Goal: Task Accomplishment & Management: Manage account settings

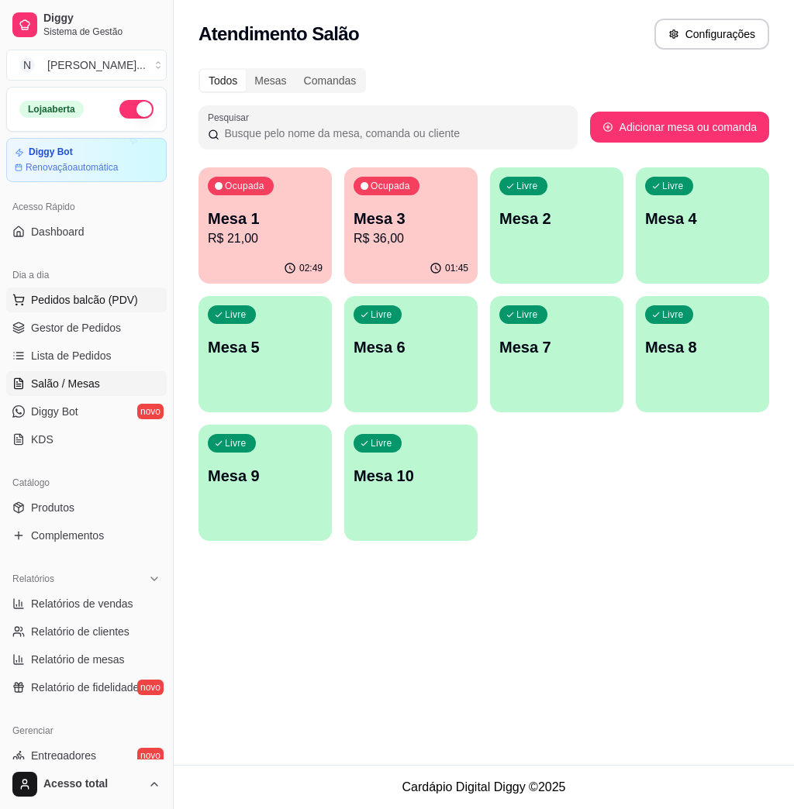
click at [128, 298] on span "Pedidos balcão (PDV)" at bounding box center [84, 300] width 107 height 16
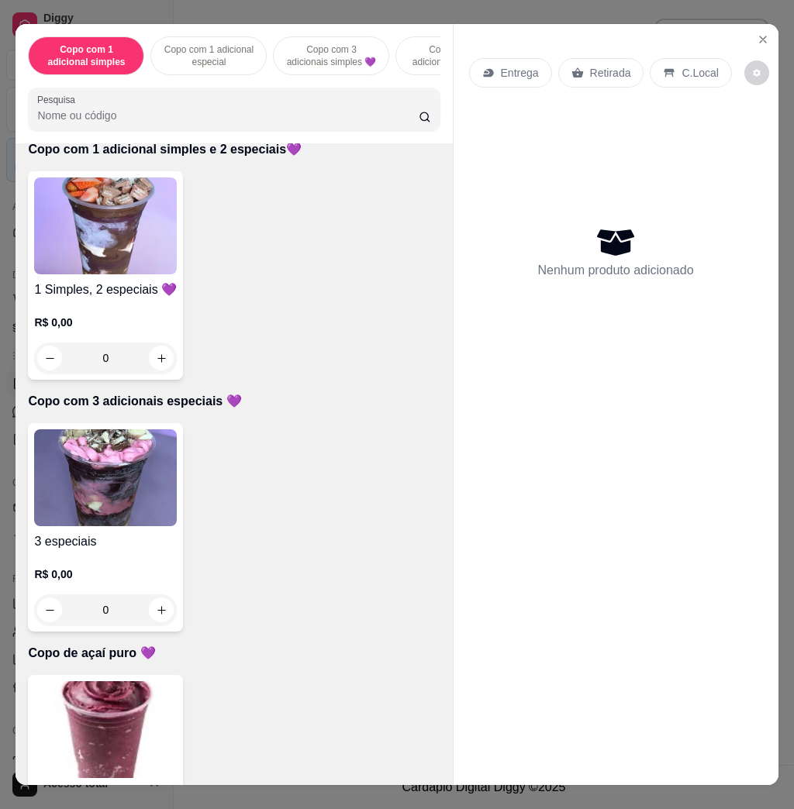
scroll to position [930, 0]
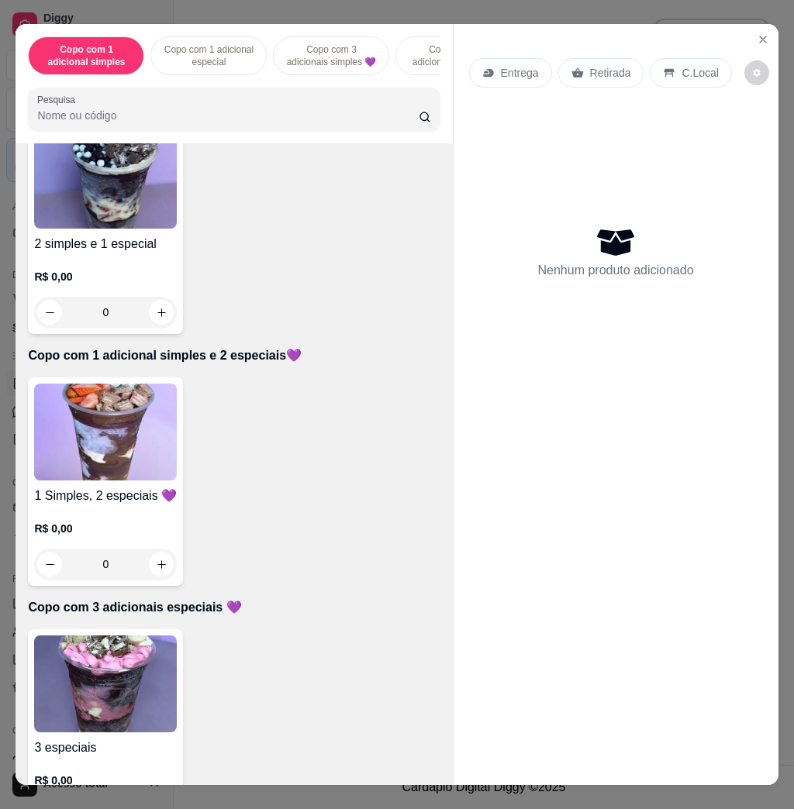
click at [114, 505] on h4 "1 Simples, 2 especiais 💜" at bounding box center [105, 496] width 143 height 19
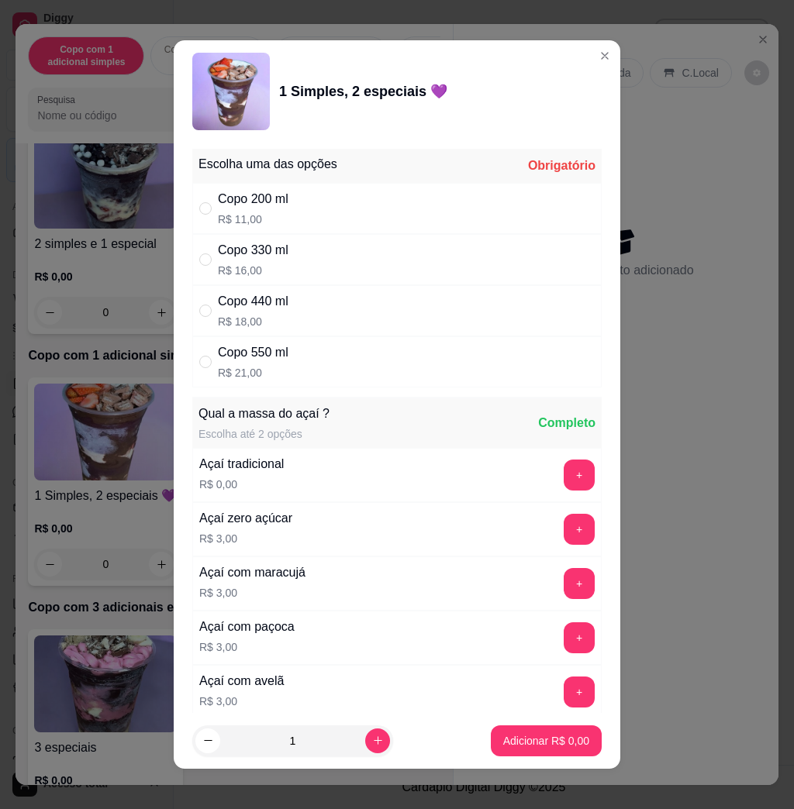
click at [270, 271] on p "R$ 16,00" at bounding box center [253, 271] width 71 height 16
radio input "true"
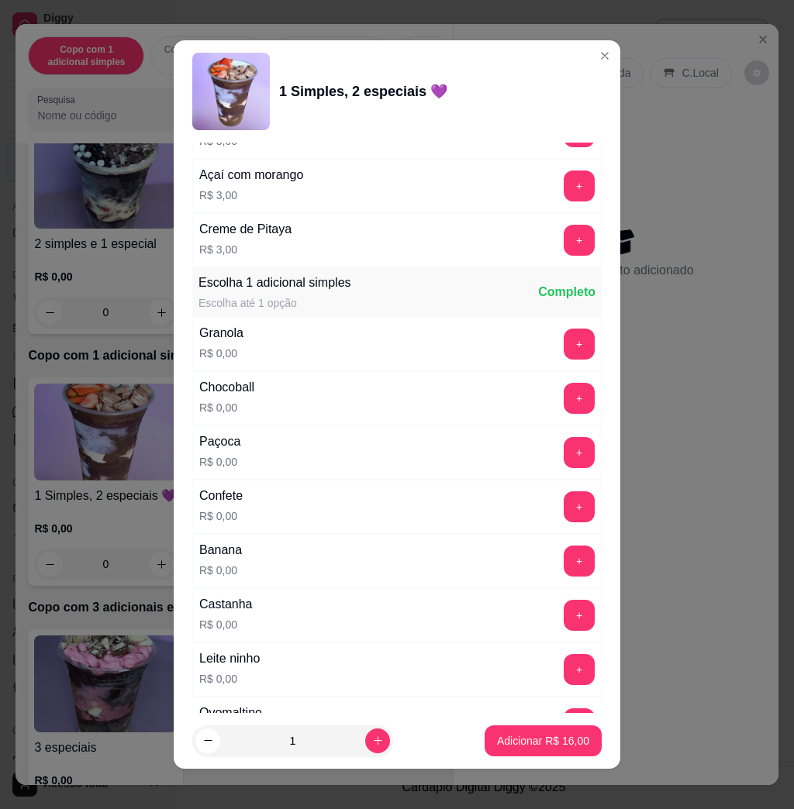
scroll to position [1137, 0]
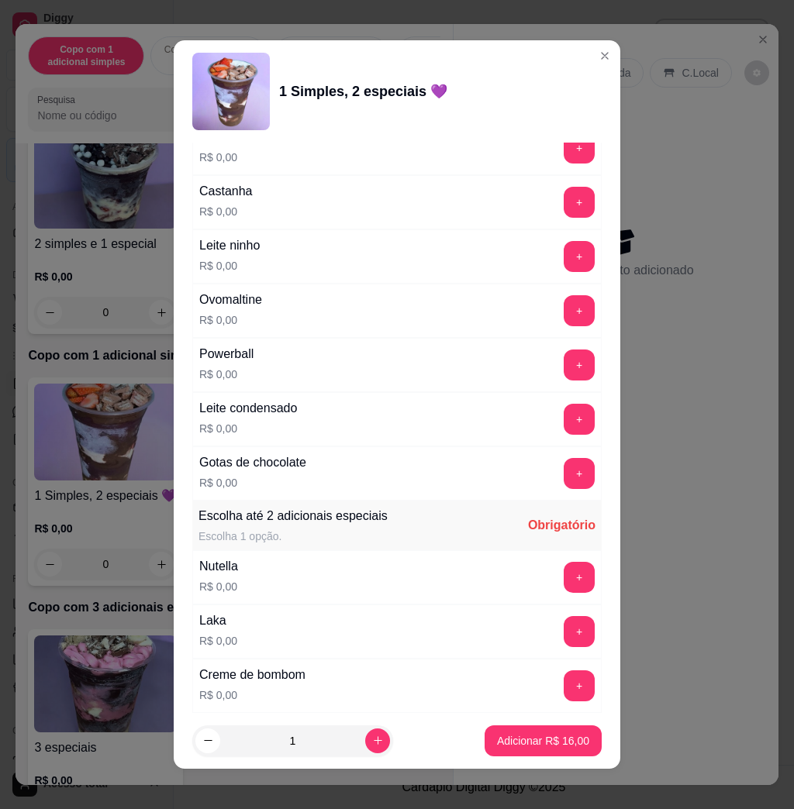
click at [557, 360] on div "+" at bounding box center [578, 365] width 43 height 31
click at [564, 365] on button "+" at bounding box center [579, 365] width 31 height 31
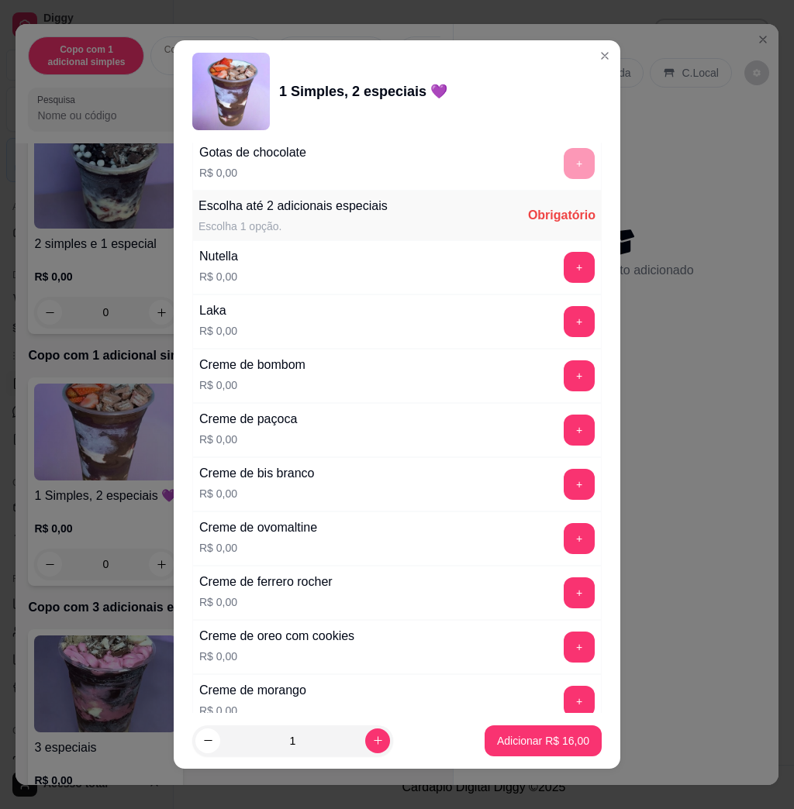
scroll to position [1551, 0]
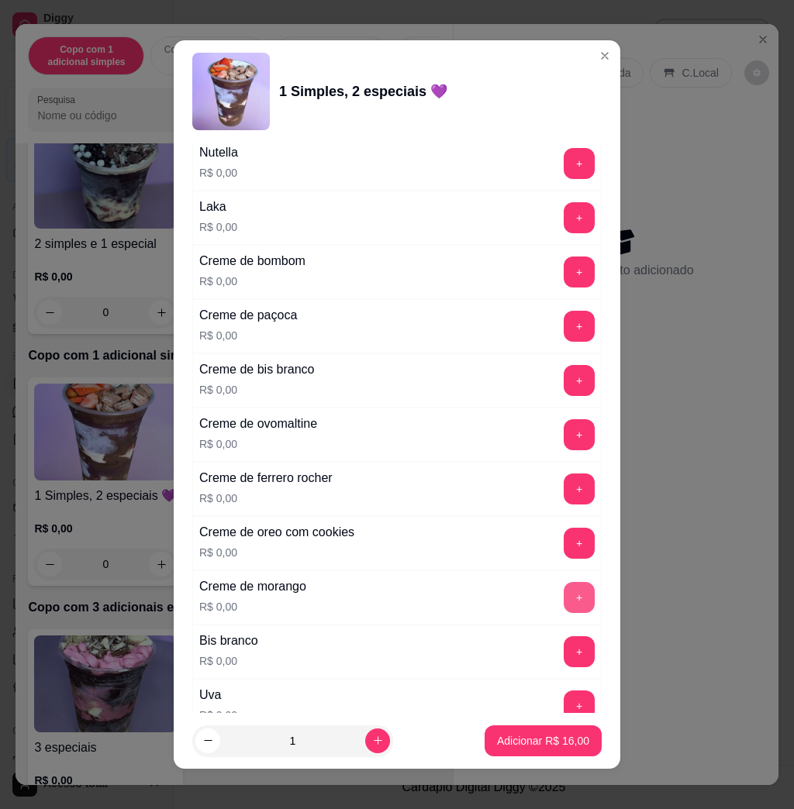
click at [564, 603] on button "+" at bounding box center [579, 597] width 31 height 31
click at [564, 481] on button "+" at bounding box center [579, 489] width 31 height 31
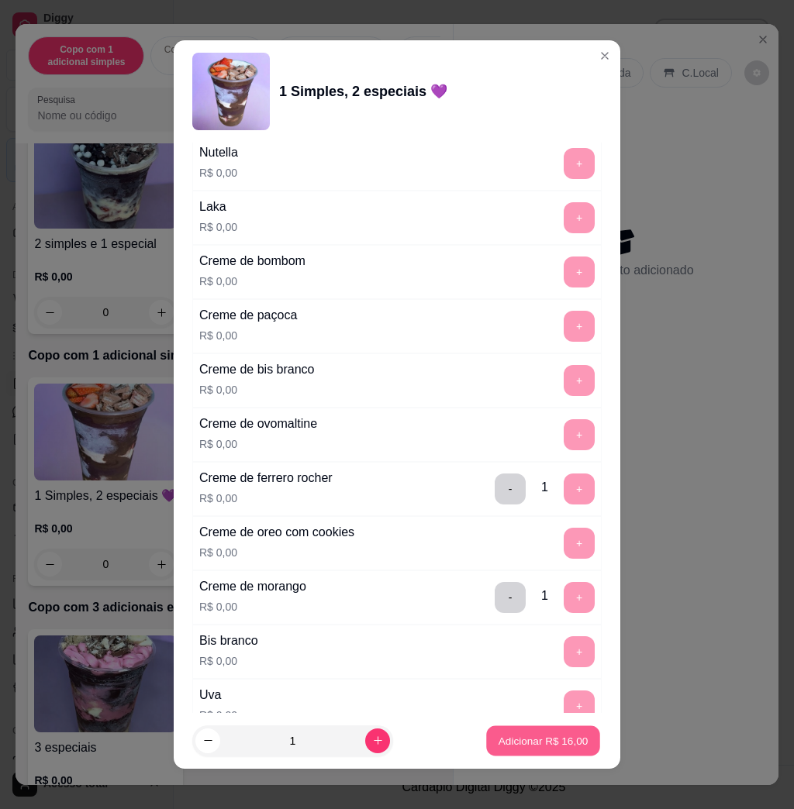
click at [507, 743] on p "Adicionar R$ 16,00" at bounding box center [544, 740] width 90 height 15
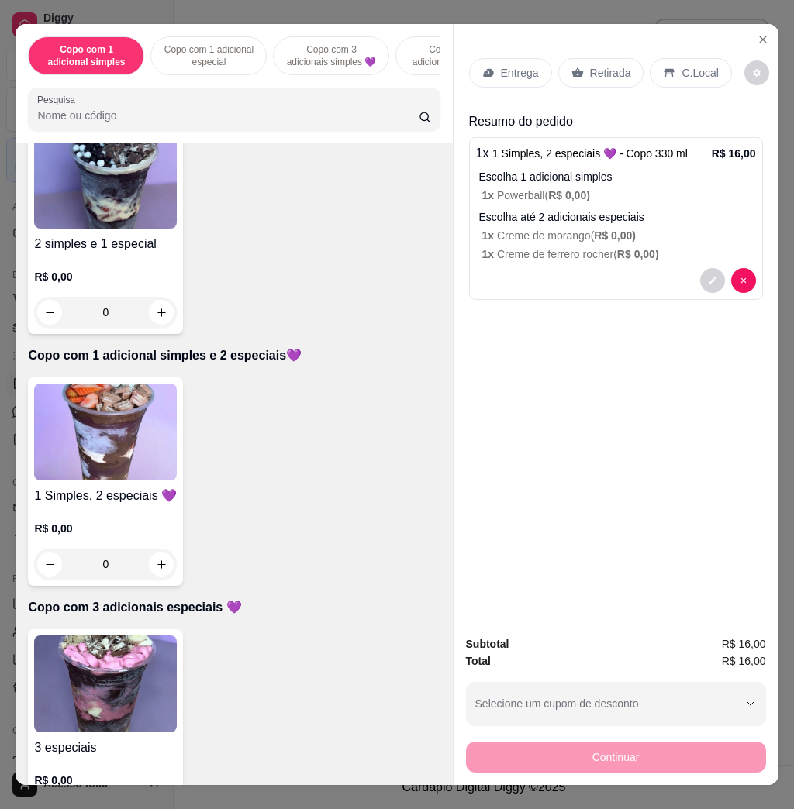
click at [132, 426] on img at bounding box center [105, 432] width 143 height 97
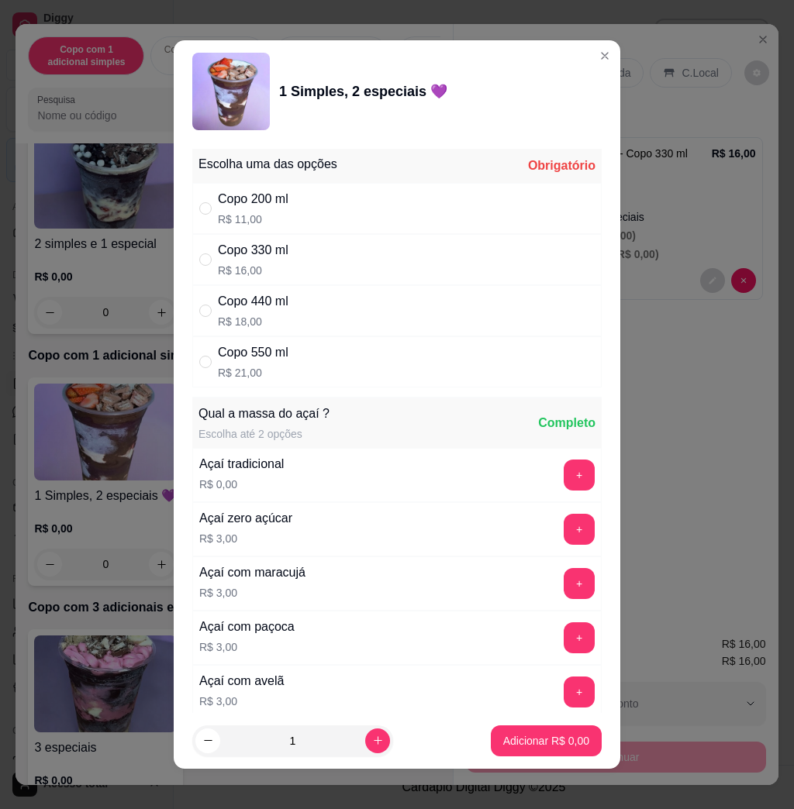
click at [349, 261] on div "Copo 330 ml R$ 16,00" at bounding box center [396, 259] width 409 height 51
radio input "true"
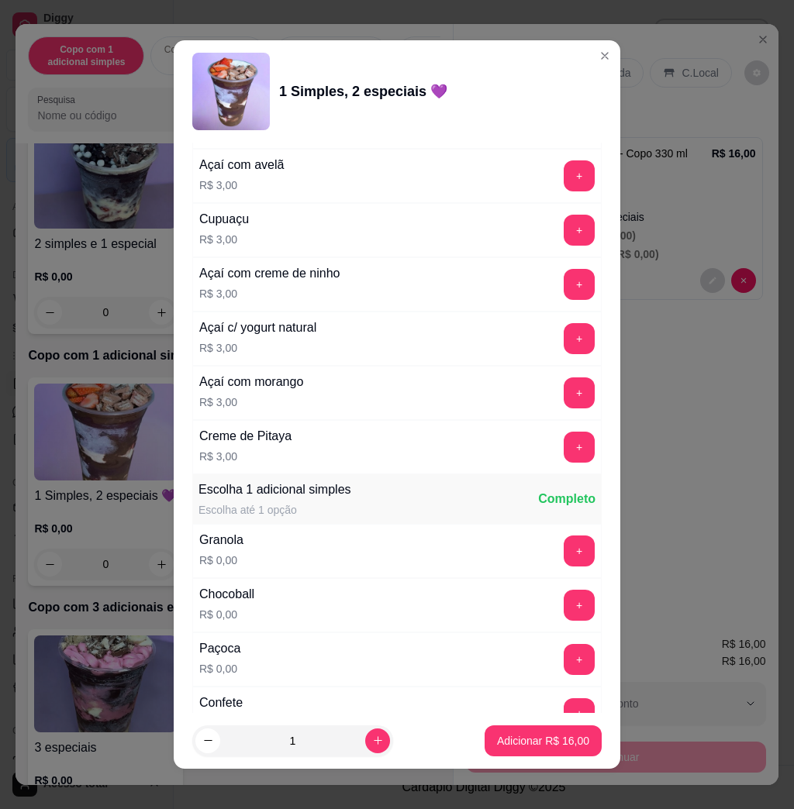
scroll to position [723, 0]
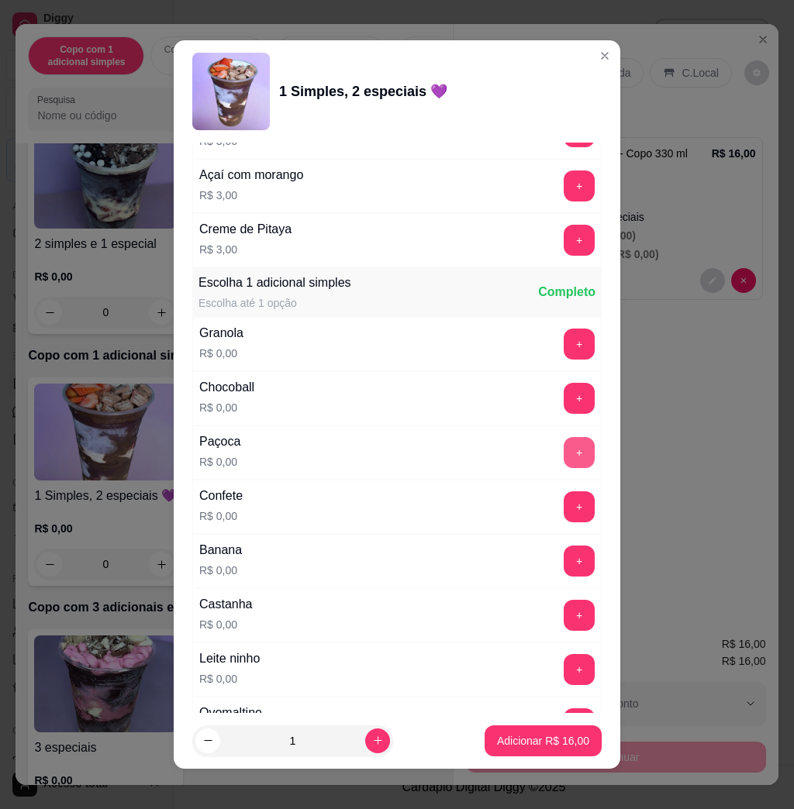
click at [564, 450] on button "+" at bounding box center [579, 452] width 31 height 31
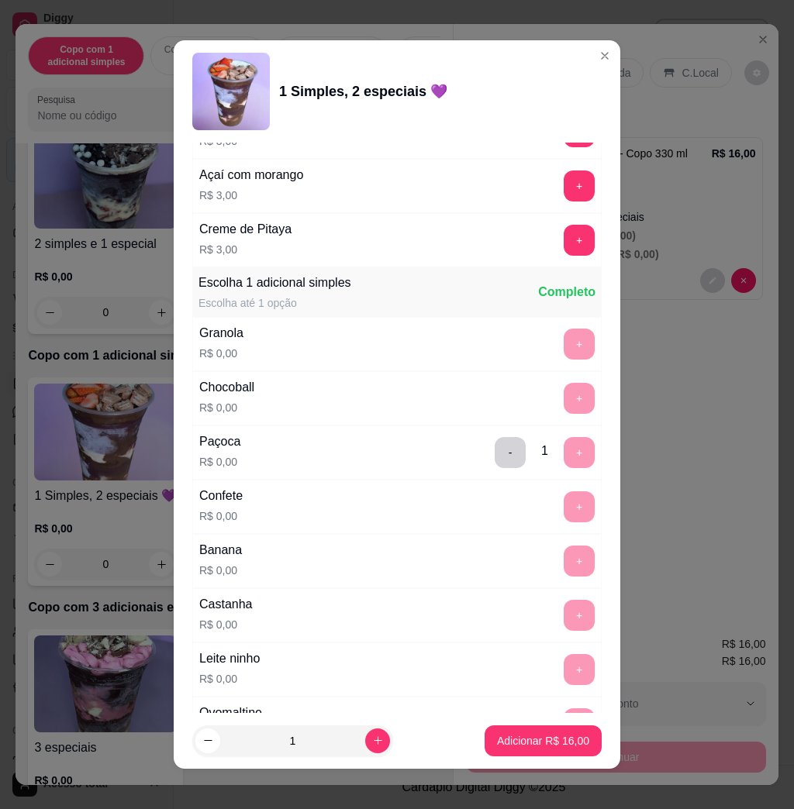
scroll to position [1240, 0]
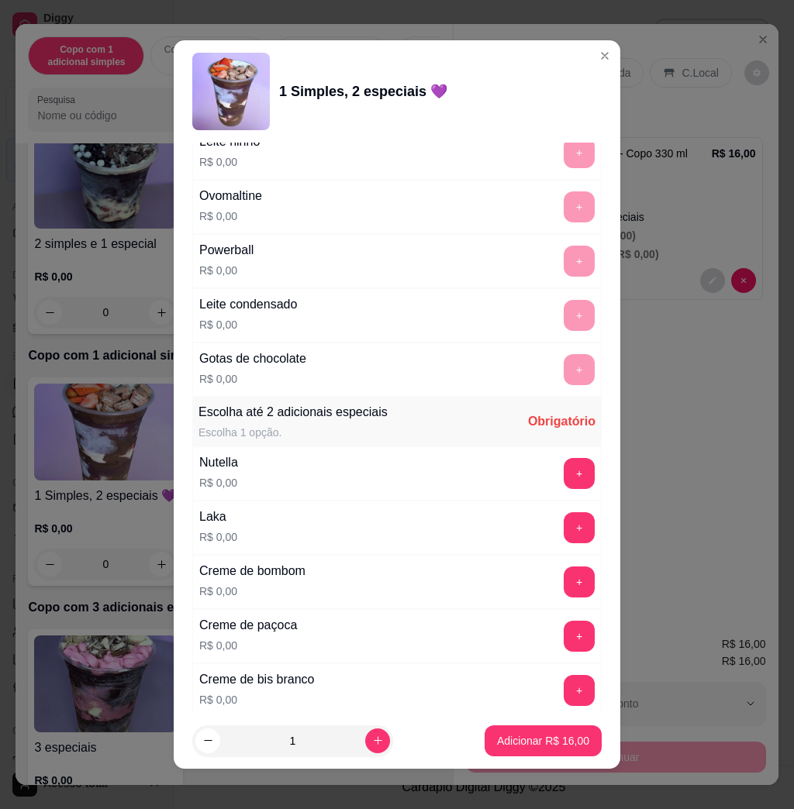
click at [564, 528] on button "+" at bounding box center [579, 527] width 31 height 31
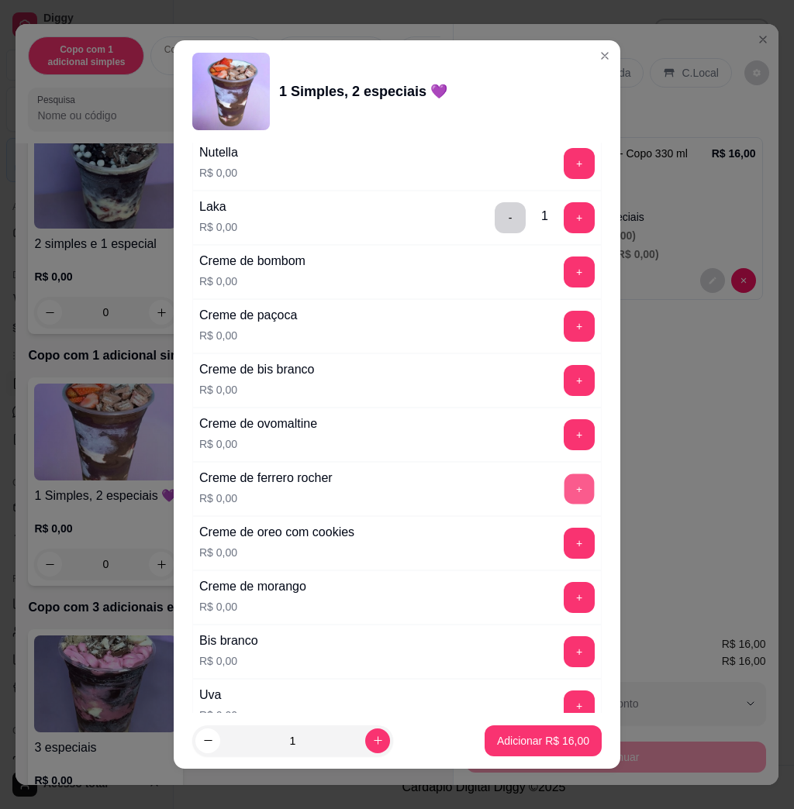
click at [564, 502] on button "+" at bounding box center [579, 489] width 30 height 30
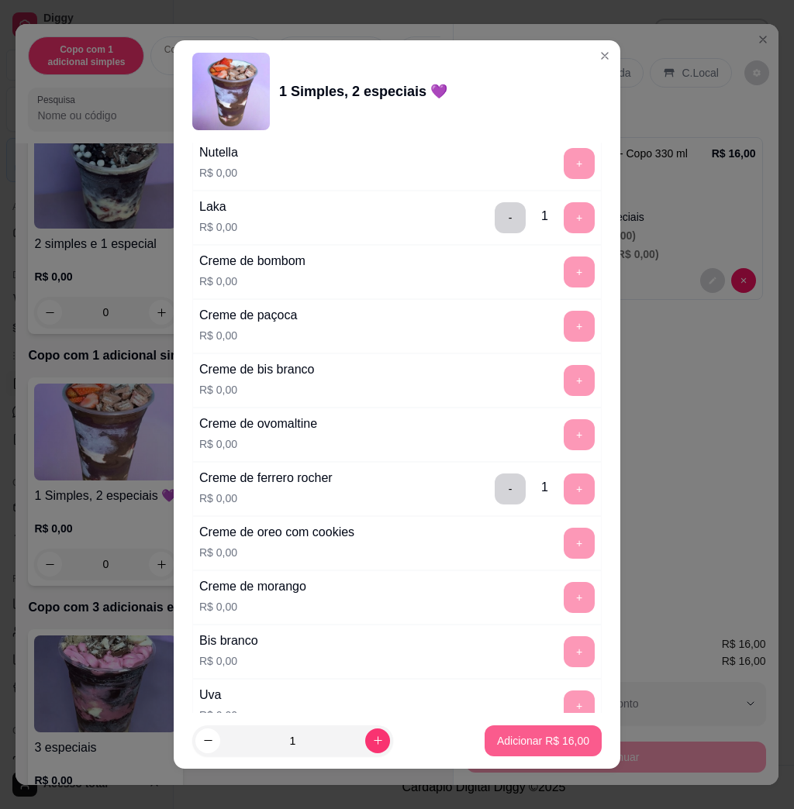
click at [532, 744] on p "Adicionar R$ 16,00" at bounding box center [543, 741] width 92 height 16
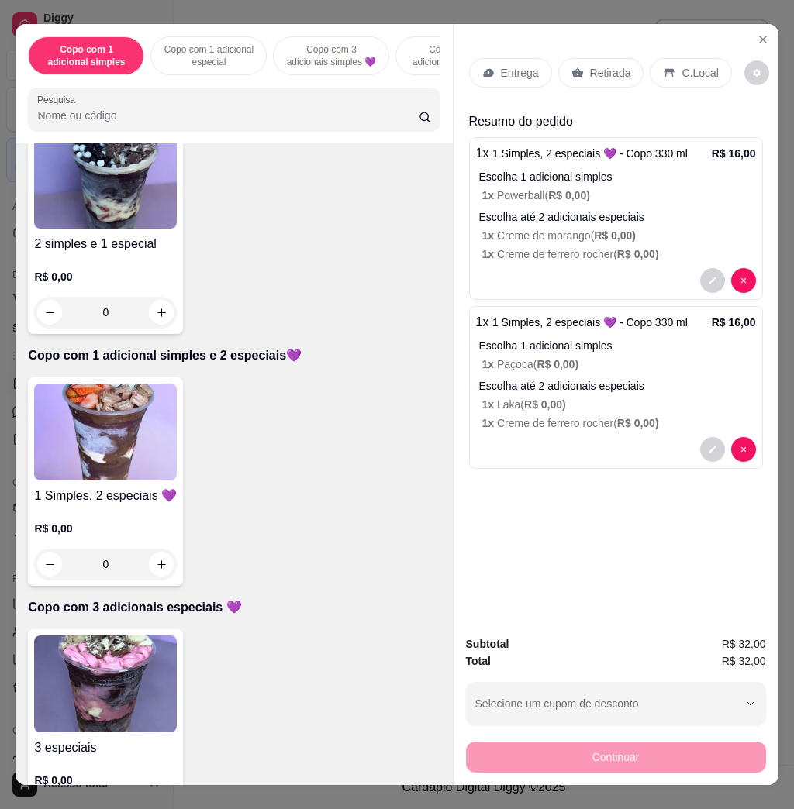
click at [511, 65] on p "Entrega" at bounding box center [520, 73] width 38 height 16
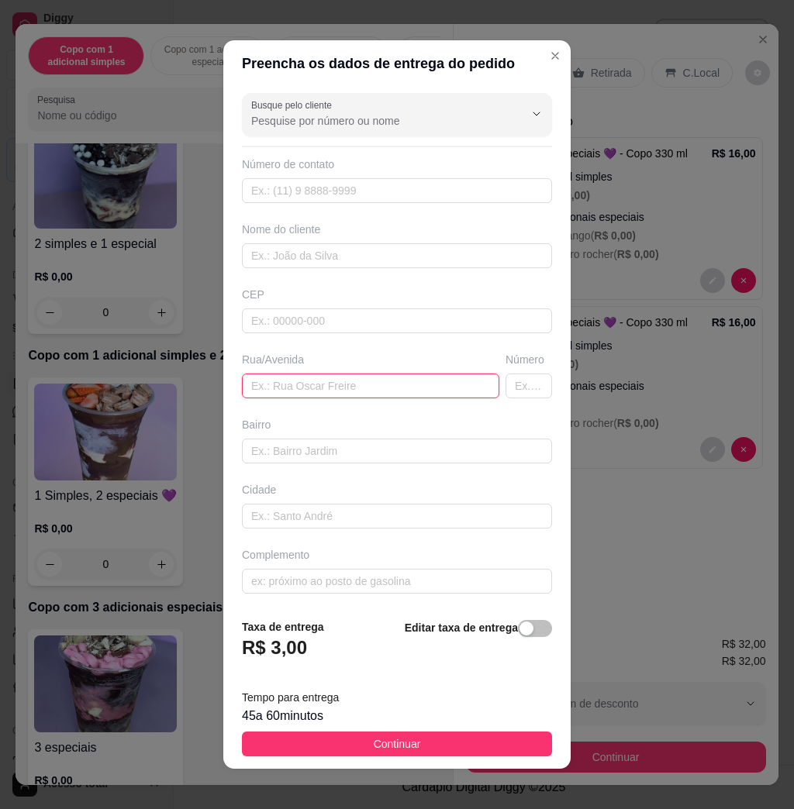
click at [294, 379] on input "text" at bounding box center [370, 386] width 257 height 25
type input "[STREET_ADDRESS]"
click at [445, 748] on button "Continuar" at bounding box center [397, 744] width 310 height 25
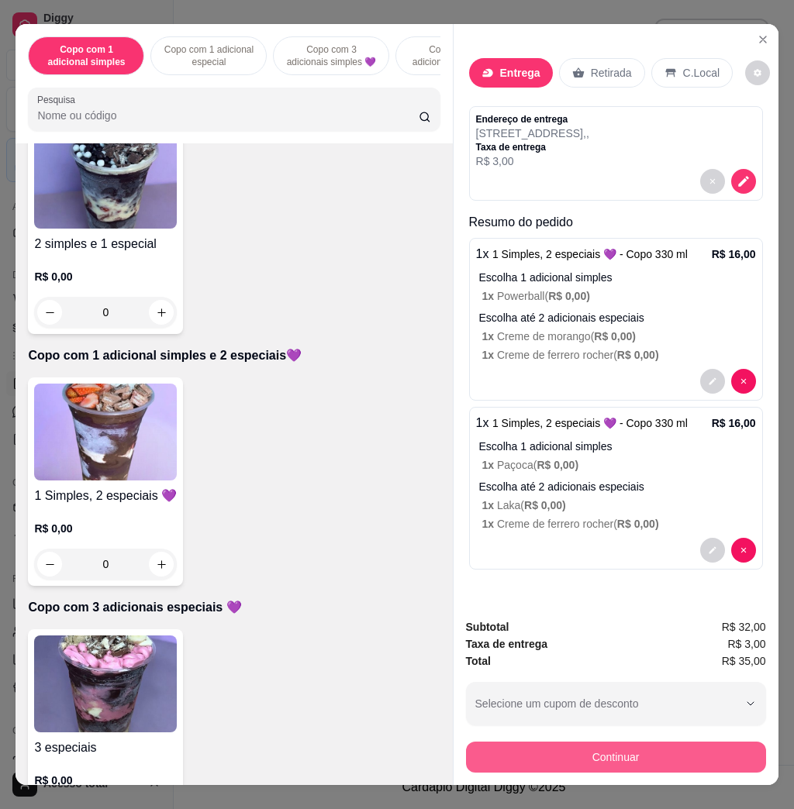
click at [498, 756] on button "Continuar" at bounding box center [616, 757] width 300 height 31
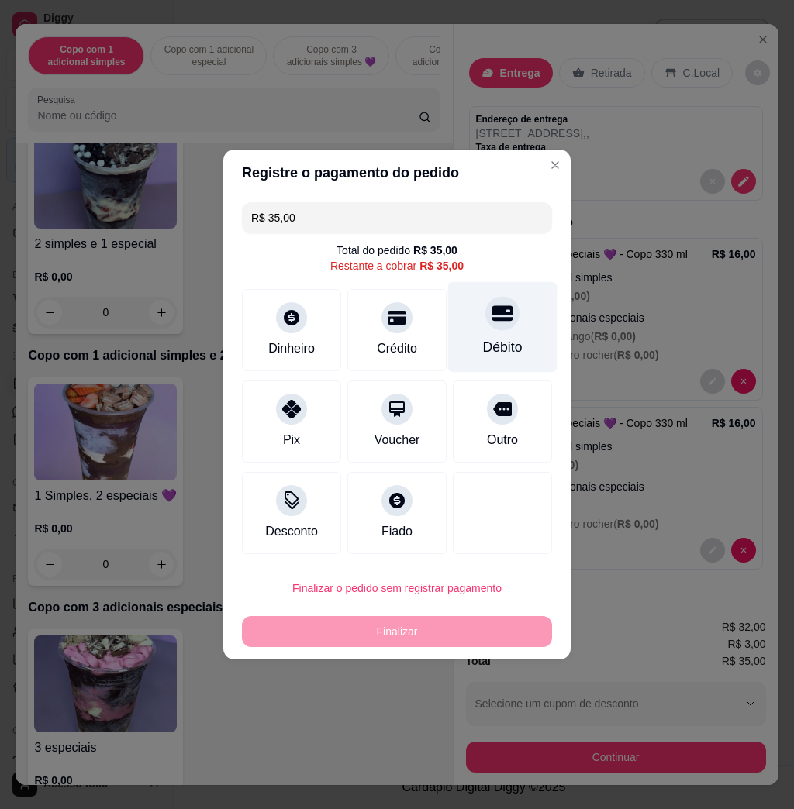
click at [509, 333] on div "Débito" at bounding box center [502, 327] width 109 height 91
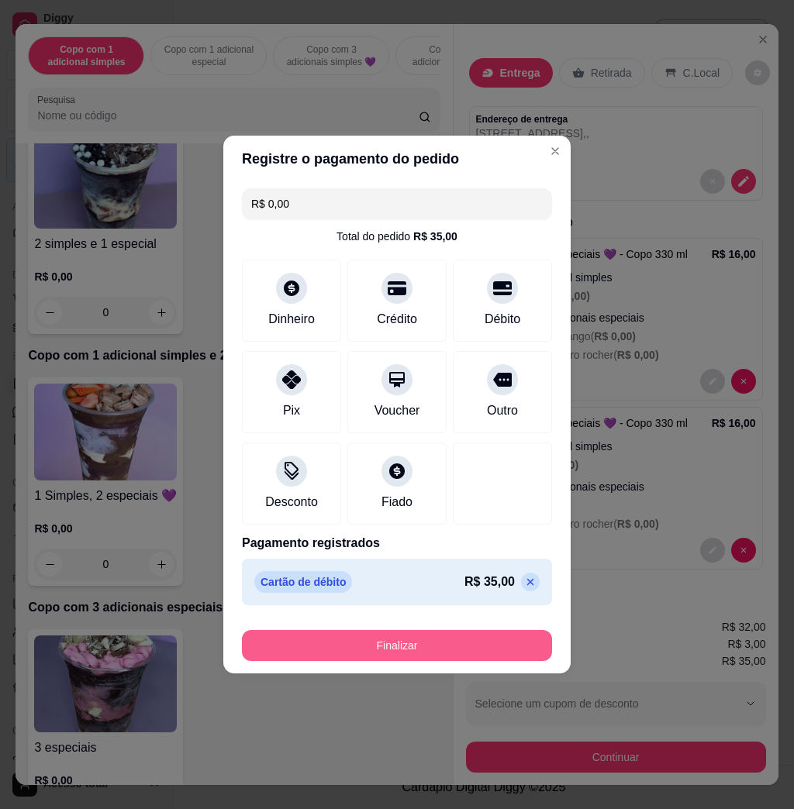
click at [428, 640] on button "Finalizar" at bounding box center [397, 645] width 310 height 31
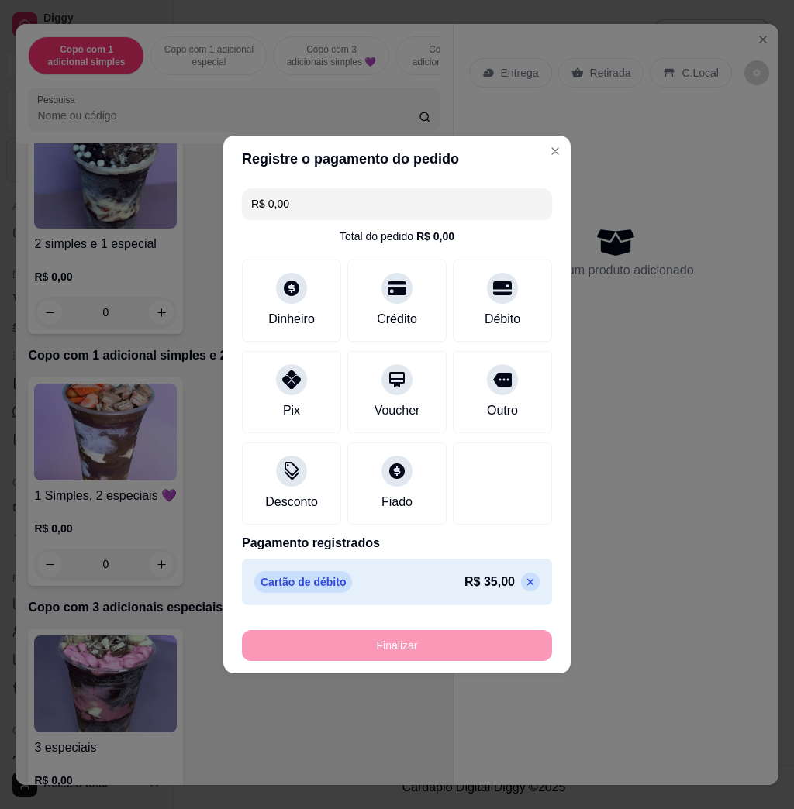
type input "-R$ 35,00"
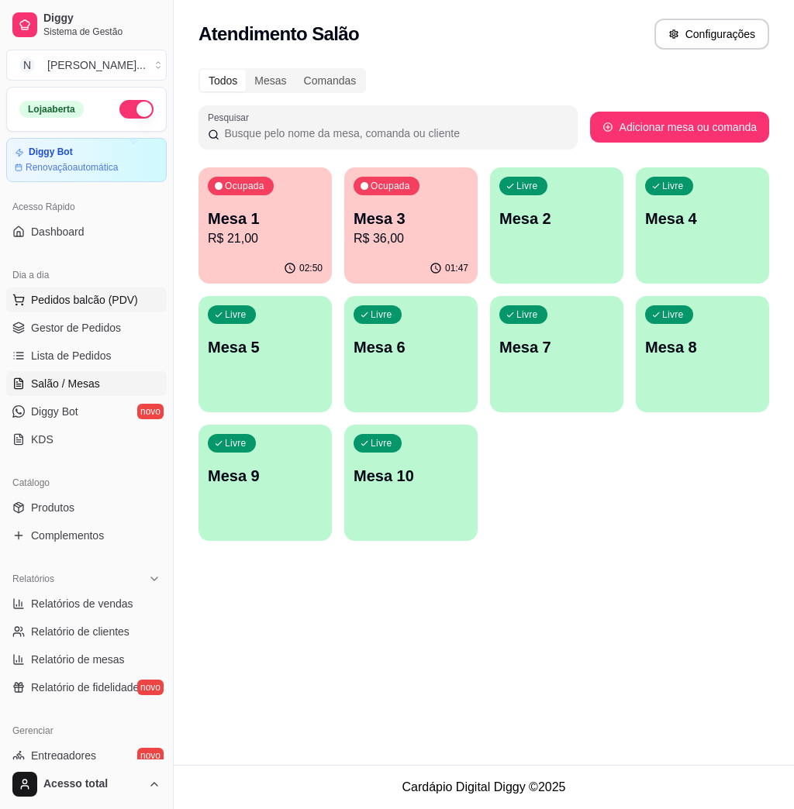
click at [112, 301] on span "Pedidos balcão (PDV)" at bounding box center [84, 300] width 107 height 16
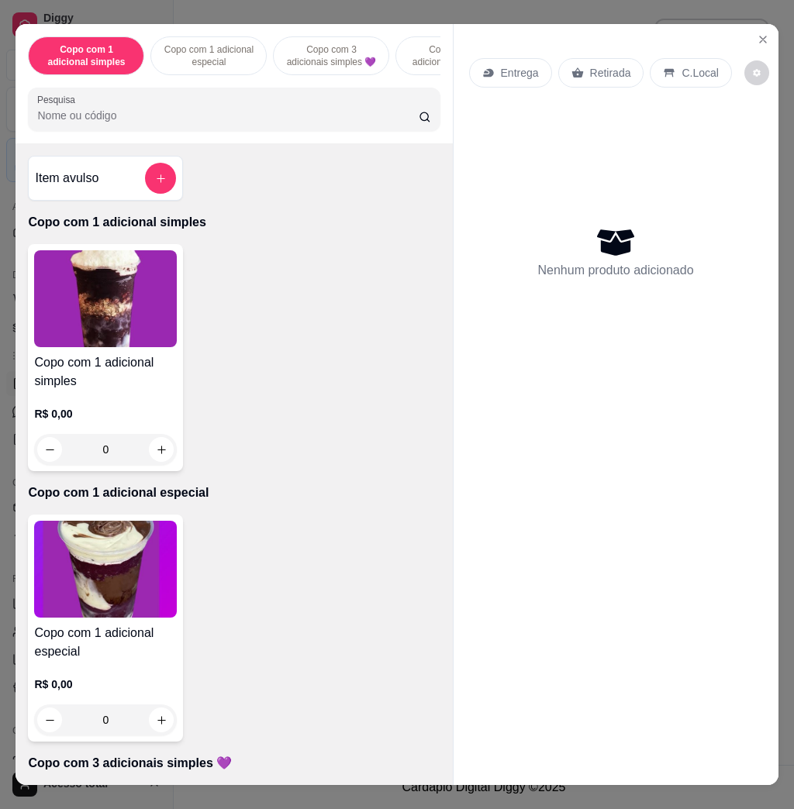
scroll to position [413, 0]
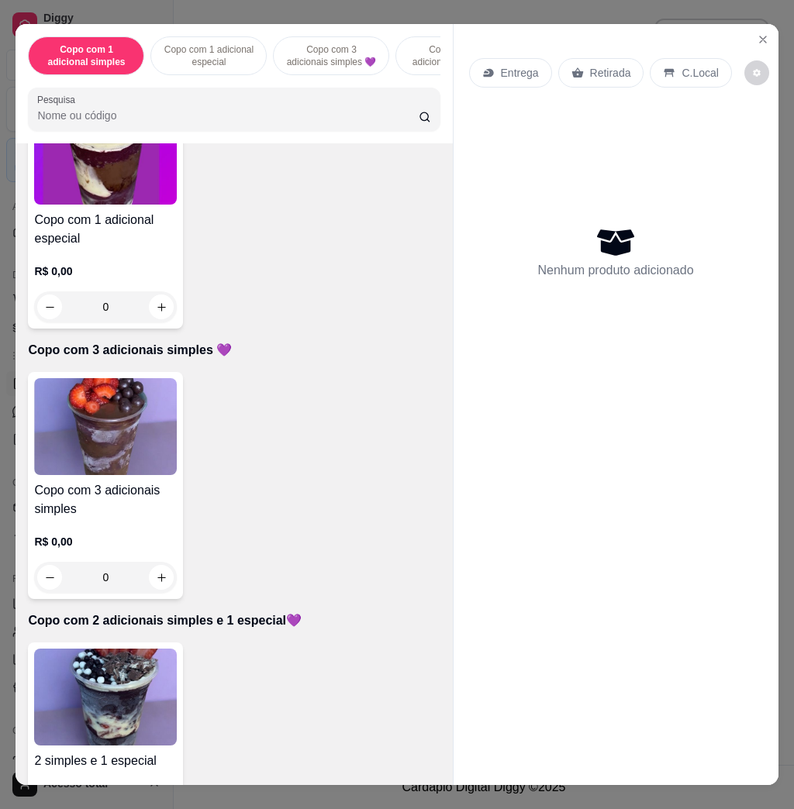
click at [101, 499] on h4 "Copo com 3 adicionais simples" at bounding box center [105, 499] width 143 height 37
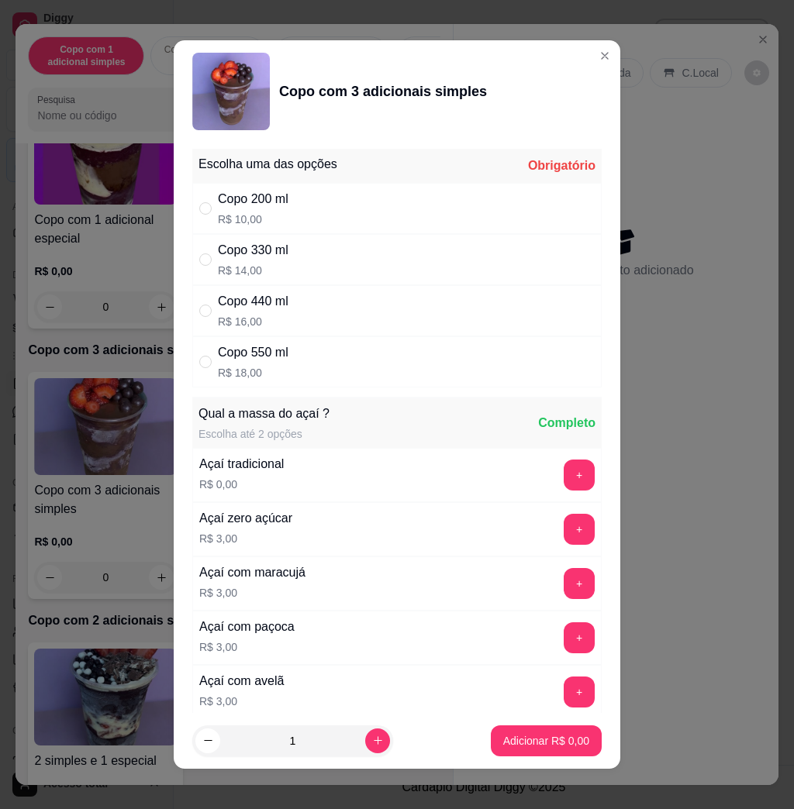
drag, startPoint x: 300, startPoint y: 346, endPoint x: 290, endPoint y: 347, distance: 10.1
click at [294, 346] on div "Copo 550 ml R$ 18,00" at bounding box center [396, 361] width 409 height 51
radio input "true"
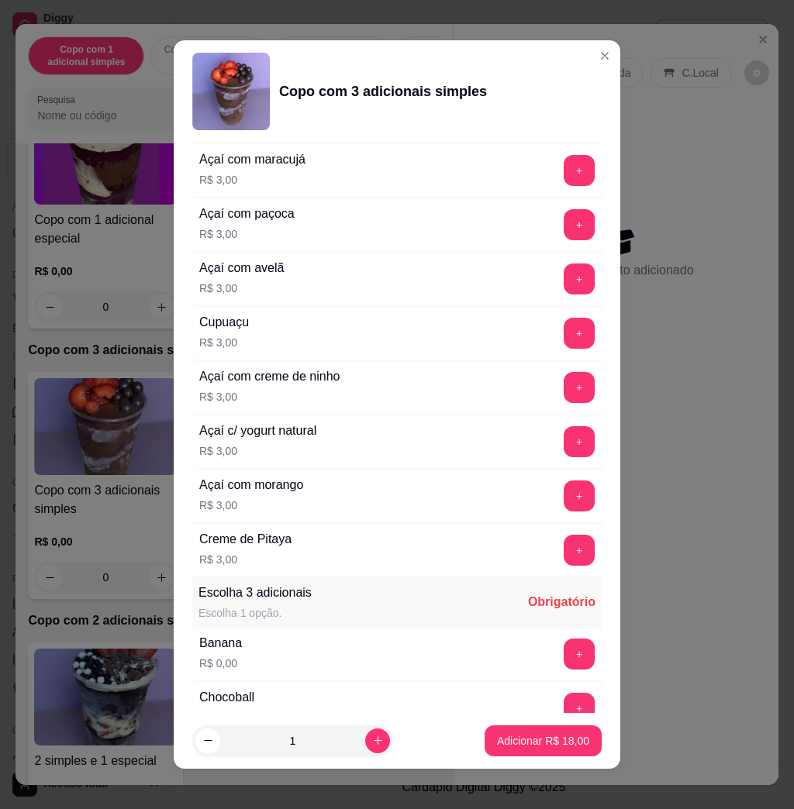
scroll to position [930, 0]
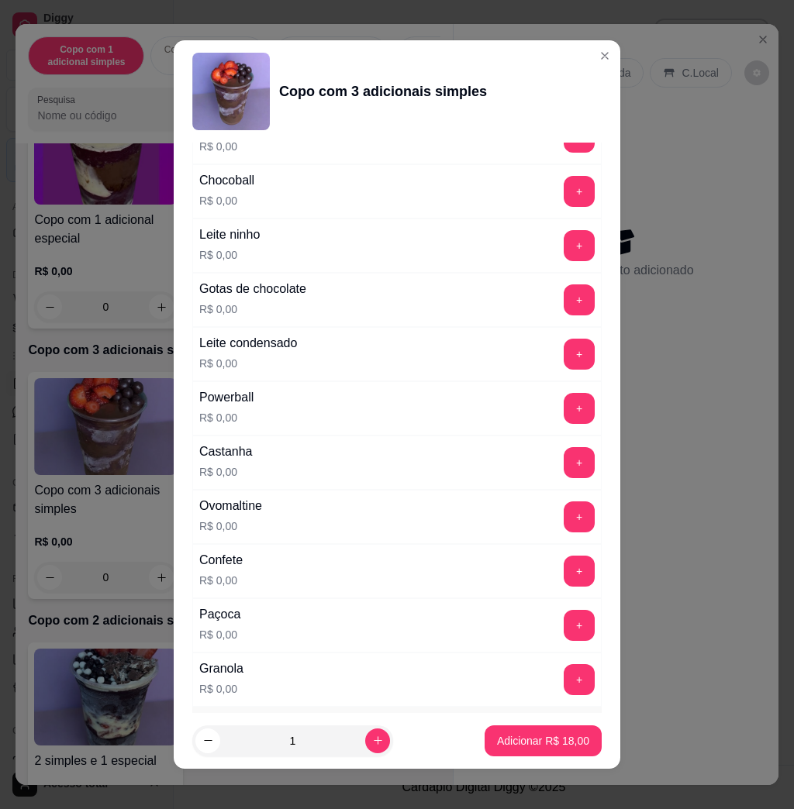
click at [564, 361] on button "+" at bounding box center [579, 354] width 31 height 31
click at [564, 258] on button "+" at bounding box center [579, 245] width 31 height 31
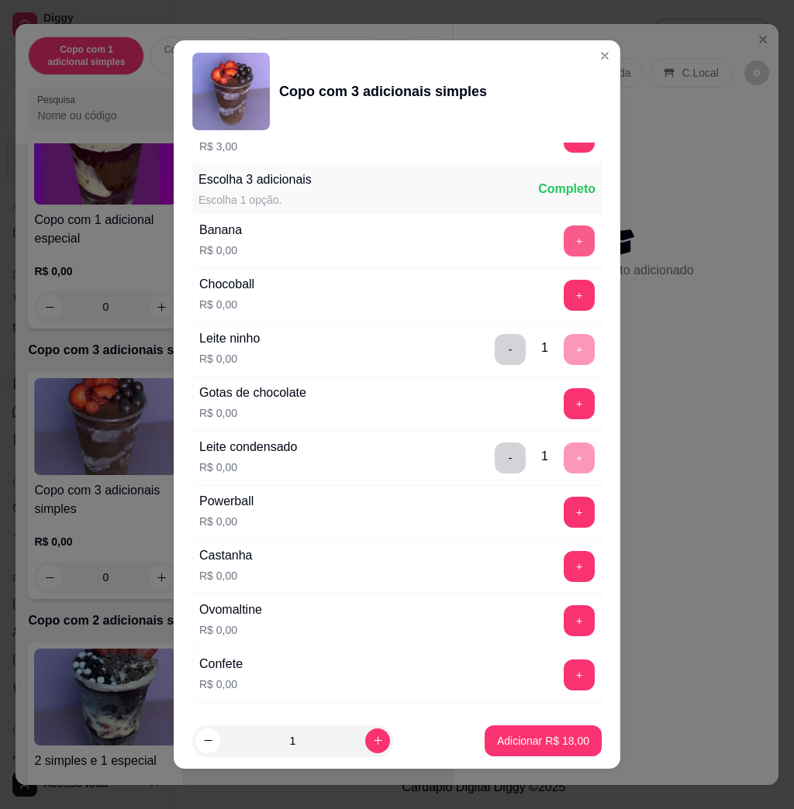
click at [564, 237] on button "+" at bounding box center [579, 241] width 31 height 31
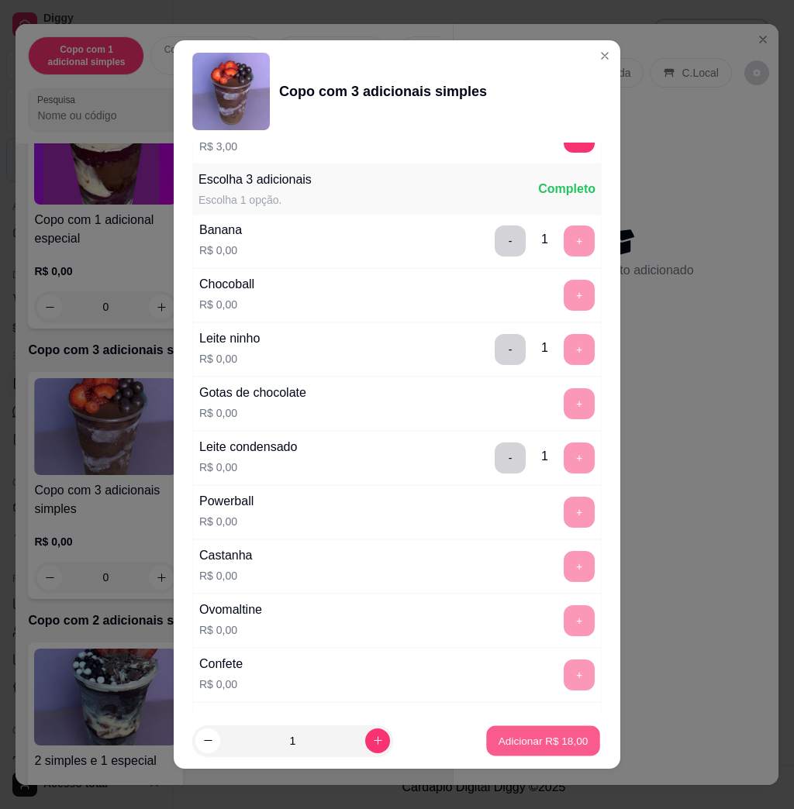
click at [561, 747] on p "Adicionar R$ 18,00" at bounding box center [544, 740] width 90 height 15
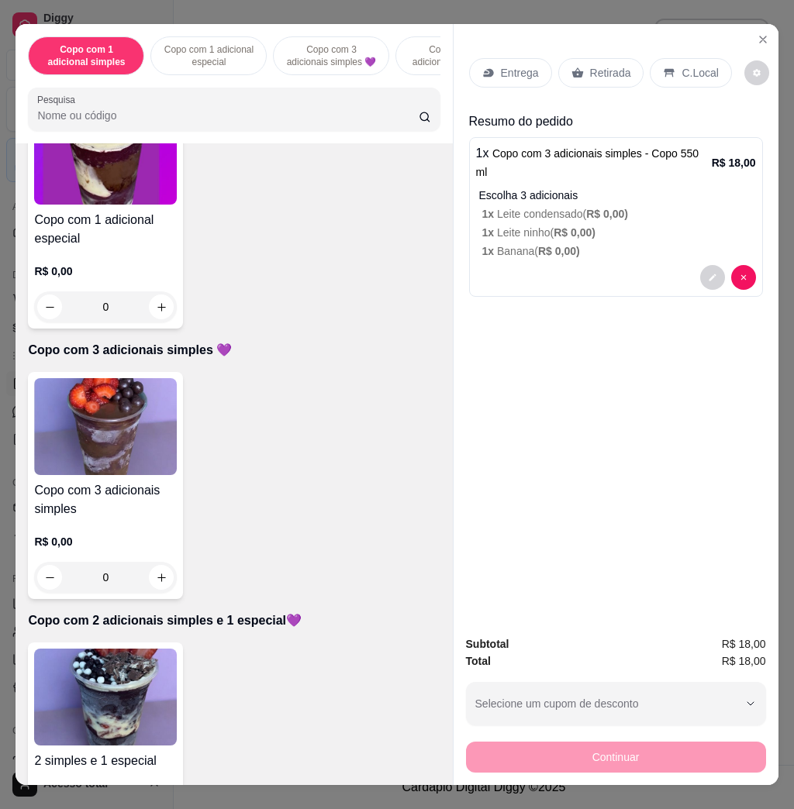
click at [504, 65] on p "Entrega" at bounding box center [520, 73] width 38 height 16
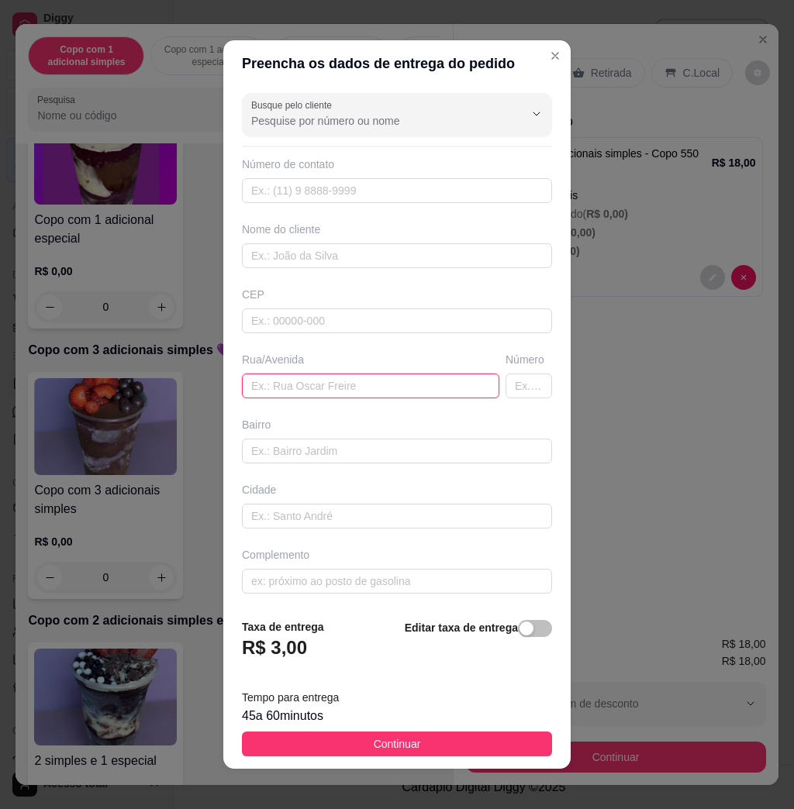
click at [355, 383] on input "text" at bounding box center [370, 386] width 257 height 25
type input "hotel [GEOGRAPHIC_DATA]"
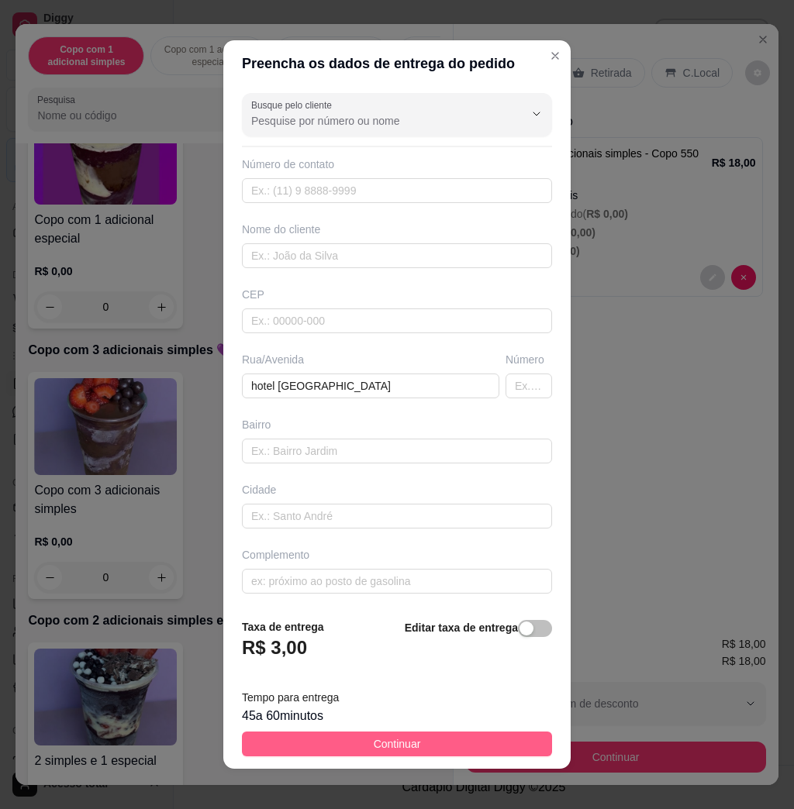
drag, startPoint x: 429, startPoint y: 757, endPoint x: 440, endPoint y: 740, distance: 19.6
click at [434, 748] on footer "Taxa de entrega R$ 3,00 Editar taxa de entrega Tempo para entrega 45 a 60 minut…" at bounding box center [396, 687] width 347 height 163
click at [440, 740] on button "Continuar" at bounding box center [397, 744] width 310 height 25
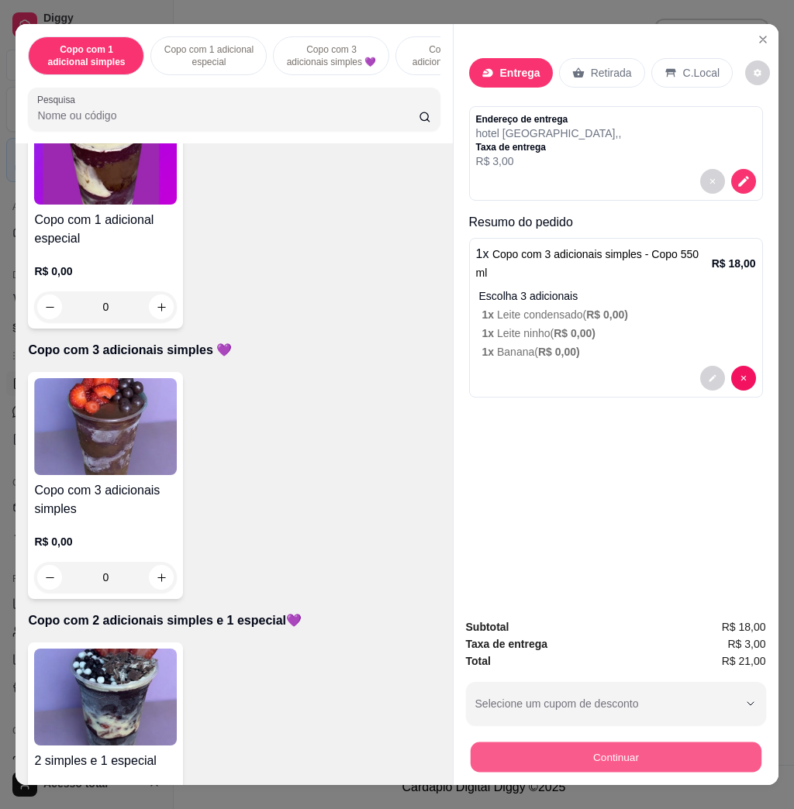
click at [548, 754] on button "Continuar" at bounding box center [615, 757] width 291 height 30
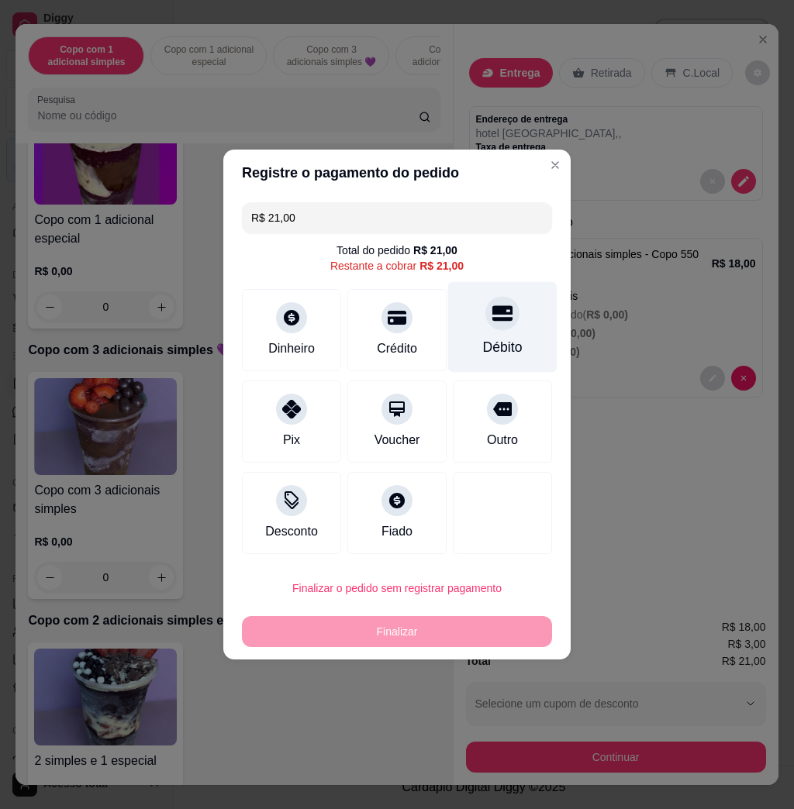
click at [470, 322] on div "Débito" at bounding box center [502, 327] width 109 height 91
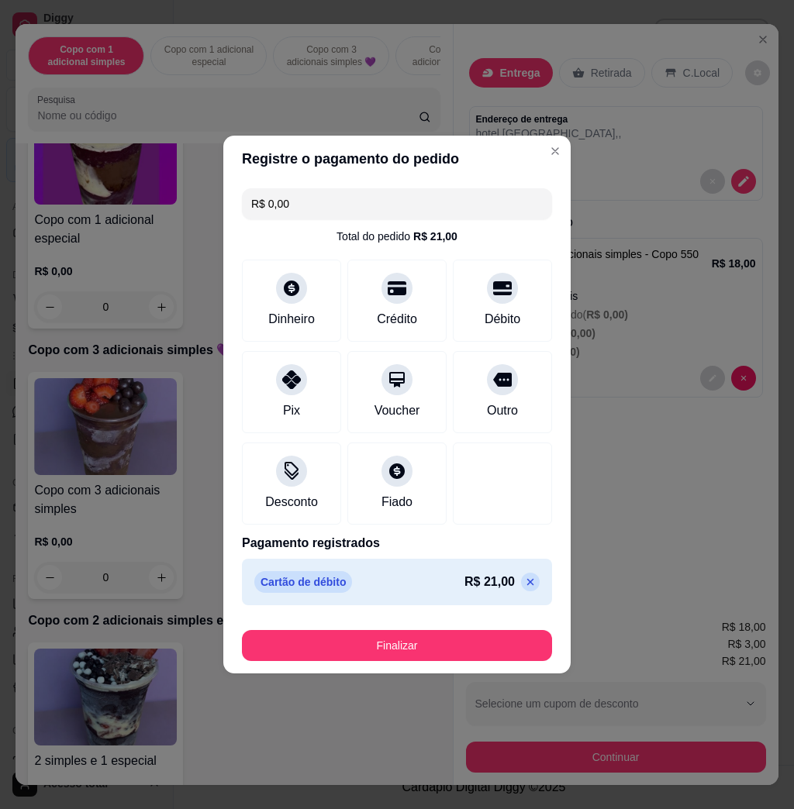
click at [406, 654] on button "Finalizar" at bounding box center [397, 645] width 310 height 31
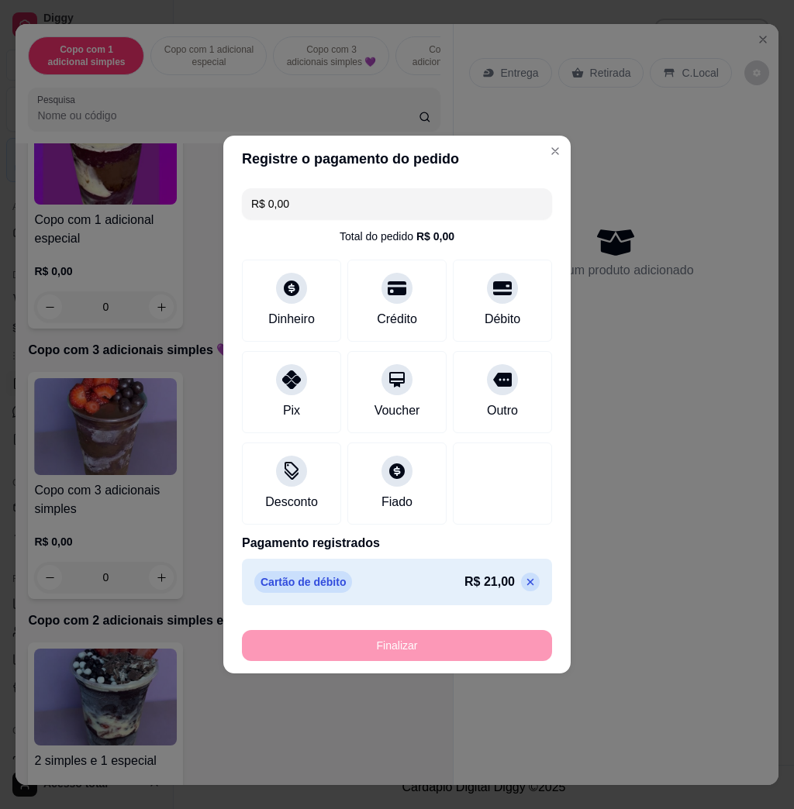
type input "-R$ 21,00"
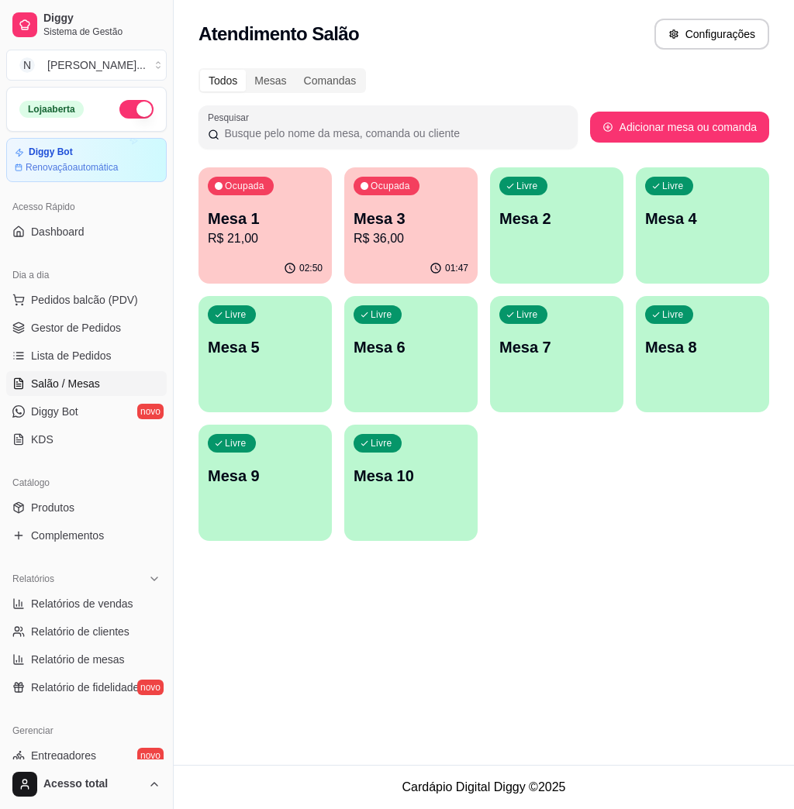
click at [557, 254] on div "Livre Mesa 2" at bounding box center [556, 216] width 133 height 98
click at [90, 301] on span "Pedidos balcão (PDV)" at bounding box center [84, 300] width 107 height 16
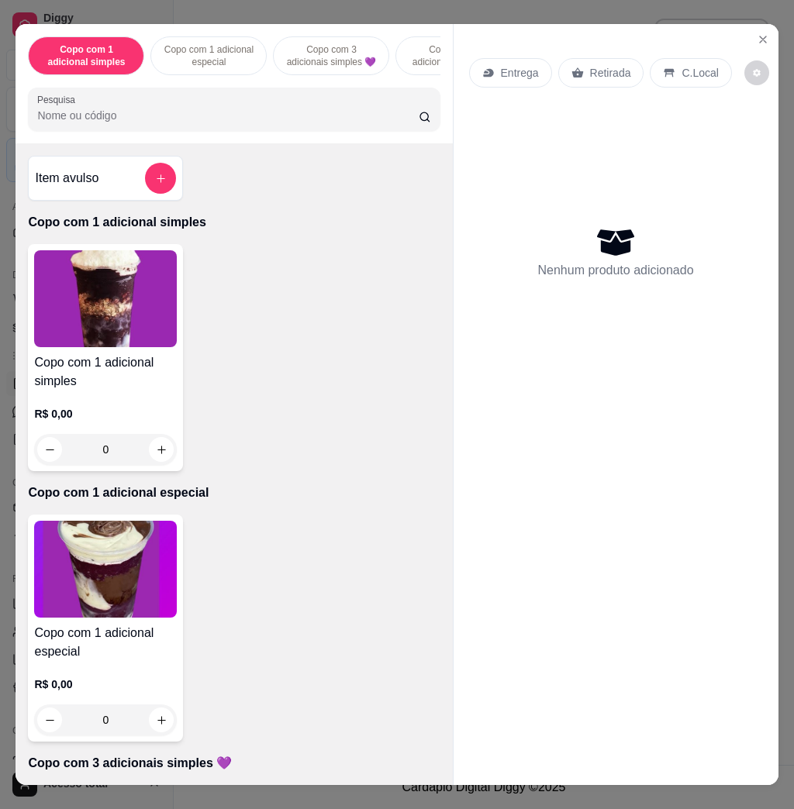
drag, startPoint x: 153, startPoint y: 91, endPoint x: 164, endPoint y: 104, distance: 16.5
click at [154, 91] on div "Copo com 1 adicional simples Copo com 1 adicional especial Copo com 3 adicionai…" at bounding box center [234, 83] width 436 height 119
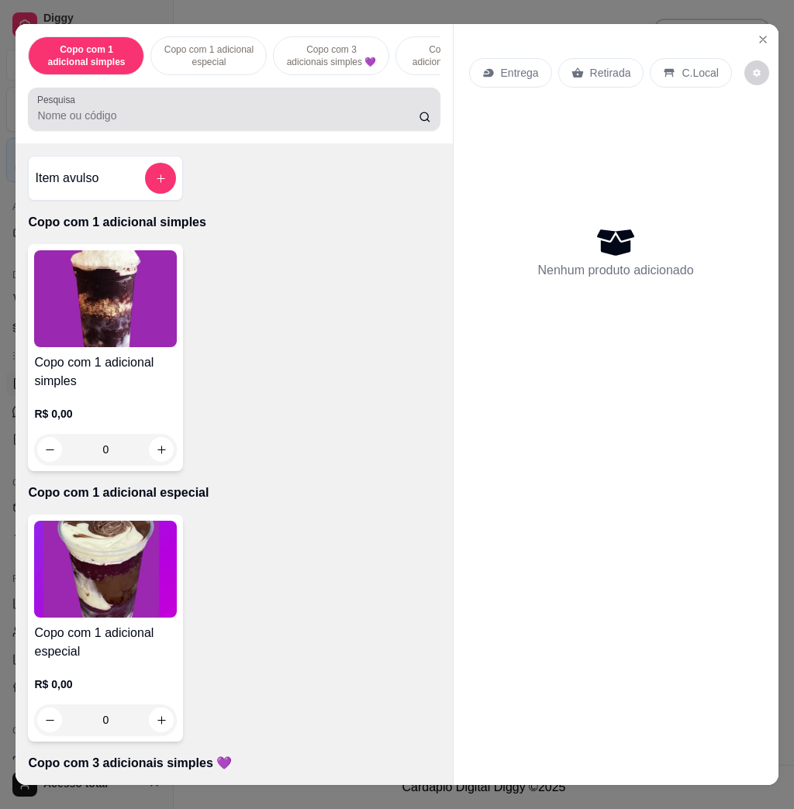
click at [164, 104] on div at bounding box center [233, 109] width 393 height 31
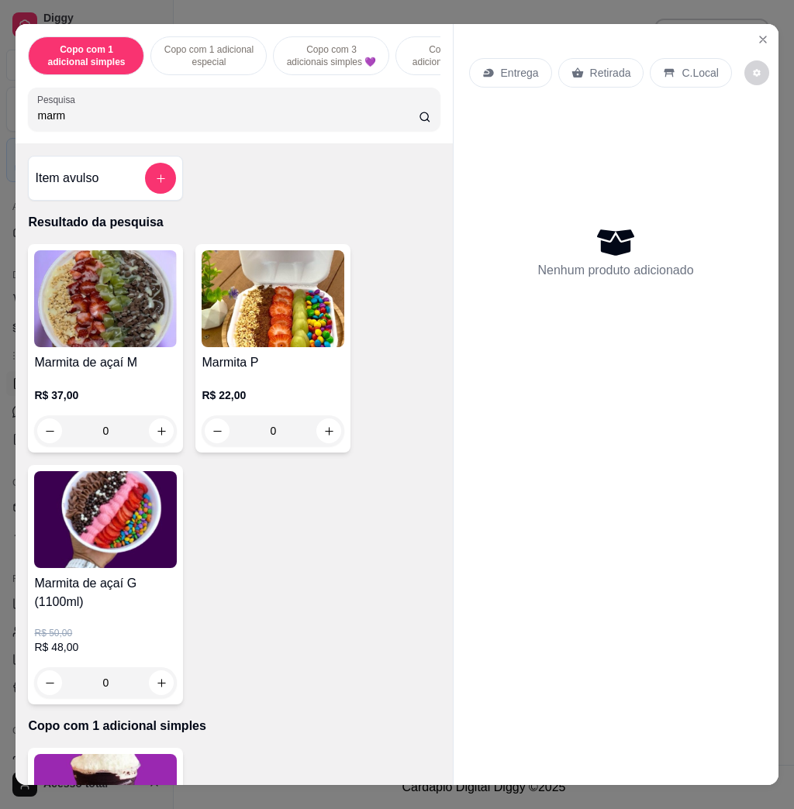
type input "marm"
click at [62, 549] on img at bounding box center [105, 519] width 143 height 97
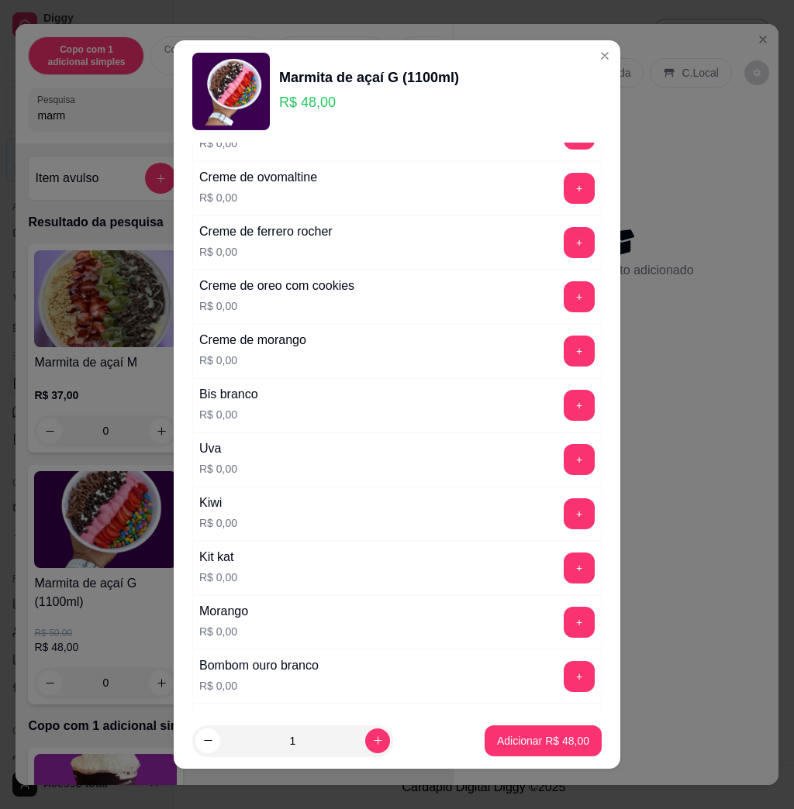
scroll to position [413, 0]
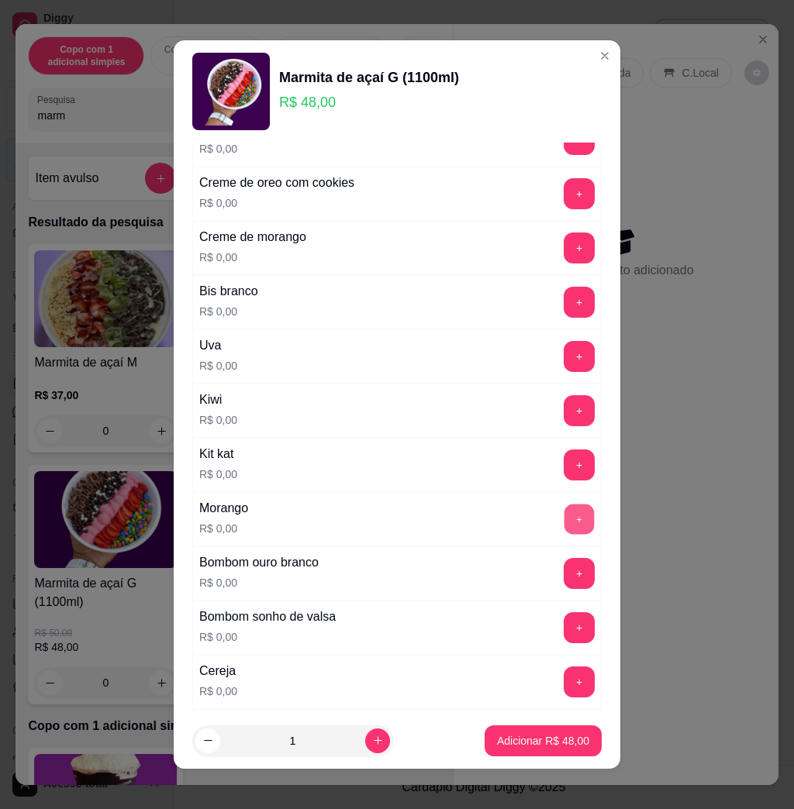
click at [564, 518] on button "+" at bounding box center [579, 520] width 30 height 30
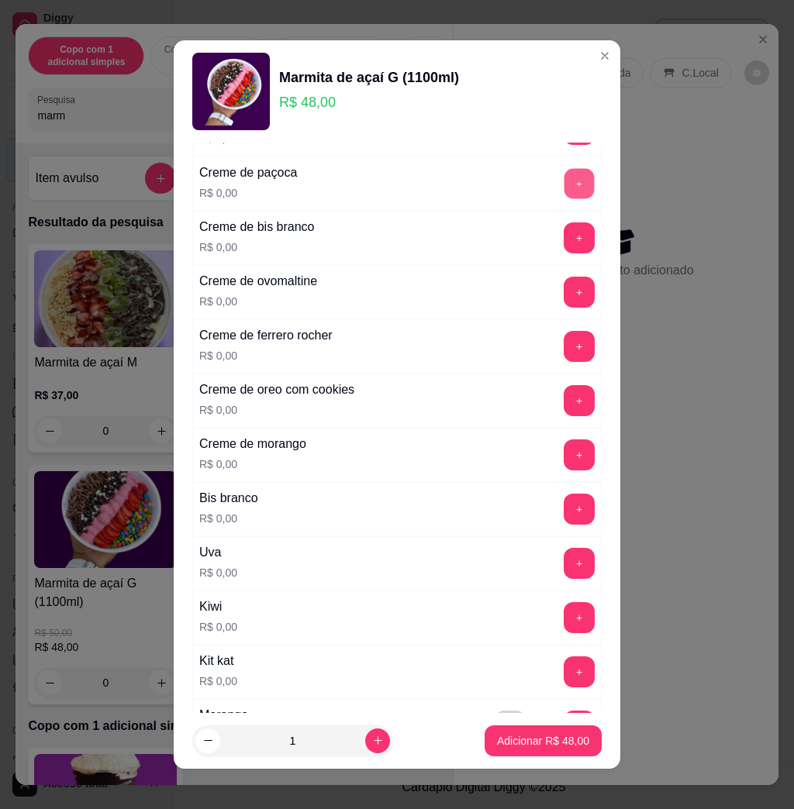
click at [564, 186] on button "+" at bounding box center [579, 184] width 30 height 30
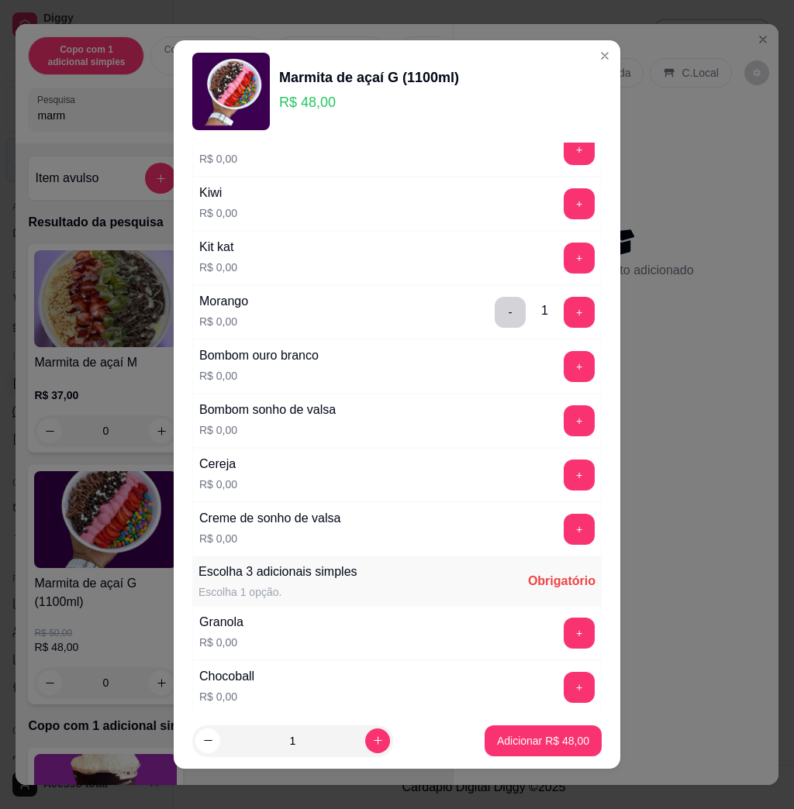
scroll to position [930, 0]
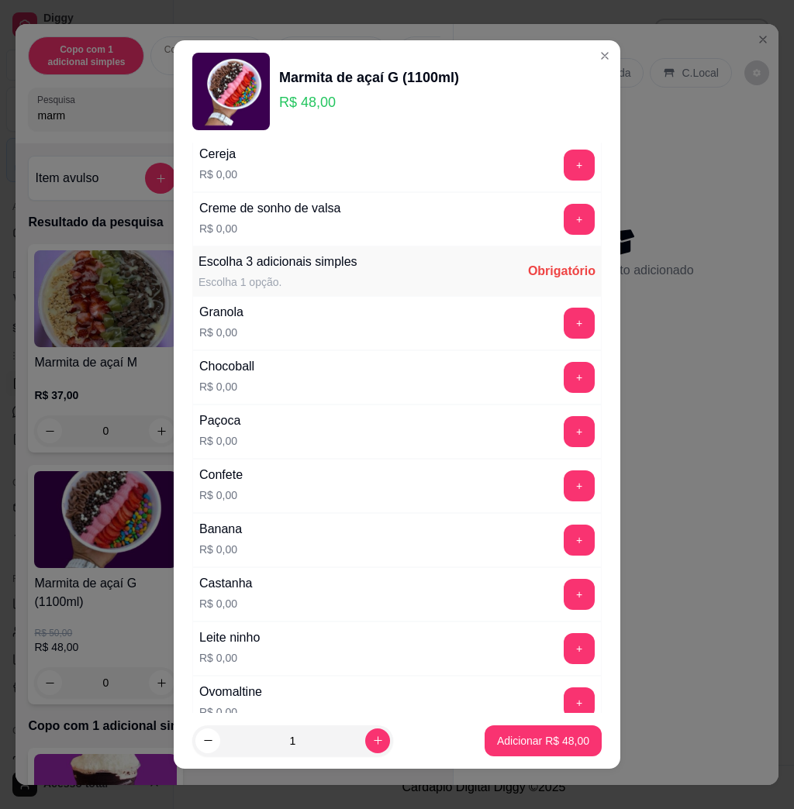
click at [564, 533] on button "+" at bounding box center [579, 540] width 31 height 31
click at [541, 740] on p "Adicionar R$ 48,00" at bounding box center [543, 741] width 92 height 16
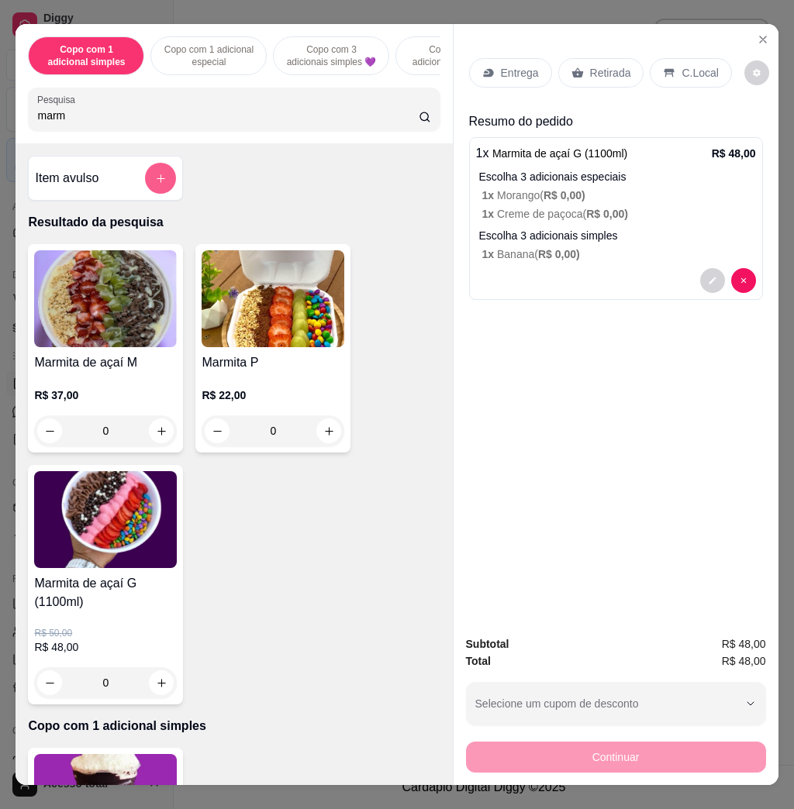
click at [155, 185] on icon "add-separate-item" at bounding box center [161, 179] width 12 height 12
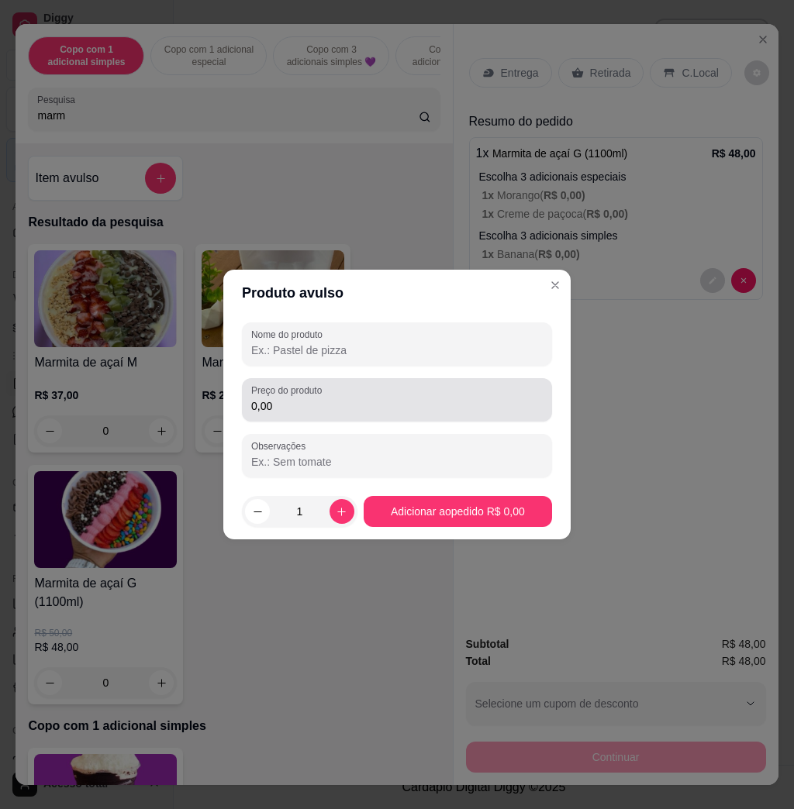
click at [336, 394] on div "0,00" at bounding box center [397, 400] width 292 height 31
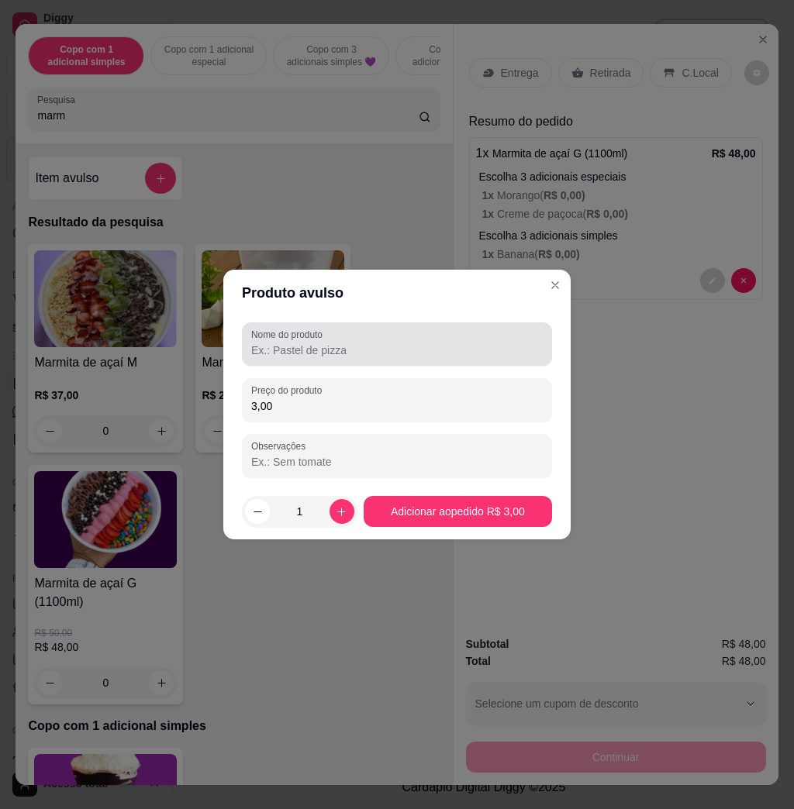
type input "3,00"
click at [350, 351] on input "Nome do produto" at bounding box center [397, 351] width 292 height 16
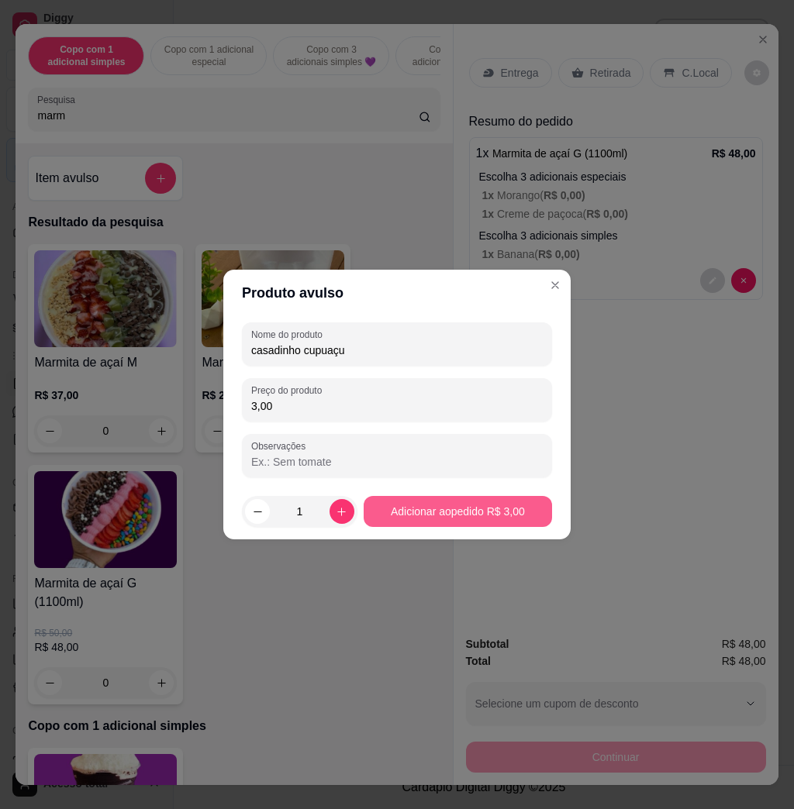
type input "casadinho cupuaçu"
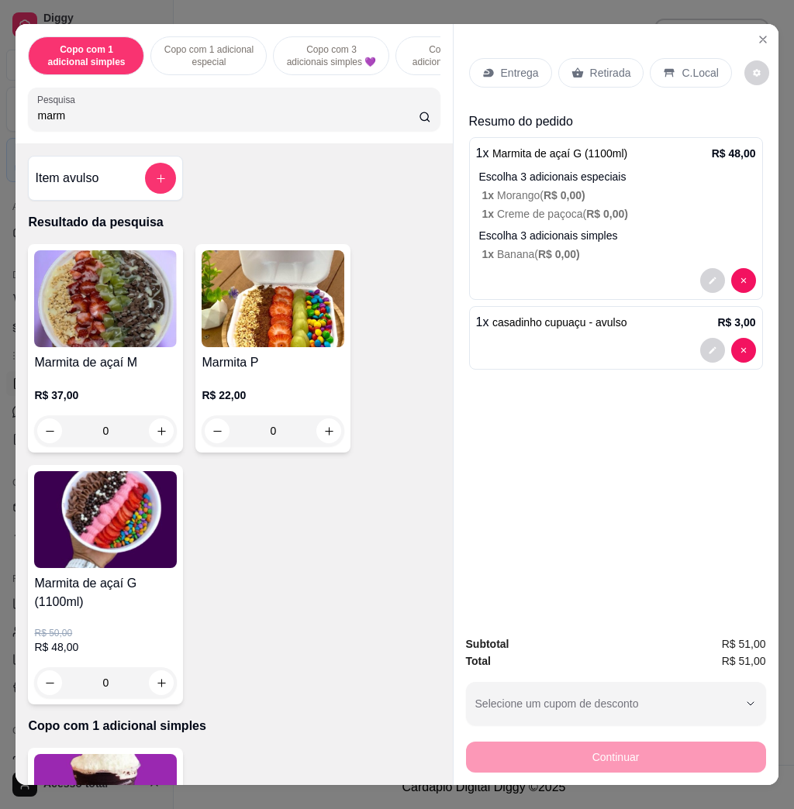
click at [518, 65] on p "Entrega" at bounding box center [520, 73] width 38 height 16
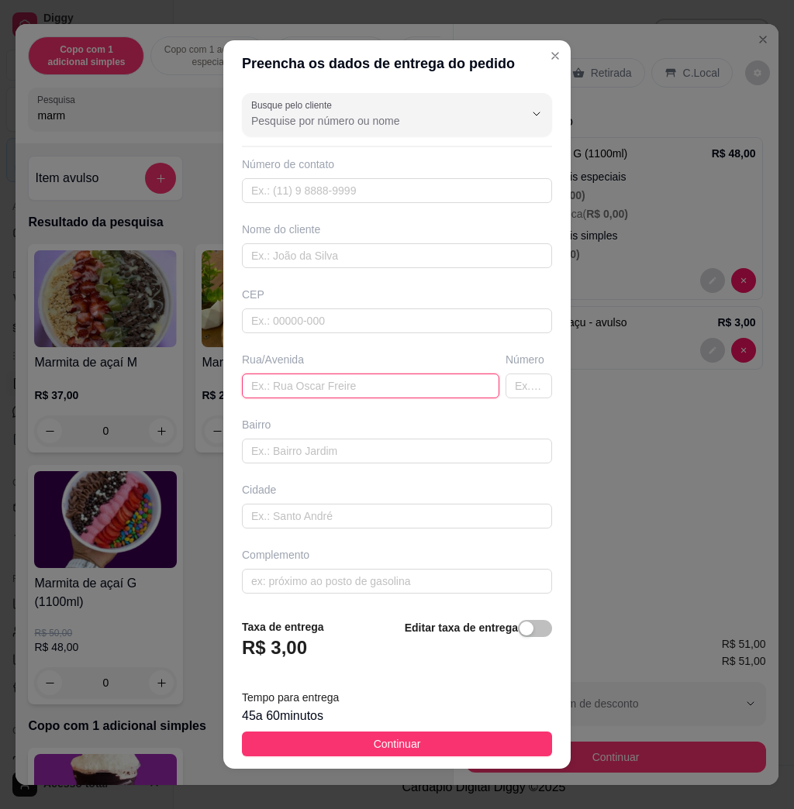
click at [340, 392] on input "text" at bounding box center [370, 386] width 257 height 25
paste input "[PERSON_NAME], 148. Musa Telle"
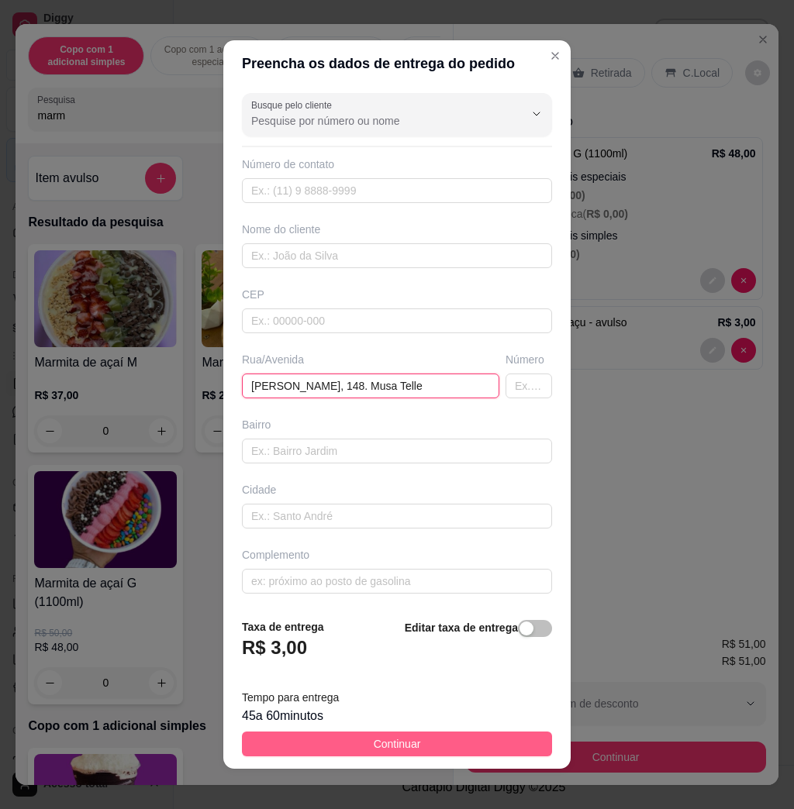
type input "[PERSON_NAME], 148. Musa Telle"
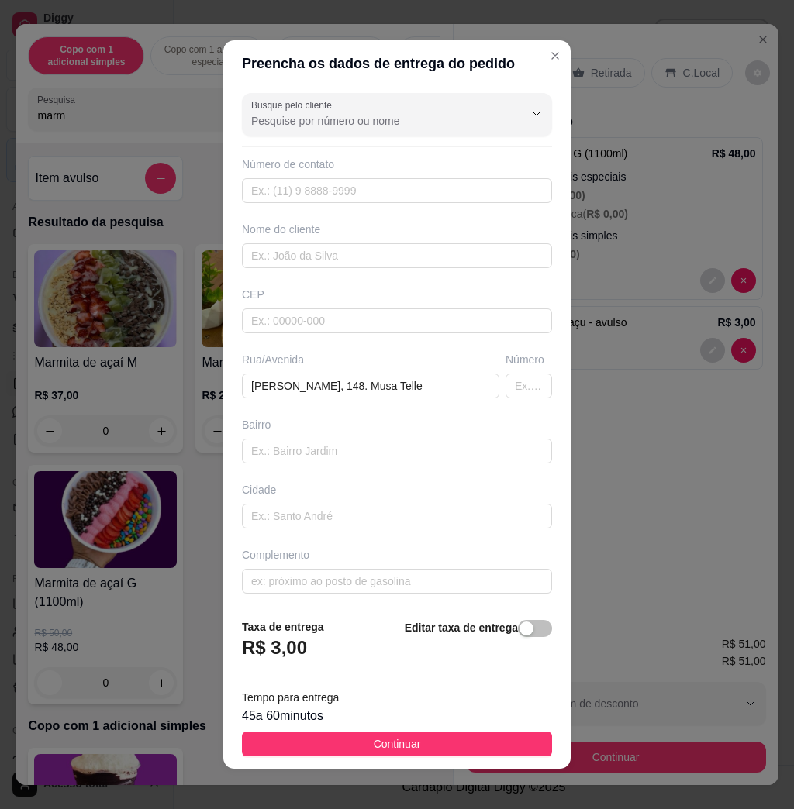
drag, startPoint x: 485, startPoint y: 735, endPoint x: 567, endPoint y: 725, distance: 82.0
click at [485, 738] on button "Continuar" at bounding box center [397, 744] width 310 height 25
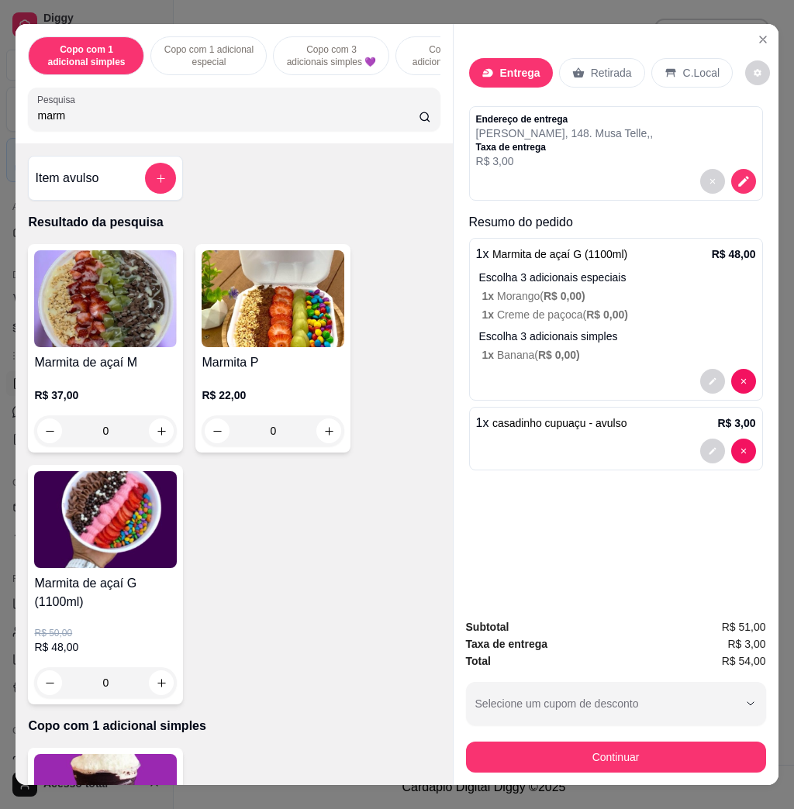
click at [567, 724] on div "Subtotal R$ 51,00 Taxa de entrega R$ 3,00 Total R$ 54,00 Selecione um cupom de …" at bounding box center [616, 696] width 300 height 154
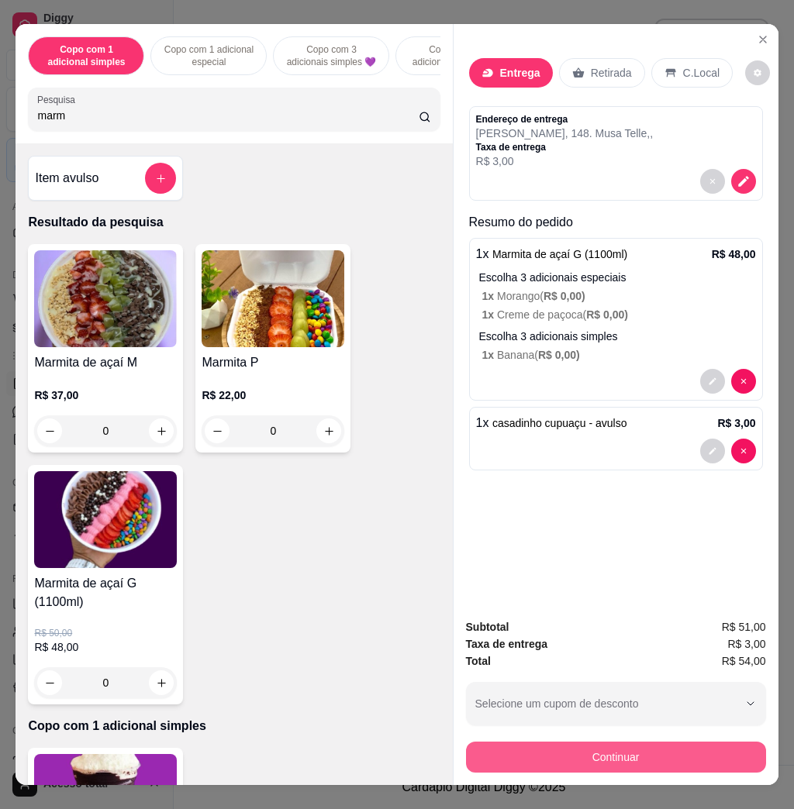
click at [568, 742] on button "Continuar" at bounding box center [616, 757] width 300 height 31
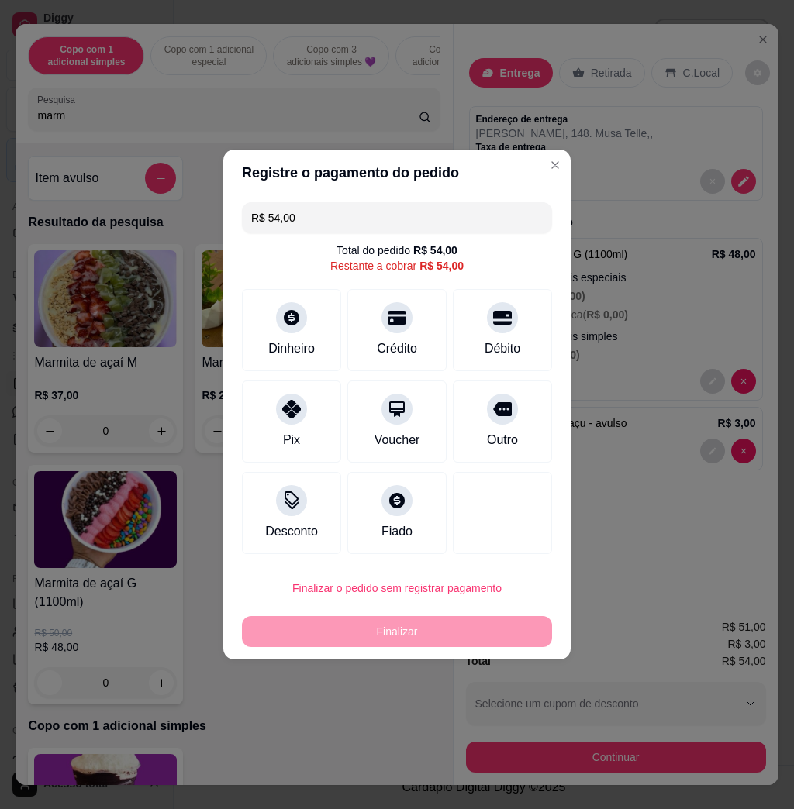
drag, startPoint x: 270, startPoint y: 411, endPoint x: 364, endPoint y: 528, distance: 150.5
click at [273, 410] on div "Pix" at bounding box center [291, 422] width 99 height 82
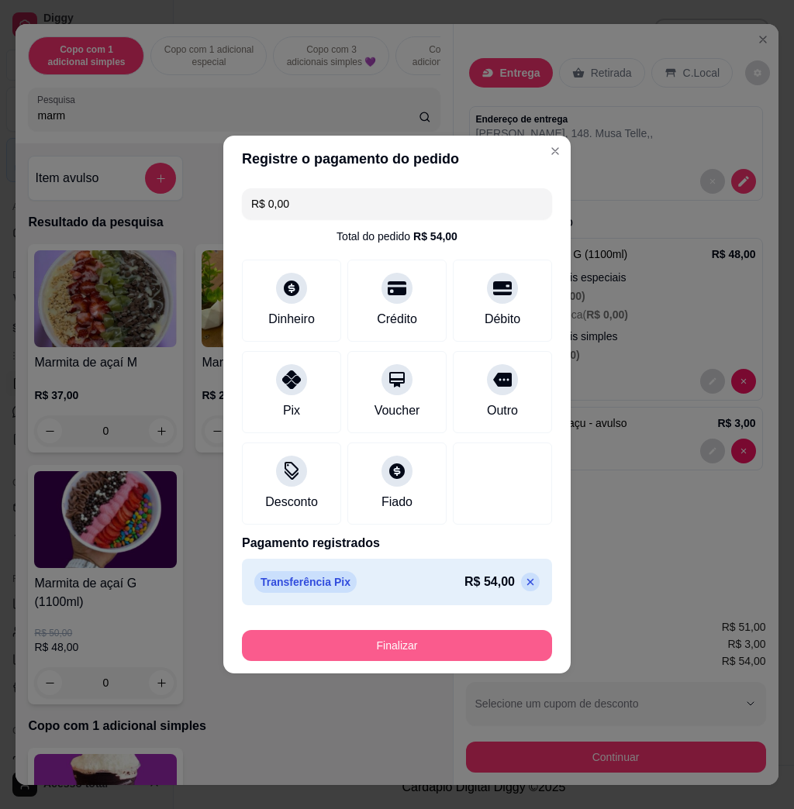
click at [385, 645] on button "Finalizar" at bounding box center [397, 645] width 310 height 31
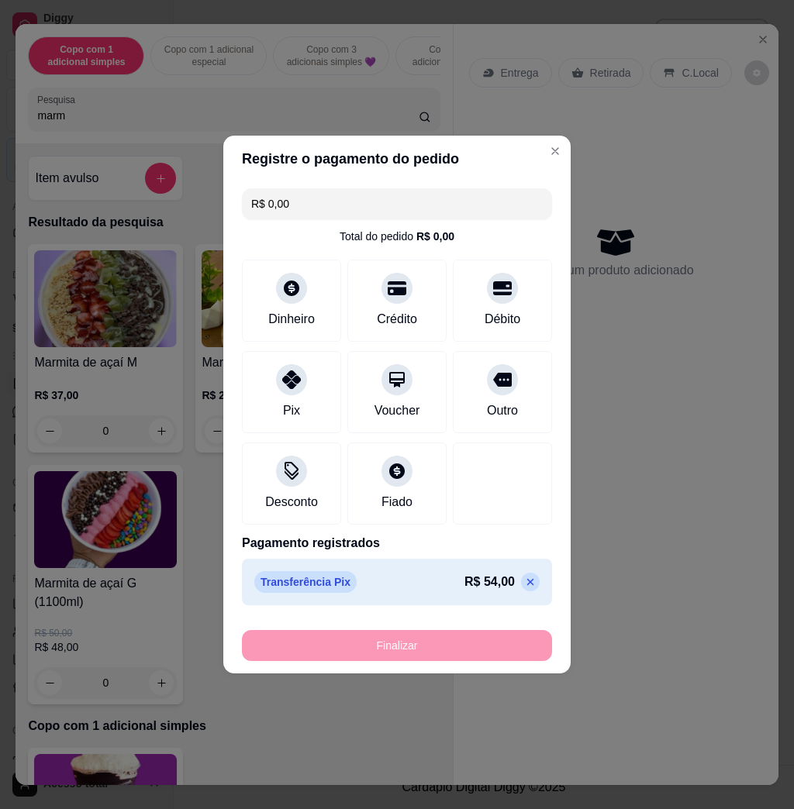
type input "-R$ 54,00"
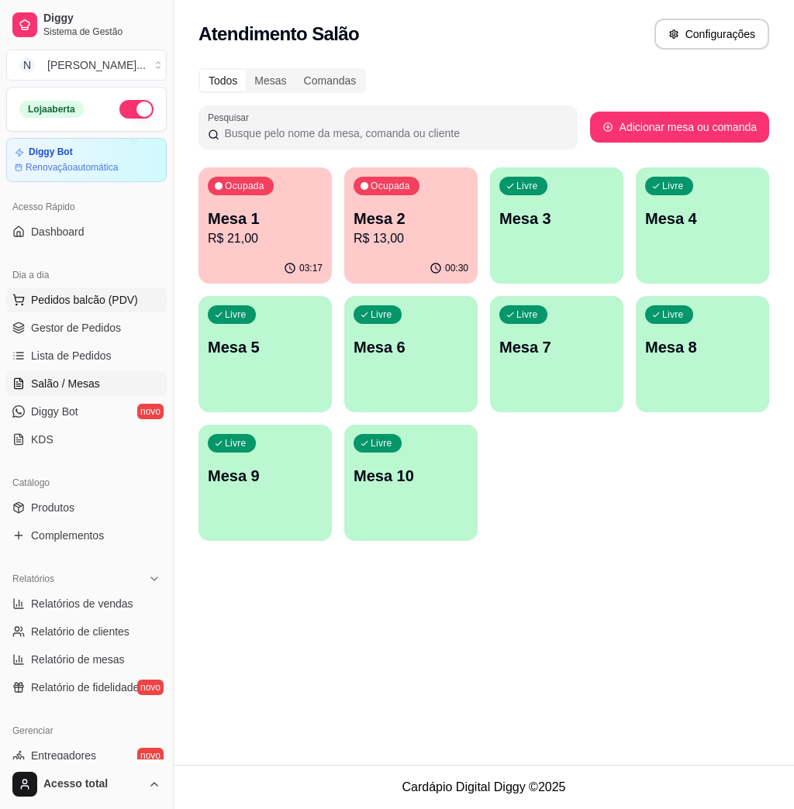
click at [99, 304] on span "Pedidos balcão (PDV)" at bounding box center [84, 300] width 107 height 16
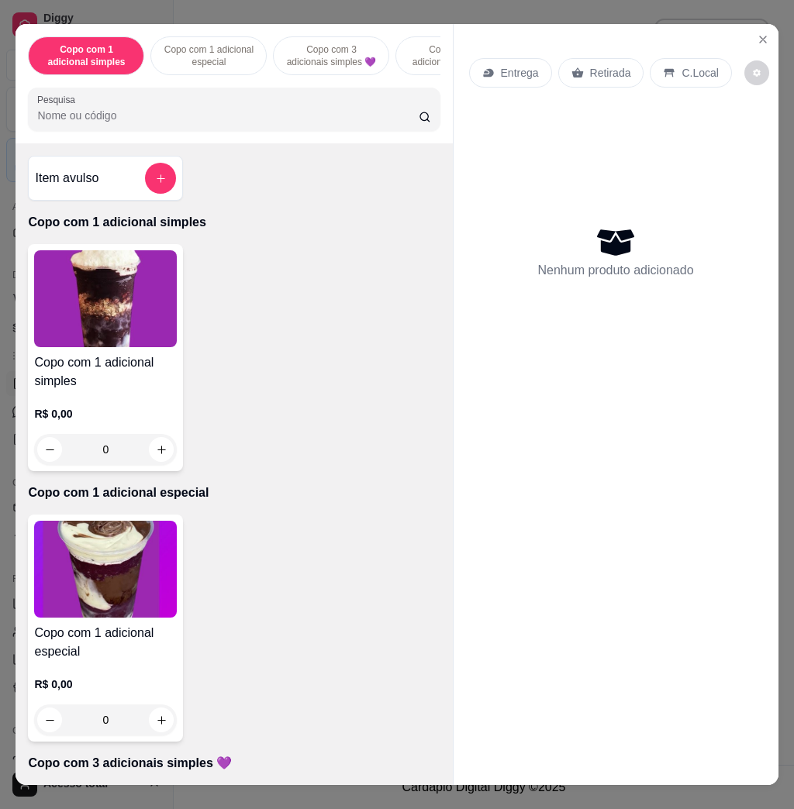
scroll to position [620, 0]
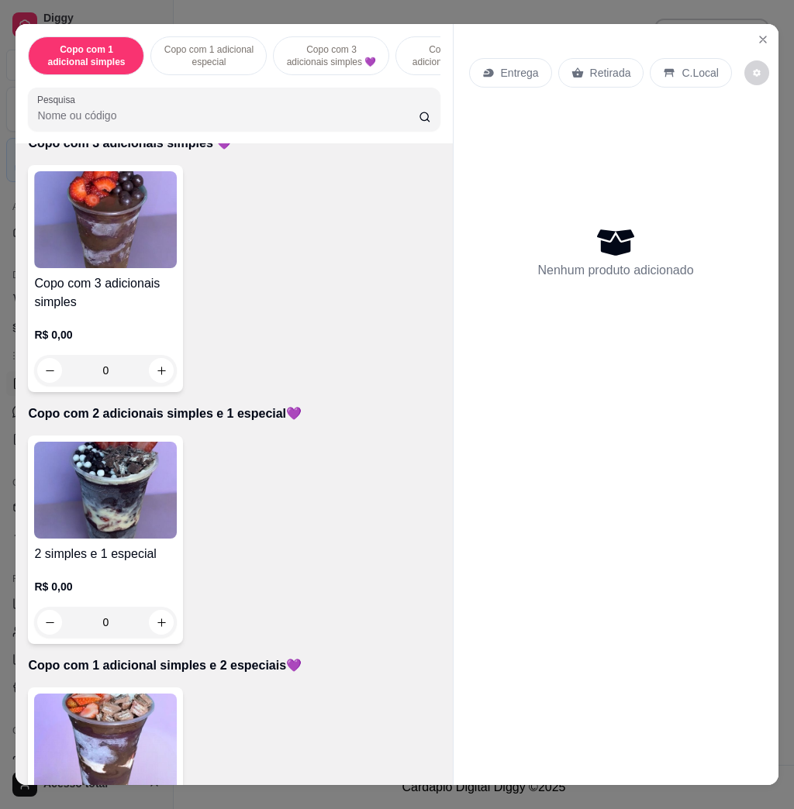
click at [149, 539] on img at bounding box center [105, 490] width 143 height 97
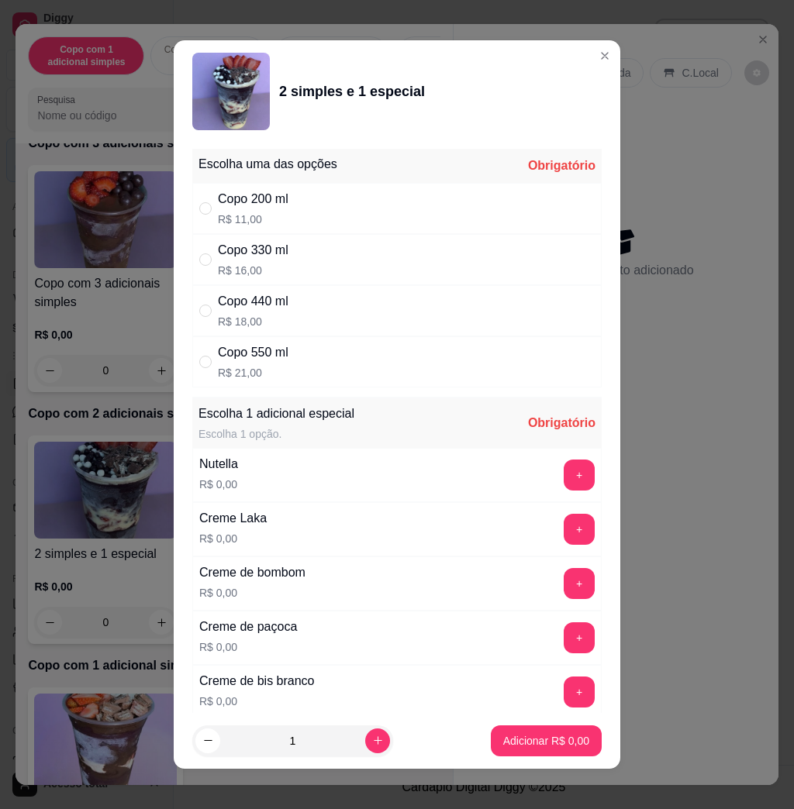
drag, startPoint x: 304, startPoint y: 262, endPoint x: 426, endPoint y: 317, distance: 133.6
click at [305, 262] on div "Copo 330 ml R$ 16,00" at bounding box center [396, 259] width 409 height 51
radio input "true"
click at [564, 475] on button "+" at bounding box center [579, 476] width 30 height 30
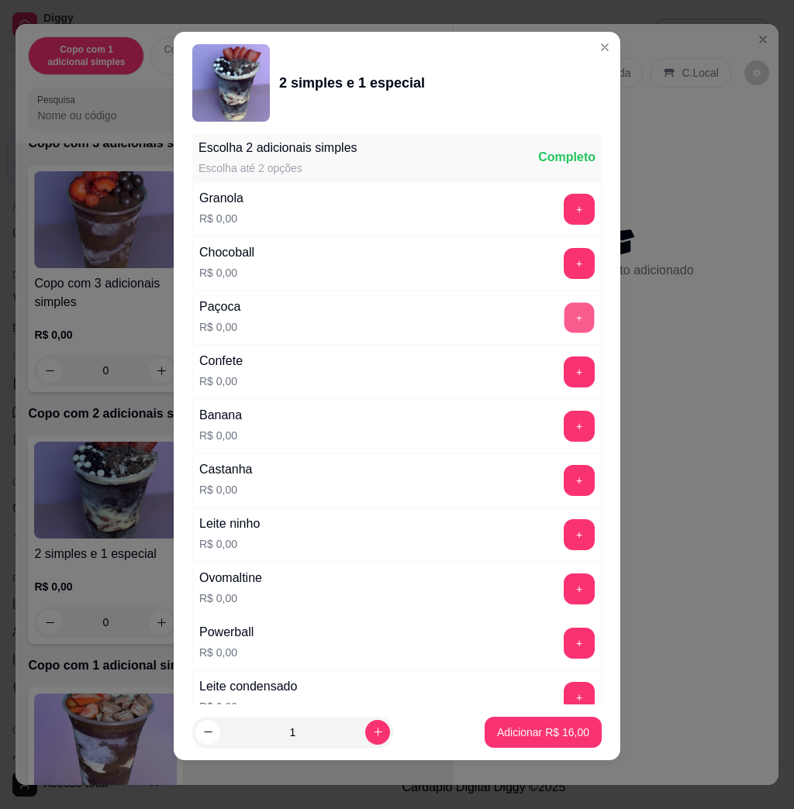
click at [564, 329] on button "+" at bounding box center [579, 318] width 30 height 30
click at [564, 604] on button "+" at bounding box center [579, 589] width 30 height 30
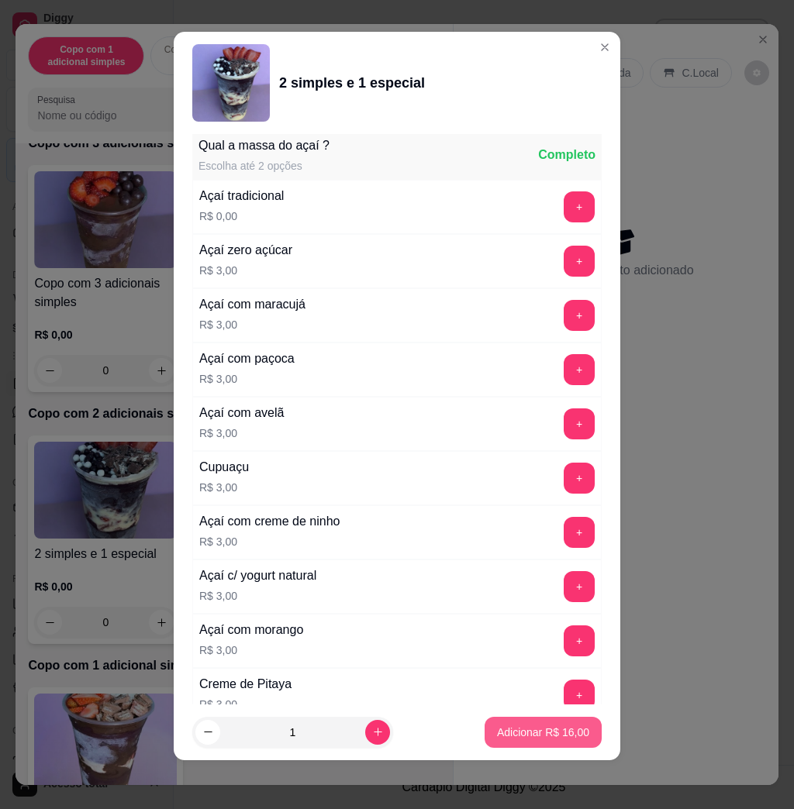
click at [526, 733] on p "Adicionar R$ 16,00" at bounding box center [543, 733] width 92 height 16
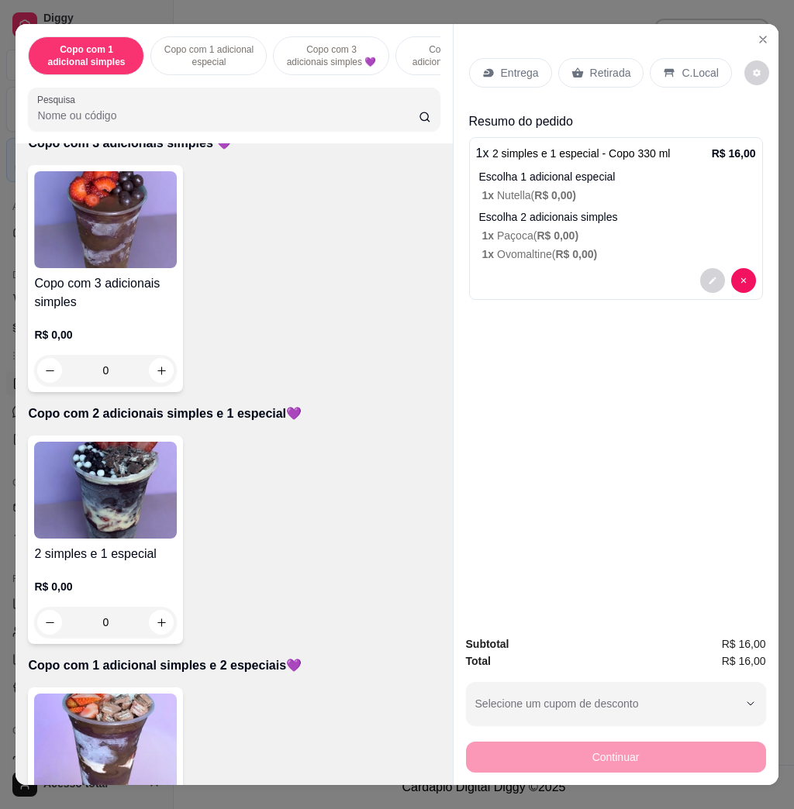
click at [145, 735] on img at bounding box center [105, 742] width 143 height 97
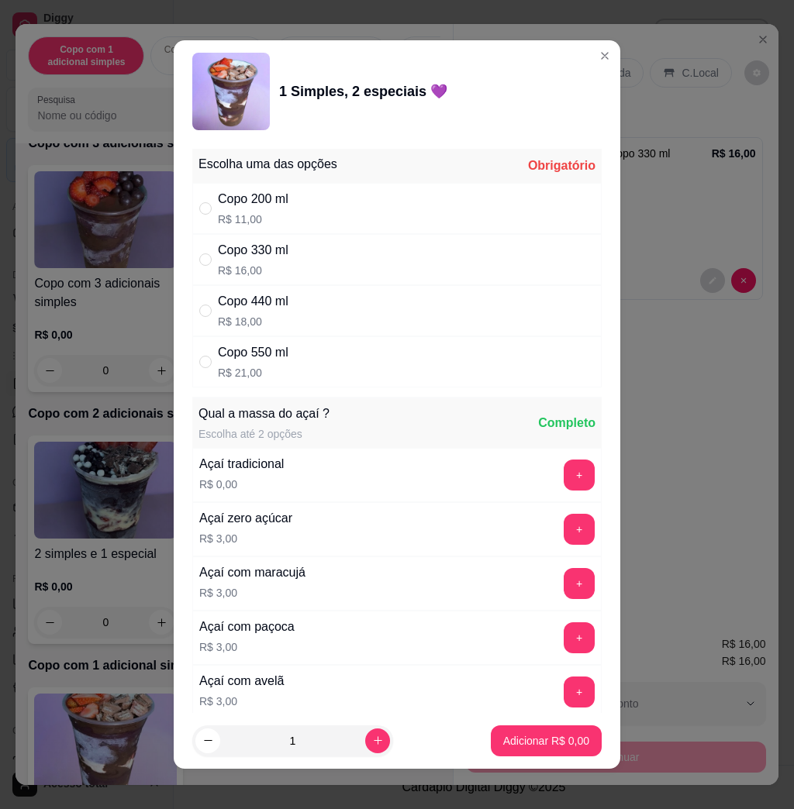
click at [255, 381] on p "R$ 21,00" at bounding box center [253, 373] width 71 height 16
radio input "true"
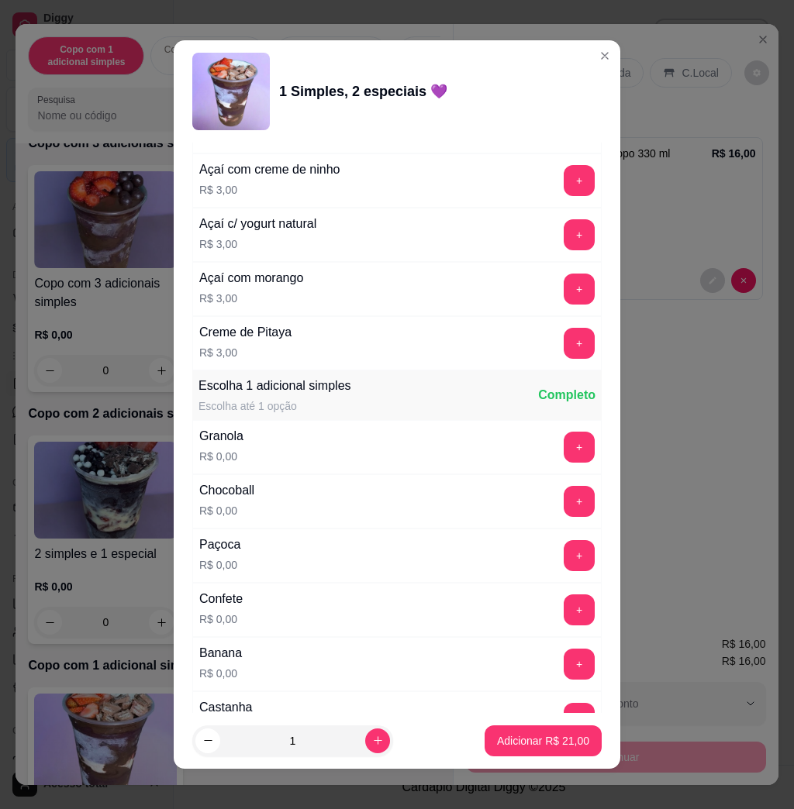
scroll to position [1033, 0]
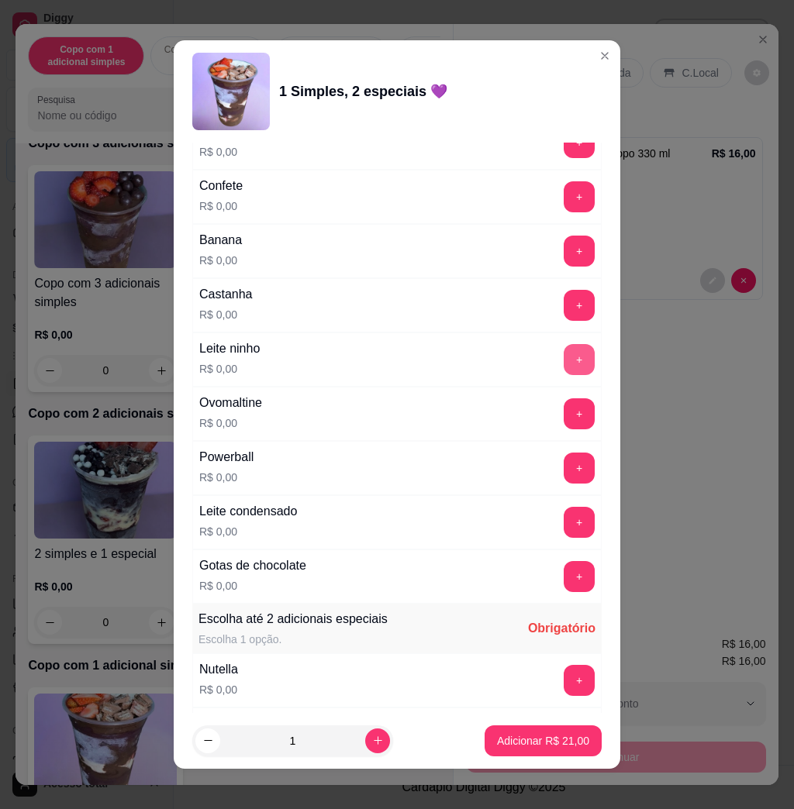
click at [564, 354] on button "+" at bounding box center [579, 359] width 31 height 31
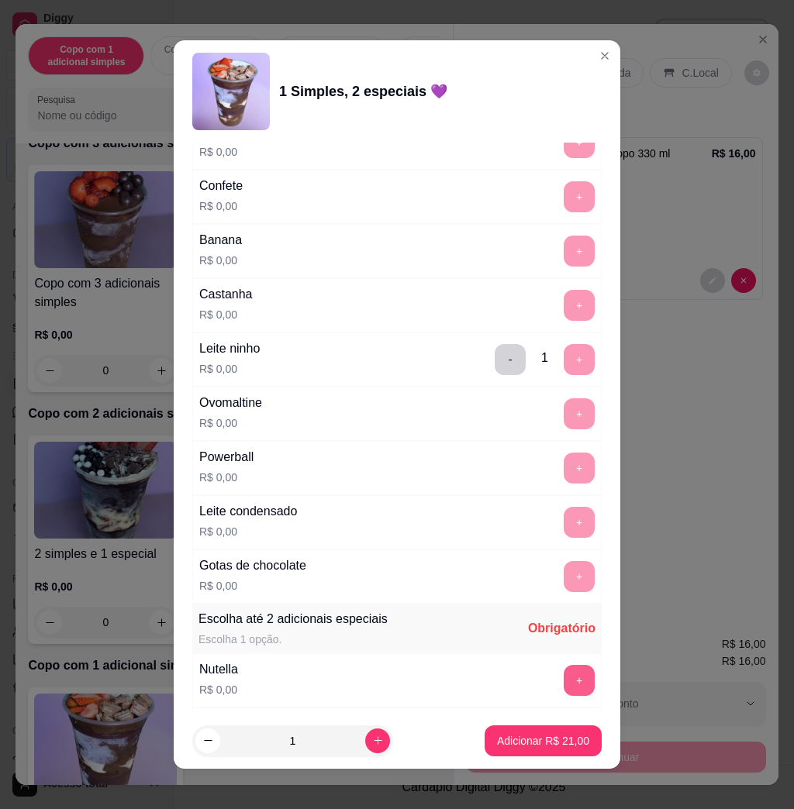
click at [564, 685] on button "+" at bounding box center [579, 680] width 31 height 31
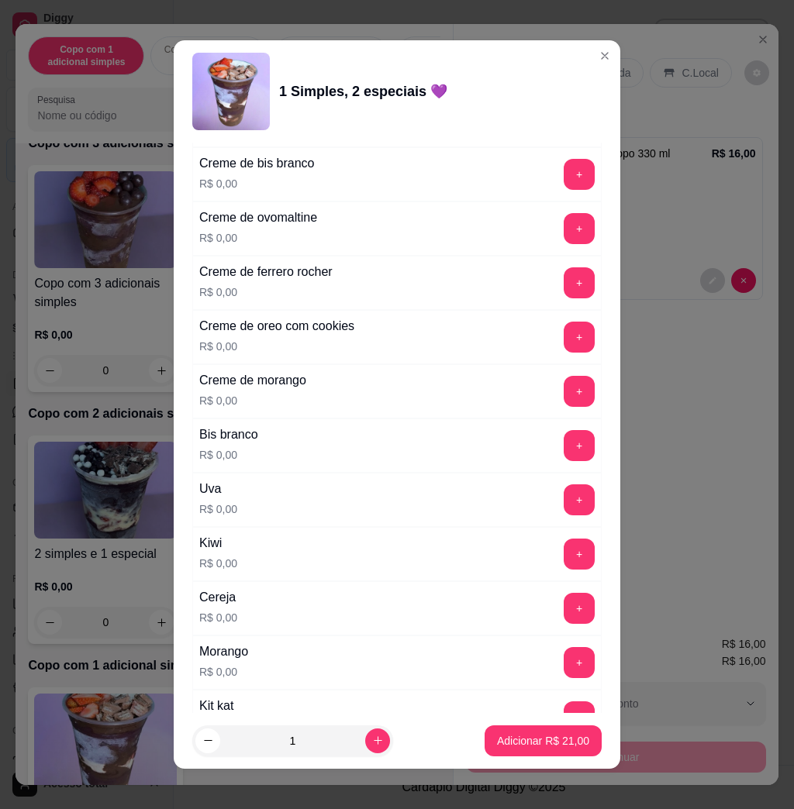
click at [564, 551] on button "+" at bounding box center [579, 554] width 31 height 31
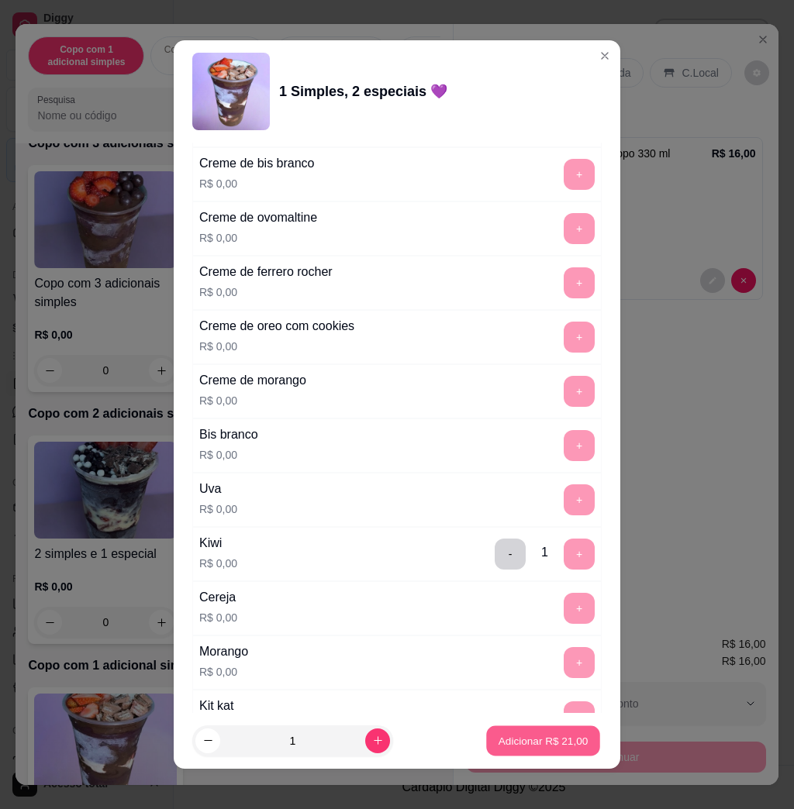
click at [542, 743] on p "Adicionar R$ 21,00" at bounding box center [544, 740] width 90 height 15
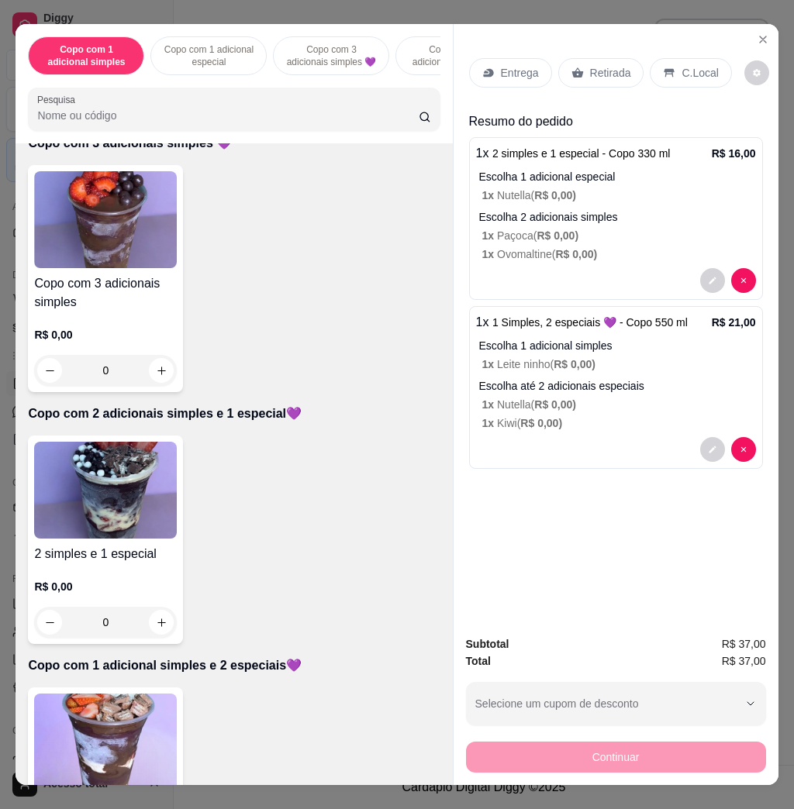
click at [507, 65] on p "Entrega" at bounding box center [520, 73] width 38 height 16
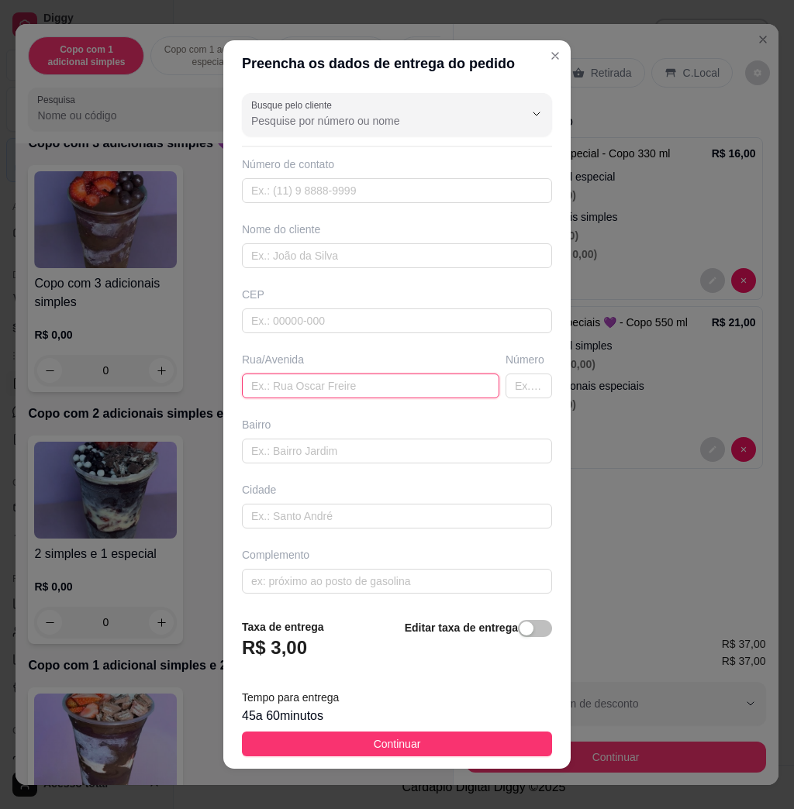
click at [316, 397] on input "text" at bounding box center [370, 386] width 257 height 25
paste input "[PERSON_NAME] n525 alvorada"
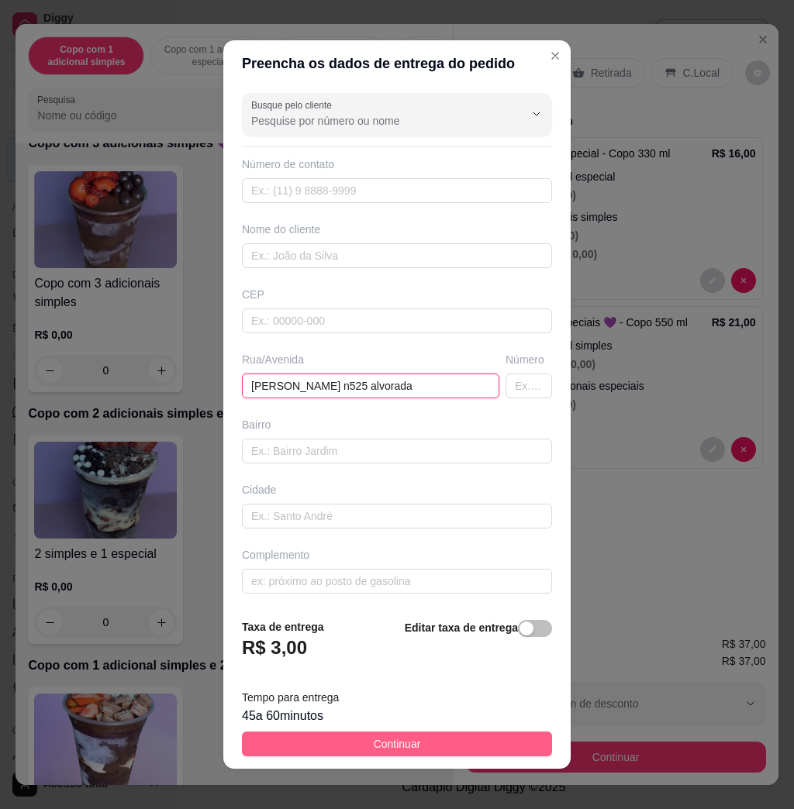
type input "[PERSON_NAME] n525 alvorada"
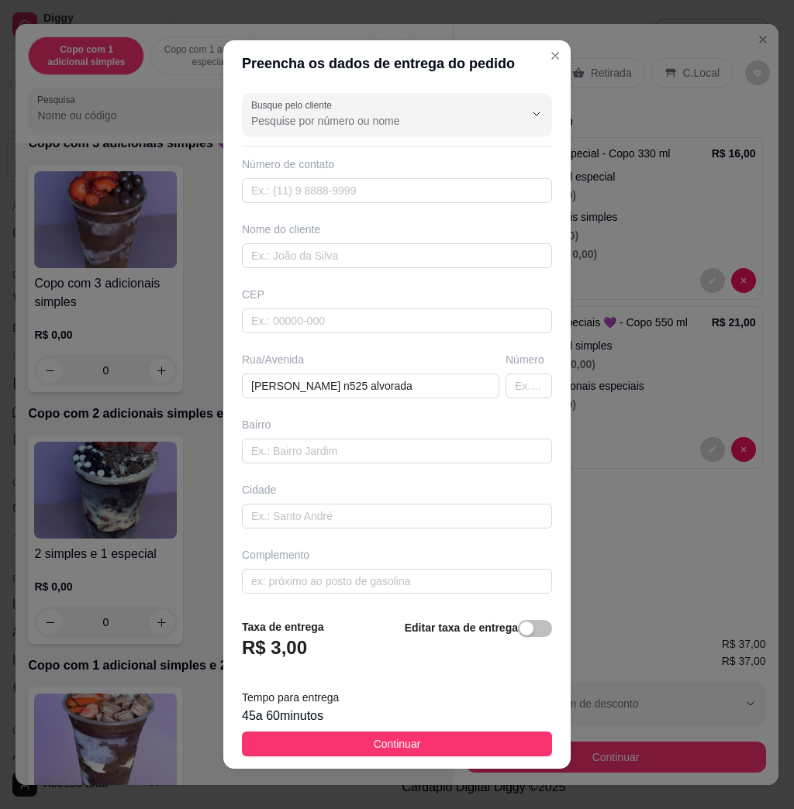
drag, startPoint x: 466, startPoint y: 754, endPoint x: 464, endPoint y: 740, distance: 14.0
click at [465, 742] on button "Continuar" at bounding box center [397, 744] width 310 height 25
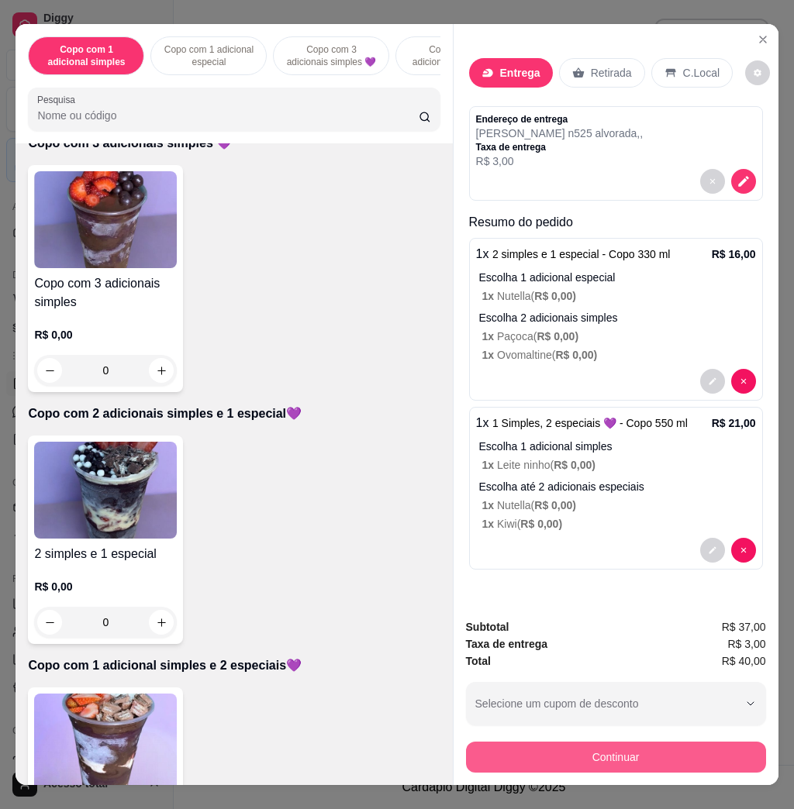
click at [519, 747] on button "Continuar" at bounding box center [616, 757] width 300 height 31
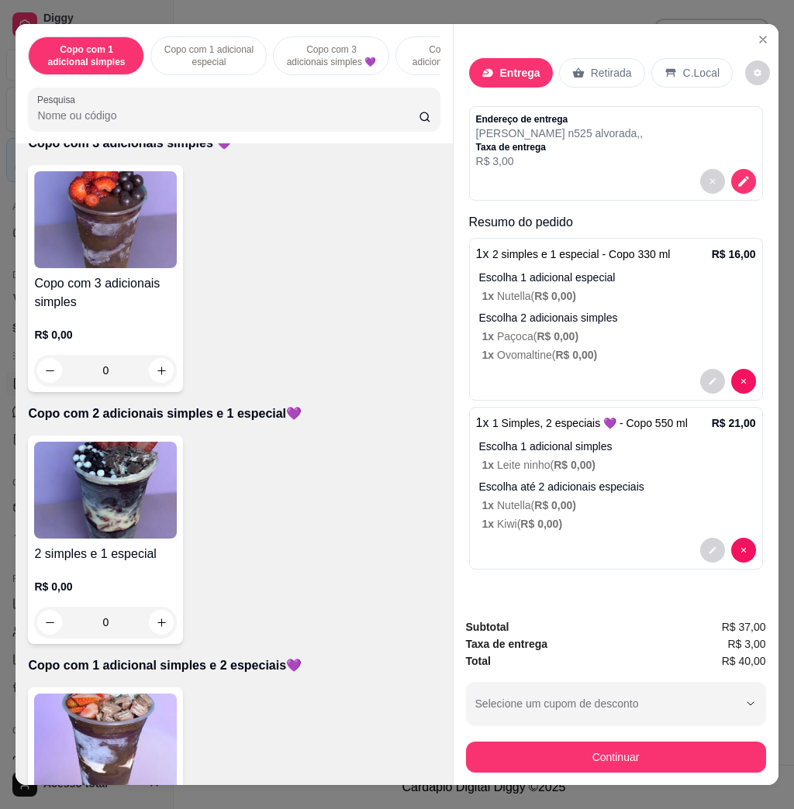
click at [310, 440] on div "Pix" at bounding box center [290, 418] width 110 height 91
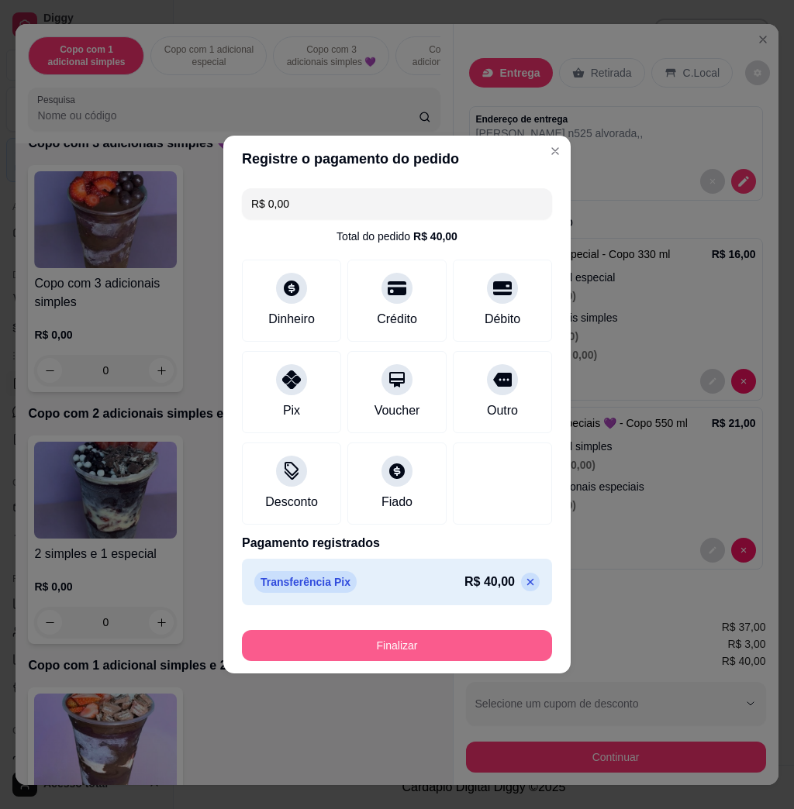
click at [402, 659] on button "Finalizar" at bounding box center [397, 645] width 310 height 31
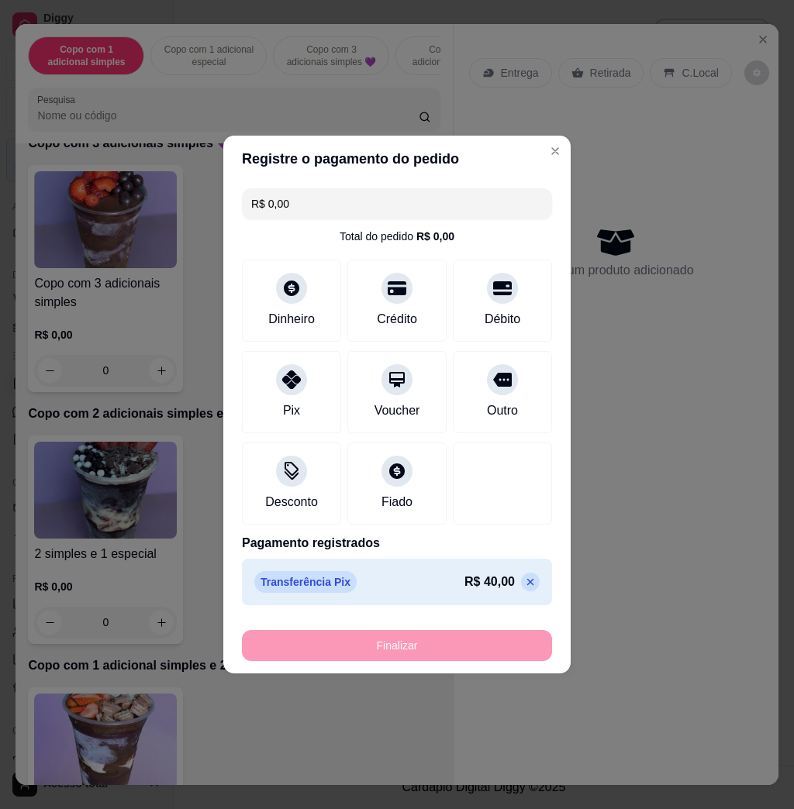
type input "-R$ 40,00"
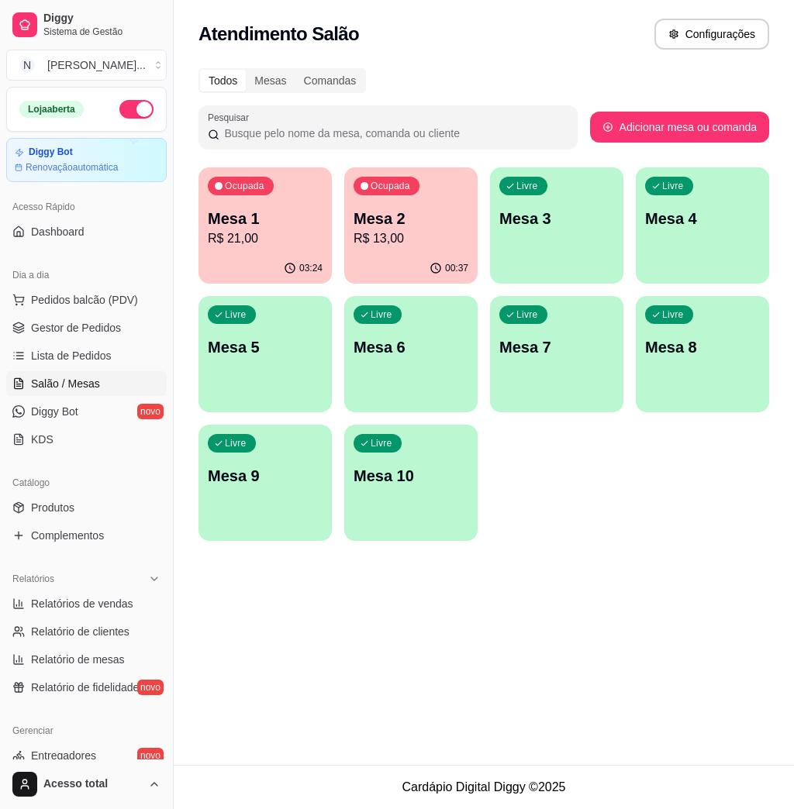
click at [342, 630] on div "Atendimento Salão Configurações Todos Mesas Comandas Pesquisar Adicionar mesa o…" at bounding box center [484, 382] width 620 height 765
click at [402, 235] on p "R$ 13,00" at bounding box center [411, 238] width 115 height 19
click at [228, 243] on p "R$ 21,00" at bounding box center [265, 238] width 115 height 19
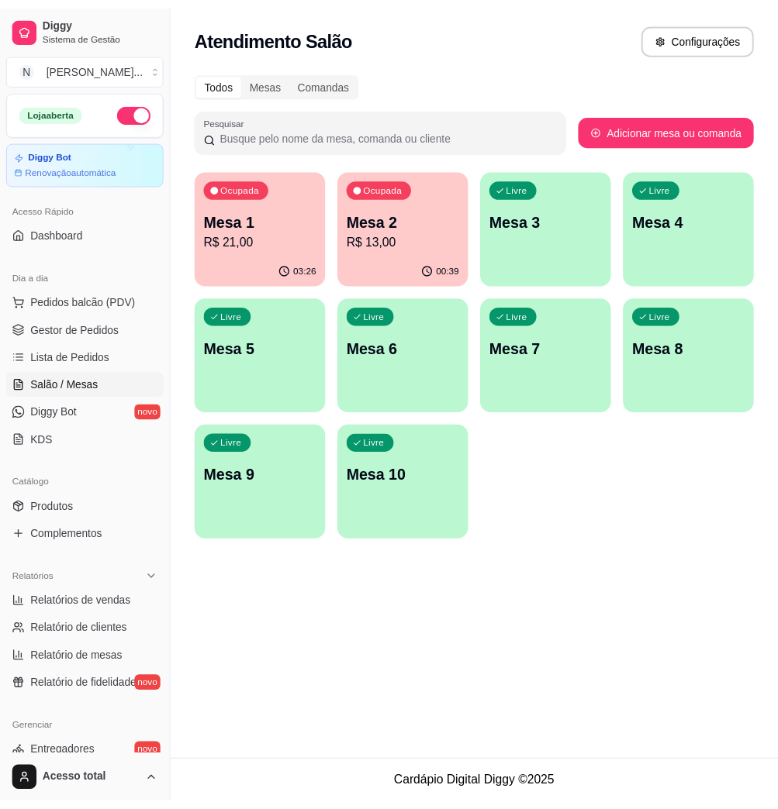
scroll to position [305, 0]
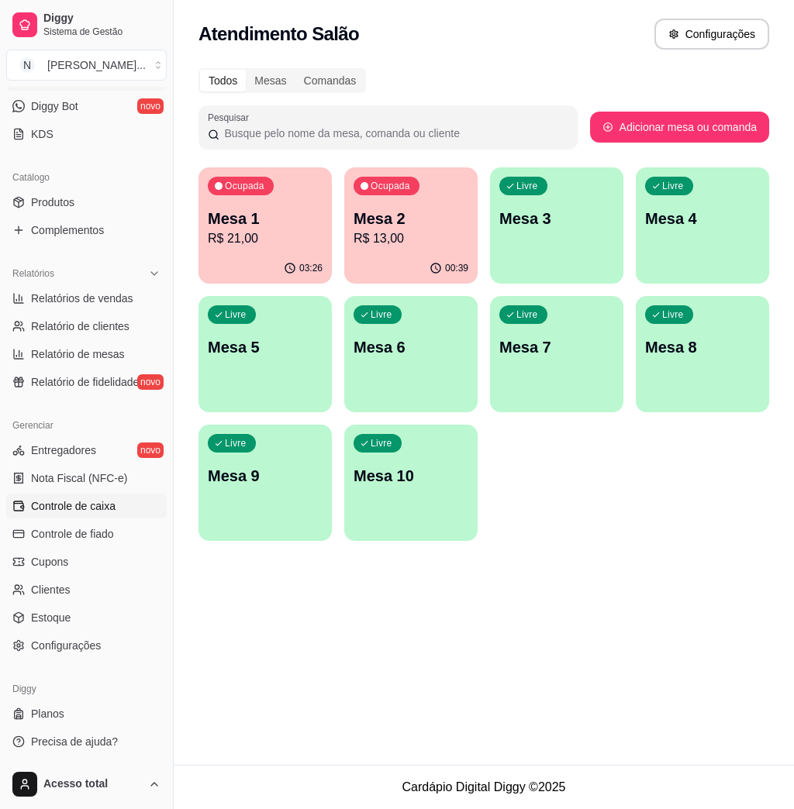
click at [126, 505] on link "Controle de caixa" at bounding box center [86, 506] width 160 height 25
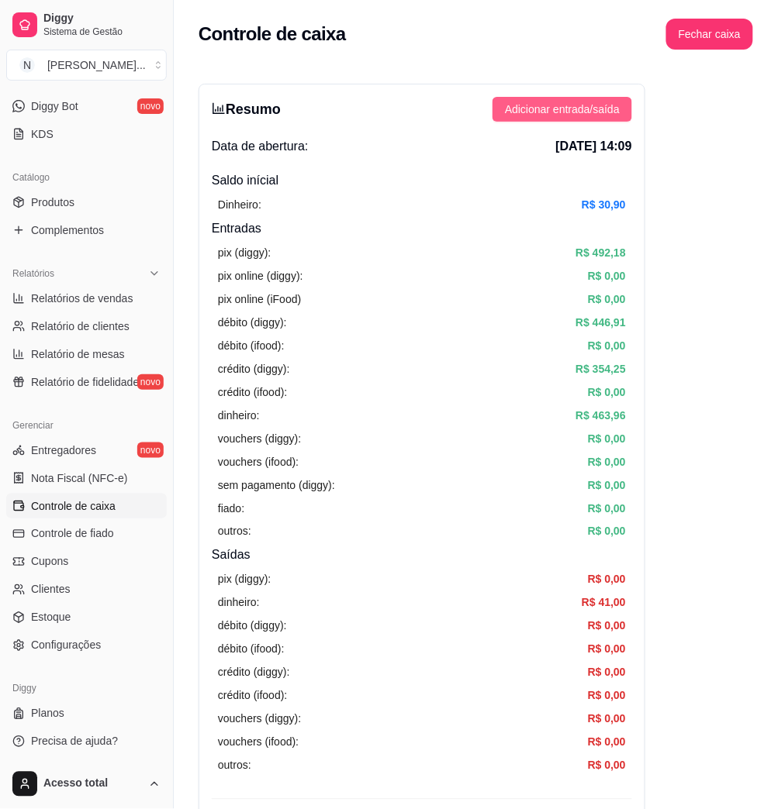
click at [595, 105] on span "Adicionar entrada/saída" at bounding box center [562, 109] width 115 height 17
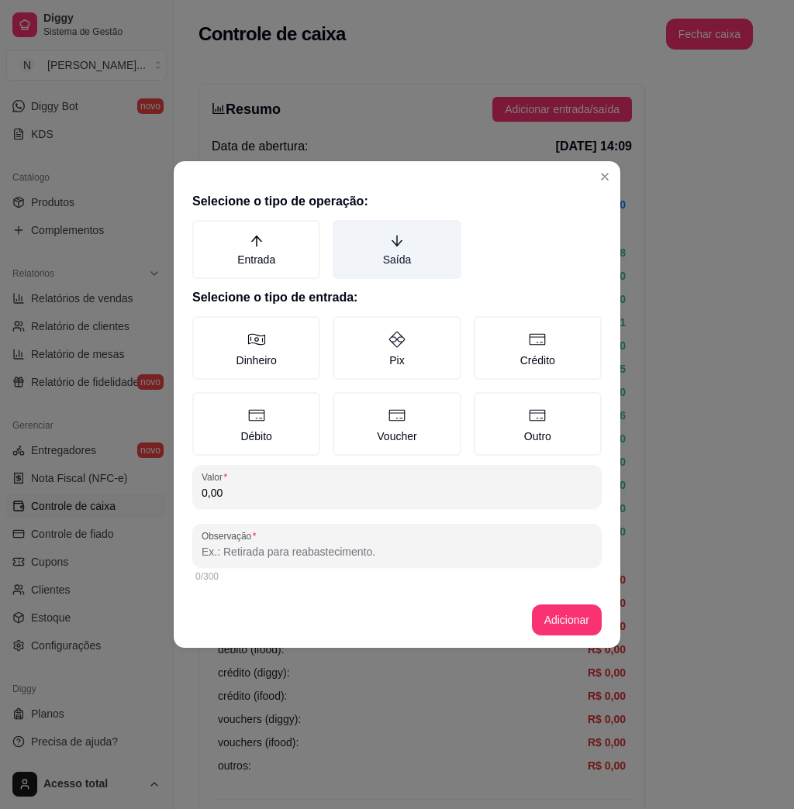
click at [401, 267] on label "Saída" at bounding box center [397, 249] width 128 height 59
click at [344, 232] on button "Saída" at bounding box center [338, 225] width 12 height 12
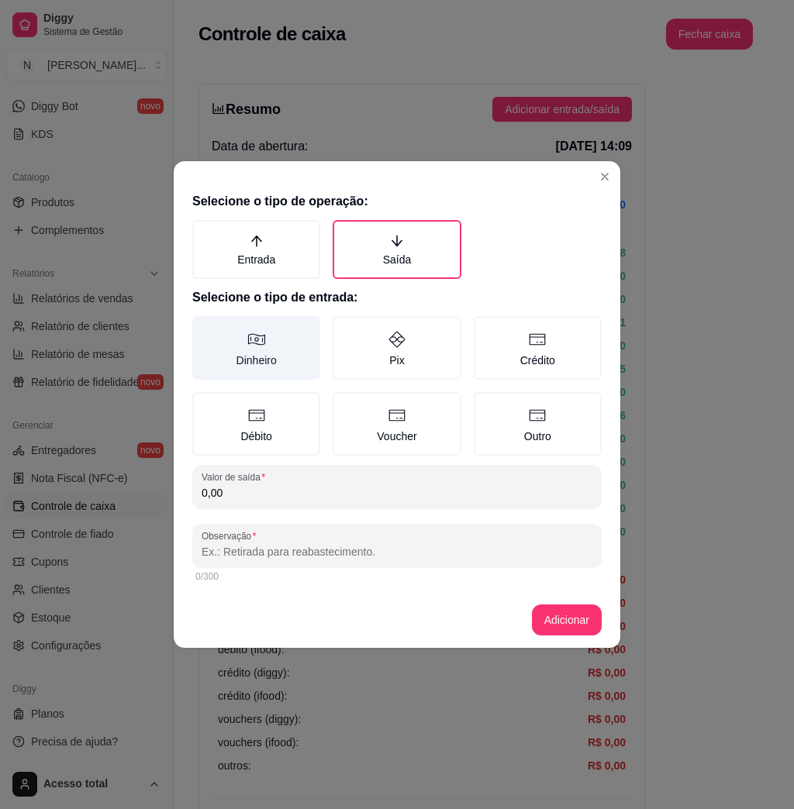
click at [305, 364] on label "Dinheiro" at bounding box center [256, 348] width 128 height 64
click at [204, 328] on button "Dinheiro" at bounding box center [197, 322] width 12 height 12
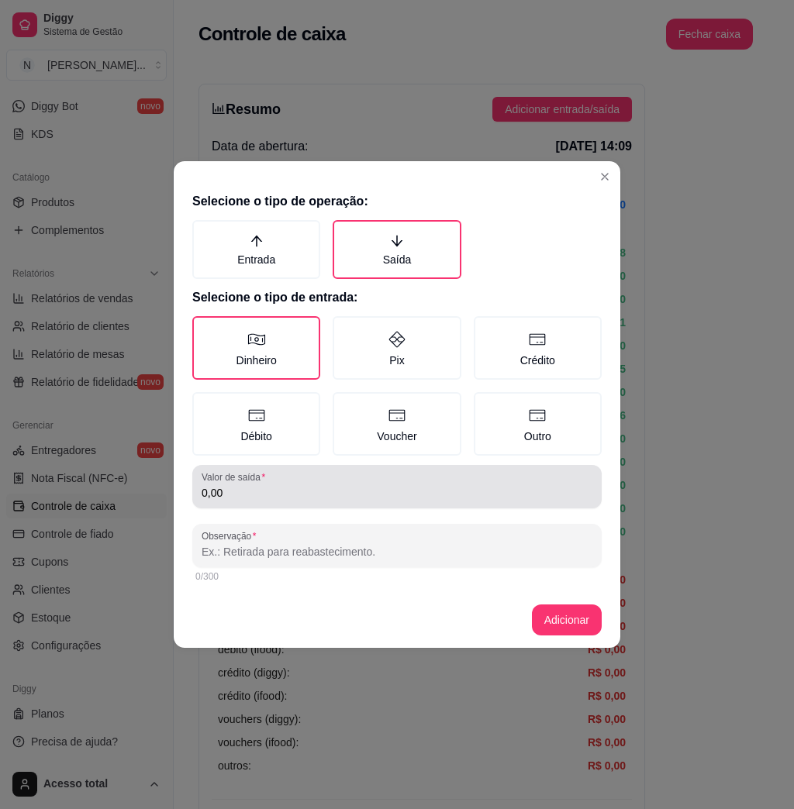
click at [391, 490] on input "0,00" at bounding box center [397, 493] width 391 height 16
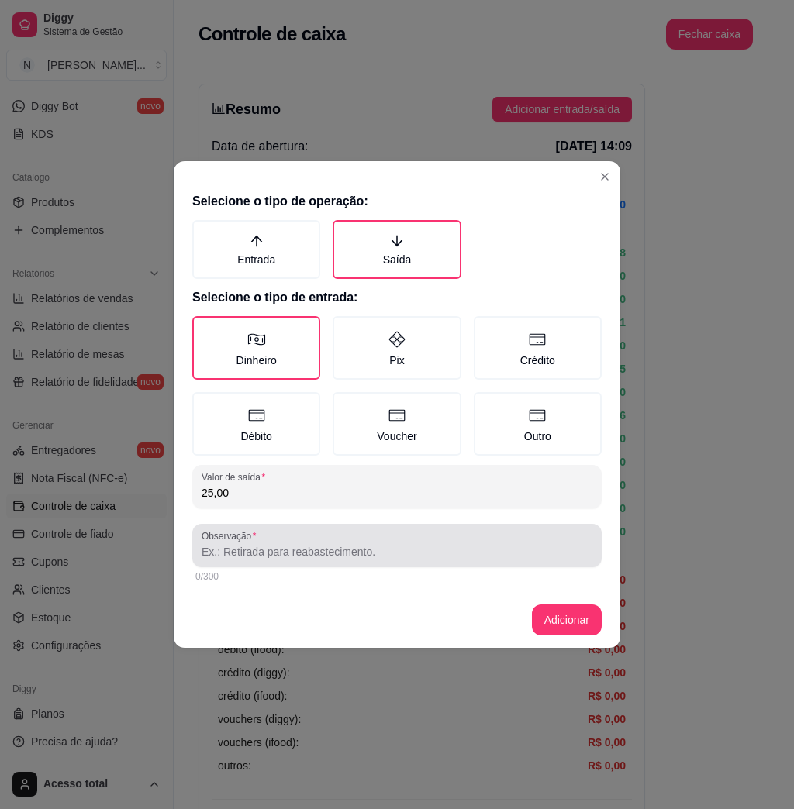
type input "25,00"
click at [529, 537] on div at bounding box center [397, 545] width 391 height 31
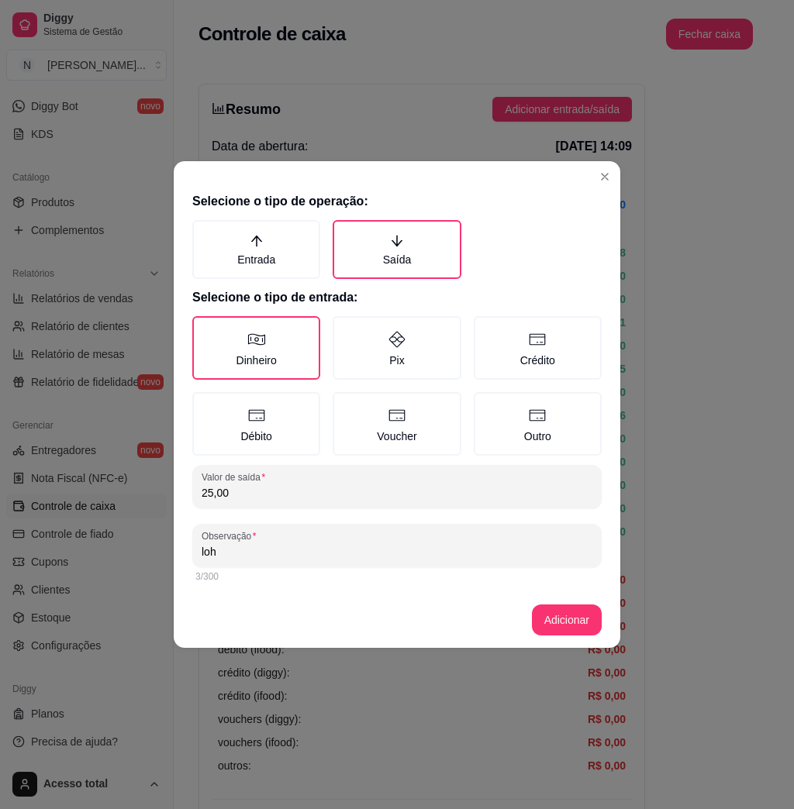
type input "loh"
click at [491, 617] on footer "Adicionar" at bounding box center [397, 620] width 447 height 56
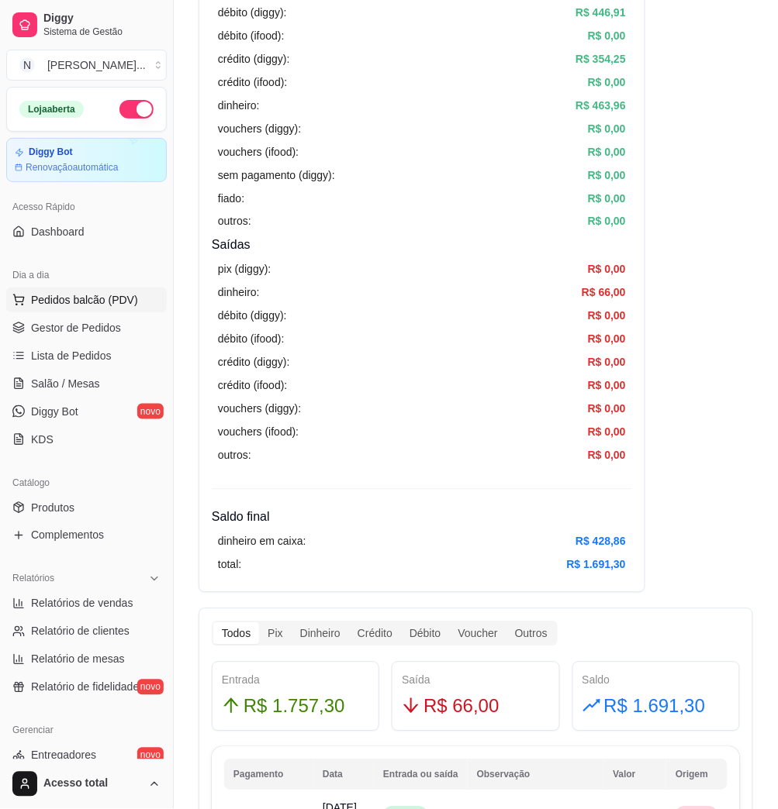
click at [89, 306] on span "Pedidos balcão (PDV)" at bounding box center [84, 300] width 107 height 16
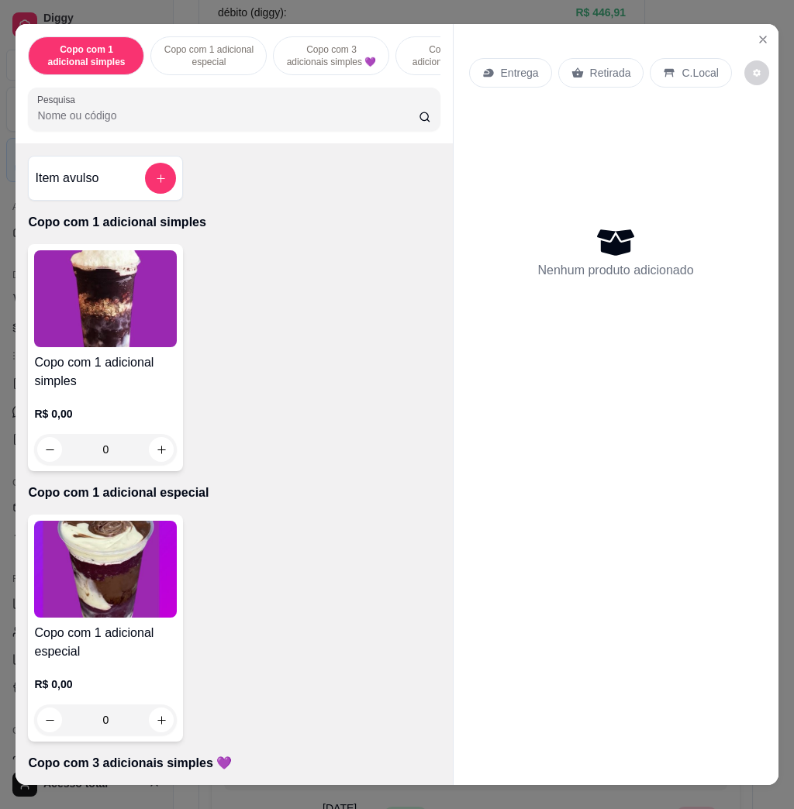
click at [299, 131] on div "Pesquisa" at bounding box center [234, 109] width 412 height 43
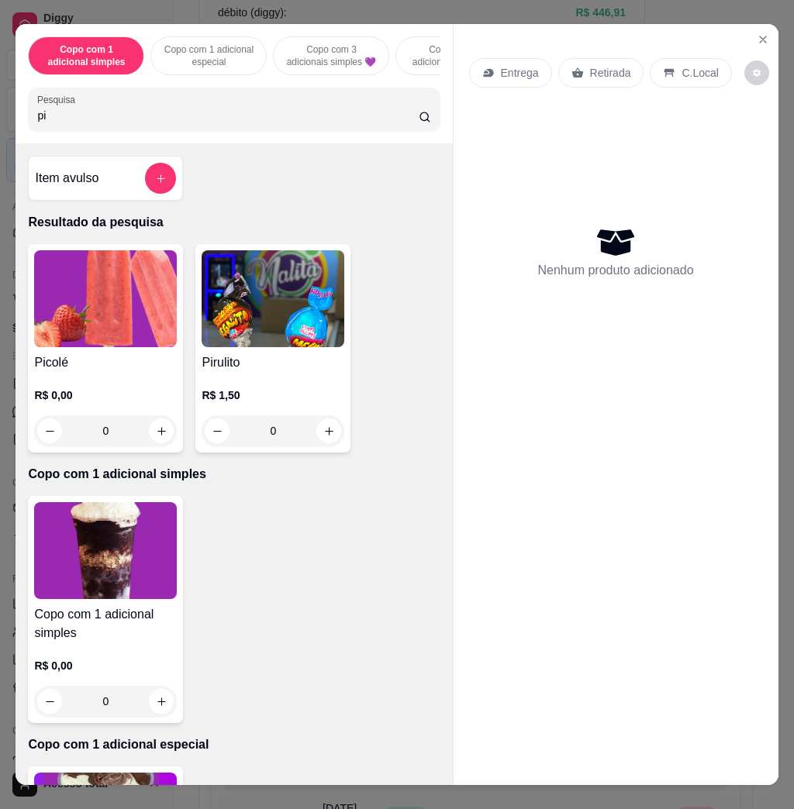
type input "pi"
click at [139, 334] on img at bounding box center [105, 298] width 143 height 97
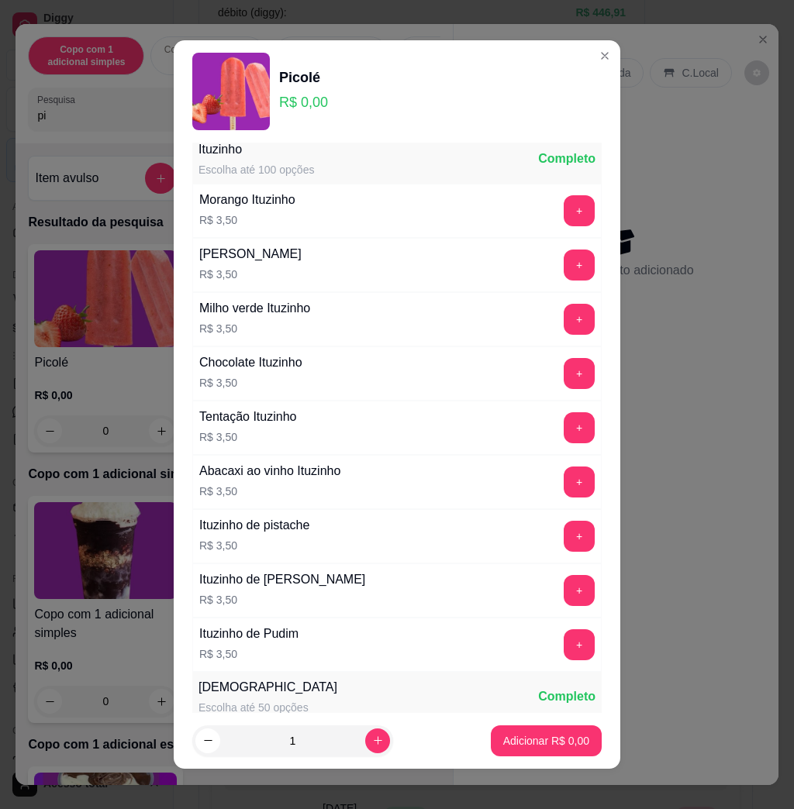
click at [564, 488] on button "+" at bounding box center [579, 482] width 31 height 31
click at [530, 736] on p "Adicionar R$ 3,50" at bounding box center [546, 741] width 86 height 16
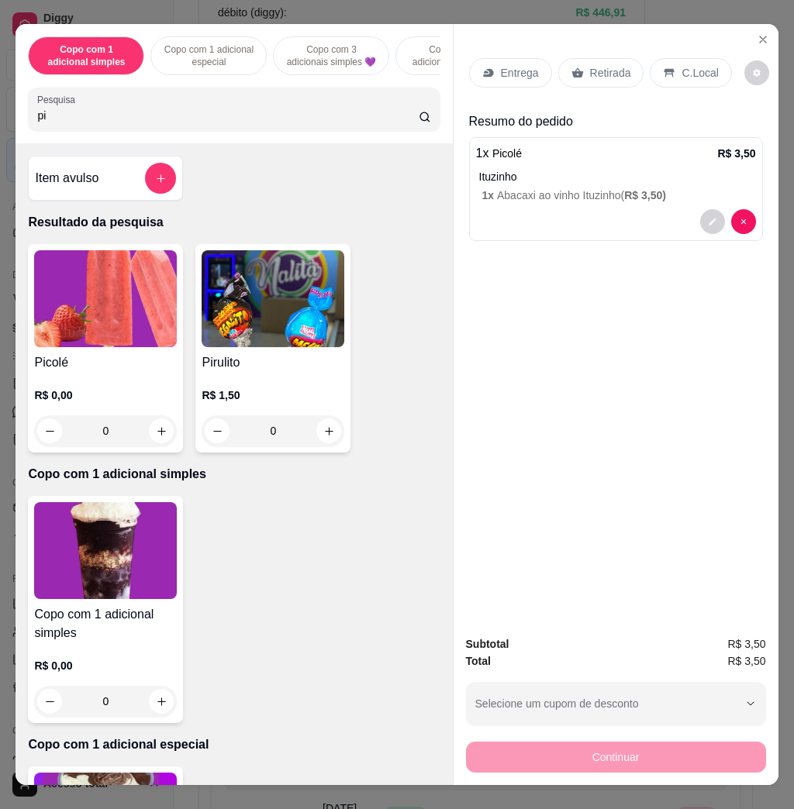
click at [683, 69] on p "C.Local" at bounding box center [699, 73] width 36 height 16
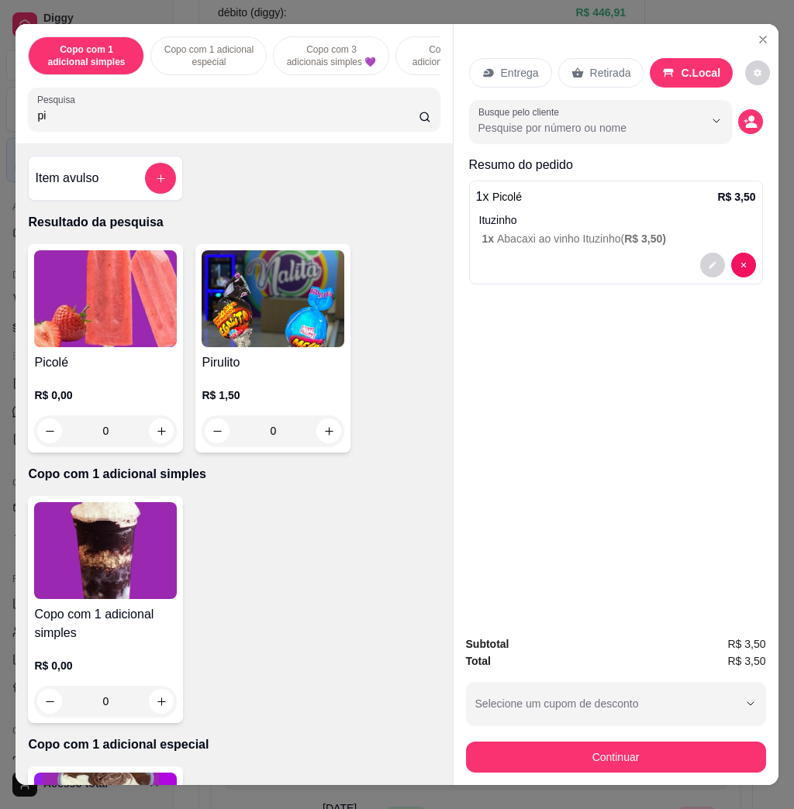
click at [658, 750] on button "Continuar" at bounding box center [616, 757] width 300 height 31
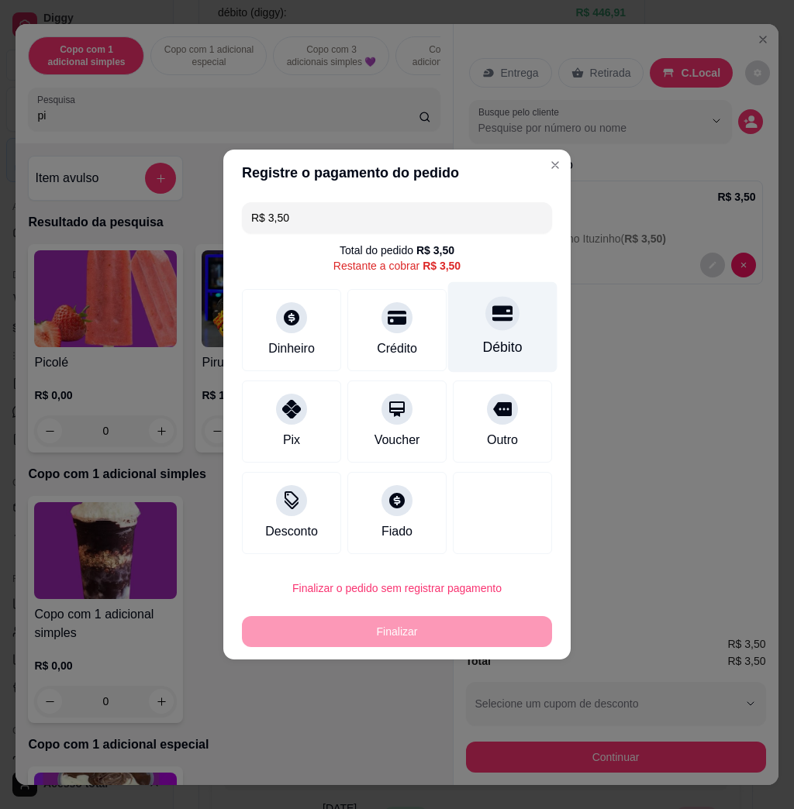
drag, startPoint x: 521, startPoint y: 298, endPoint x: 507, endPoint y: 326, distance: 30.5
click at [519, 298] on div "Débito" at bounding box center [502, 327] width 109 height 91
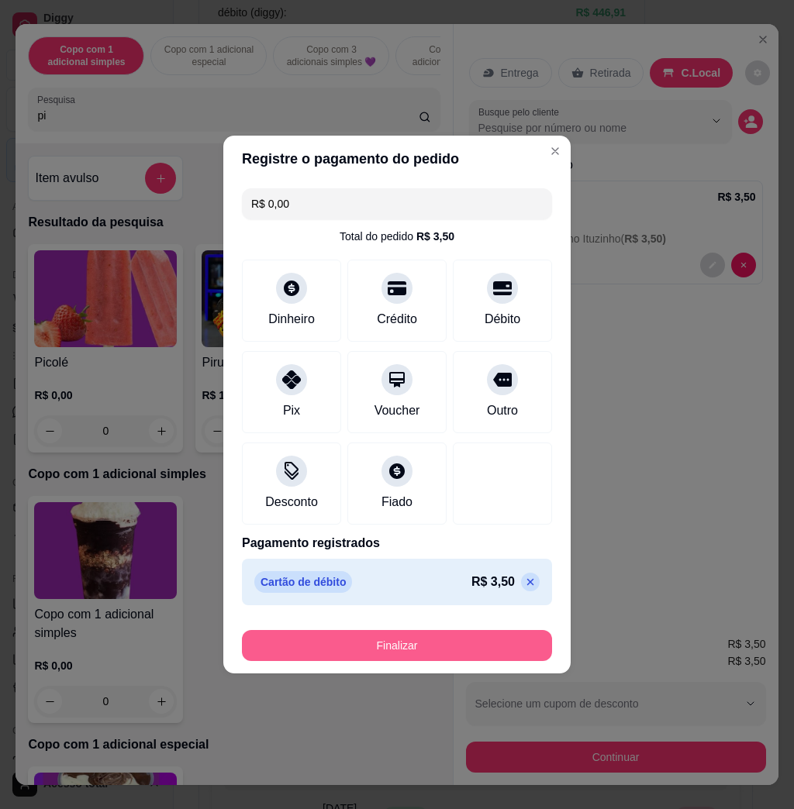
click at [515, 633] on button "Finalizar" at bounding box center [397, 645] width 310 height 31
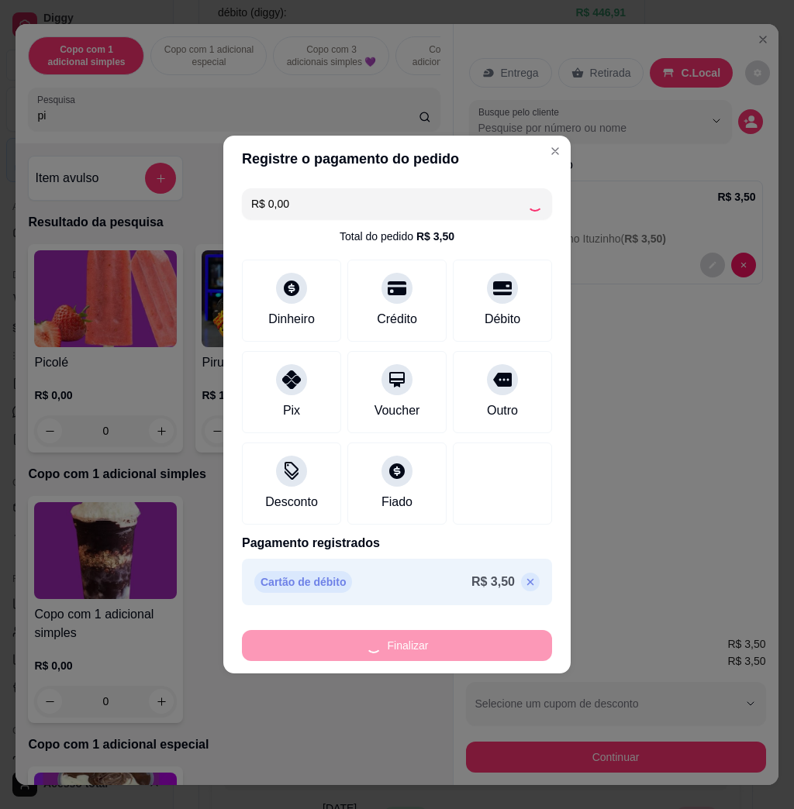
type input "-R$ 3,50"
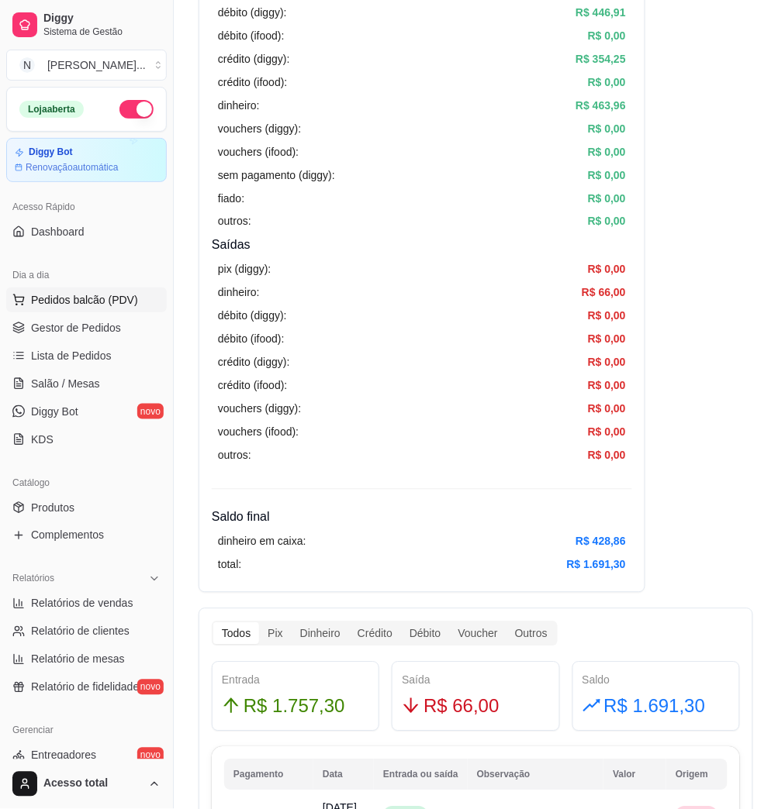
click at [42, 298] on span "Pedidos balcão (PDV)" at bounding box center [84, 300] width 107 height 16
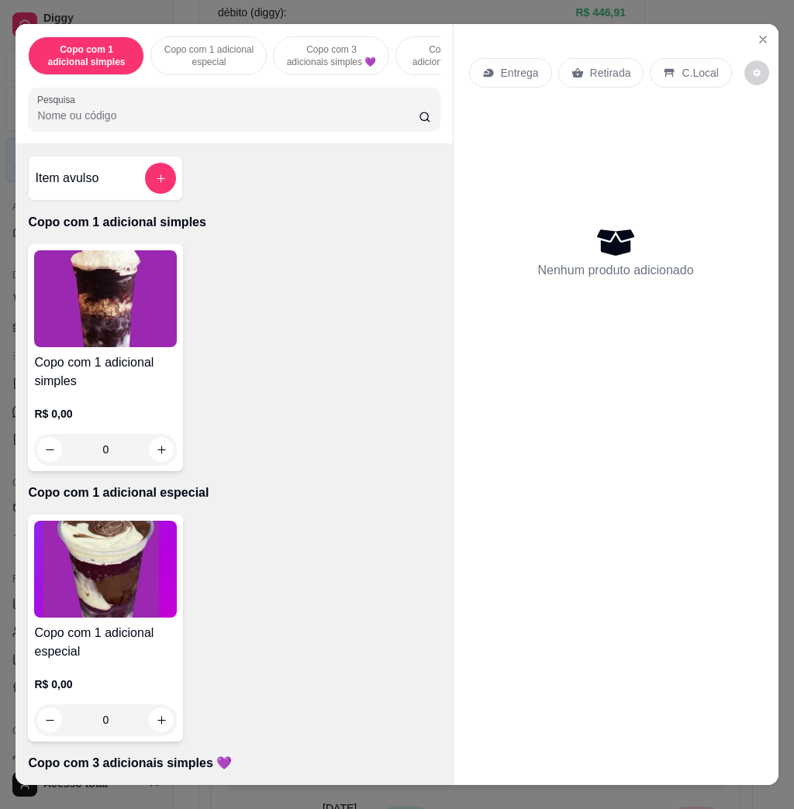
drag, startPoint x: 223, startPoint y: 112, endPoint x: 234, endPoint y: 111, distance: 11.0
click at [224, 112] on div at bounding box center [233, 109] width 393 height 31
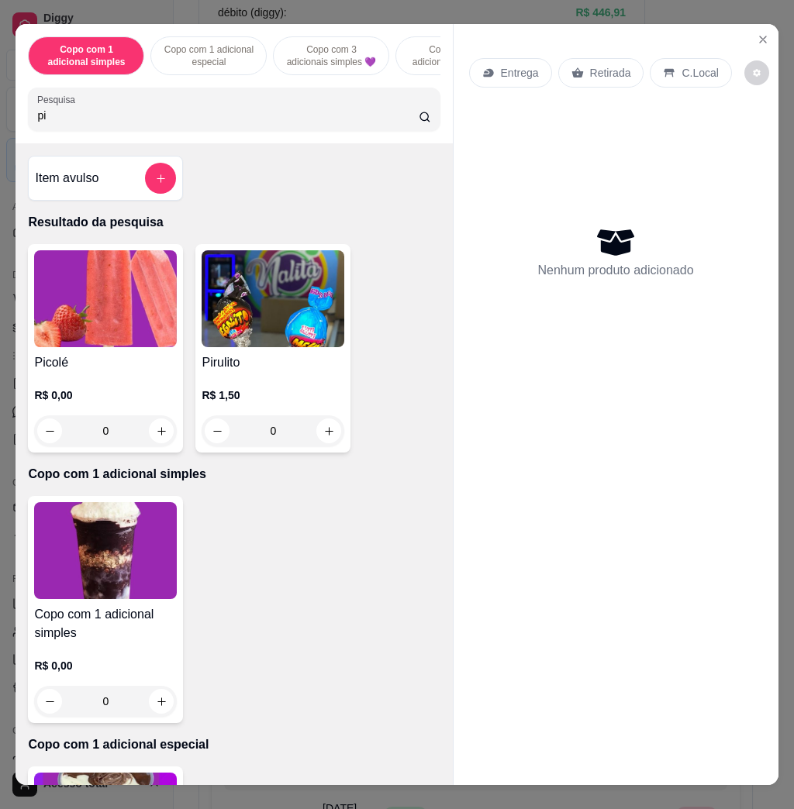
type input "pi"
click at [146, 372] on h4 "Picolé" at bounding box center [105, 363] width 143 height 19
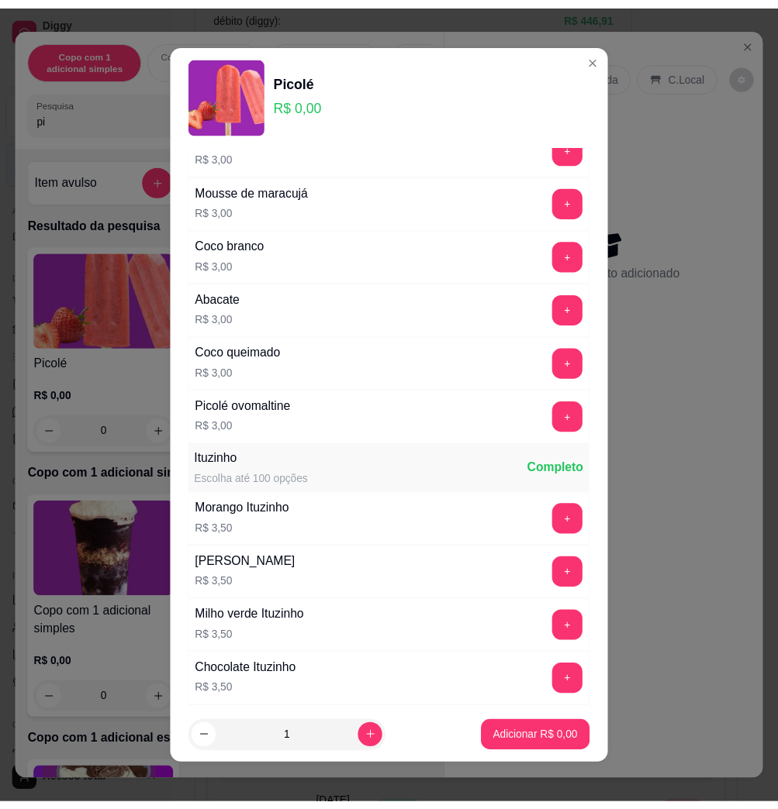
scroll to position [1447, 0]
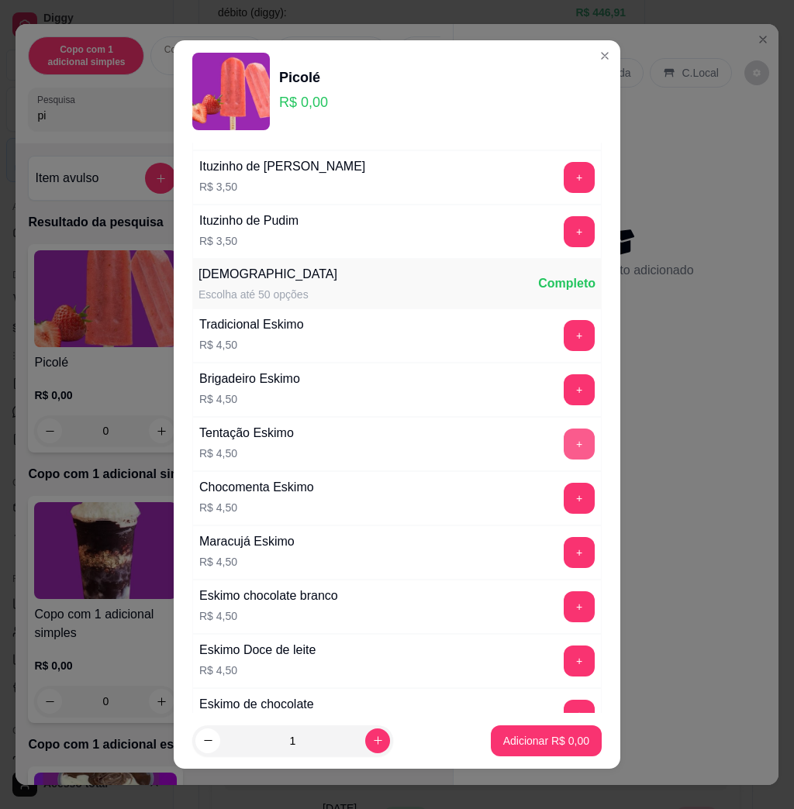
click at [564, 443] on button "+" at bounding box center [579, 444] width 31 height 31
click at [554, 739] on p "Adicionar R$ 4,50" at bounding box center [546, 741] width 86 height 16
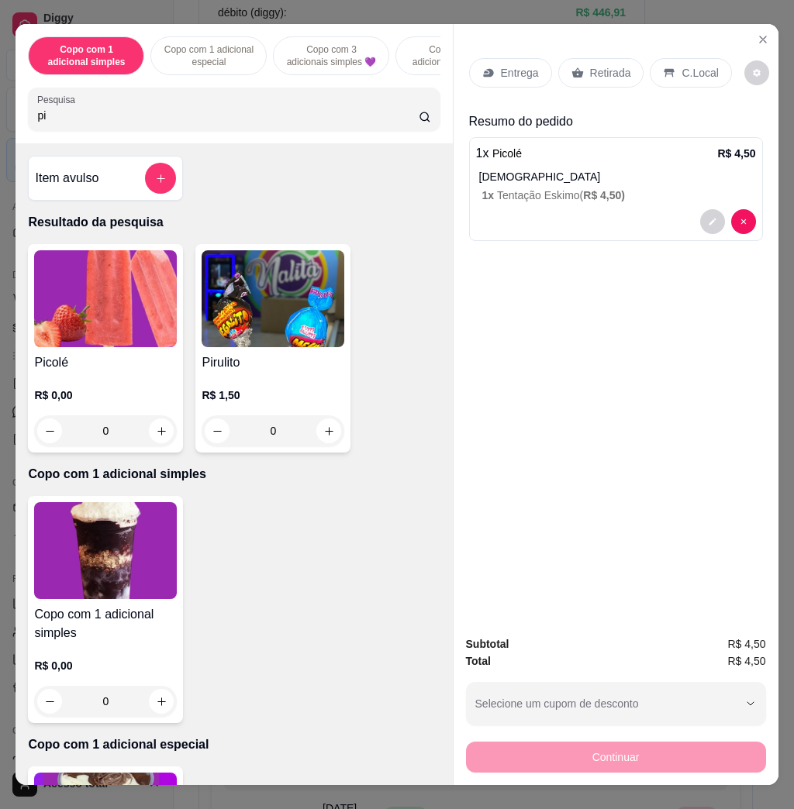
click at [681, 65] on p "C.Local" at bounding box center [699, 73] width 36 height 16
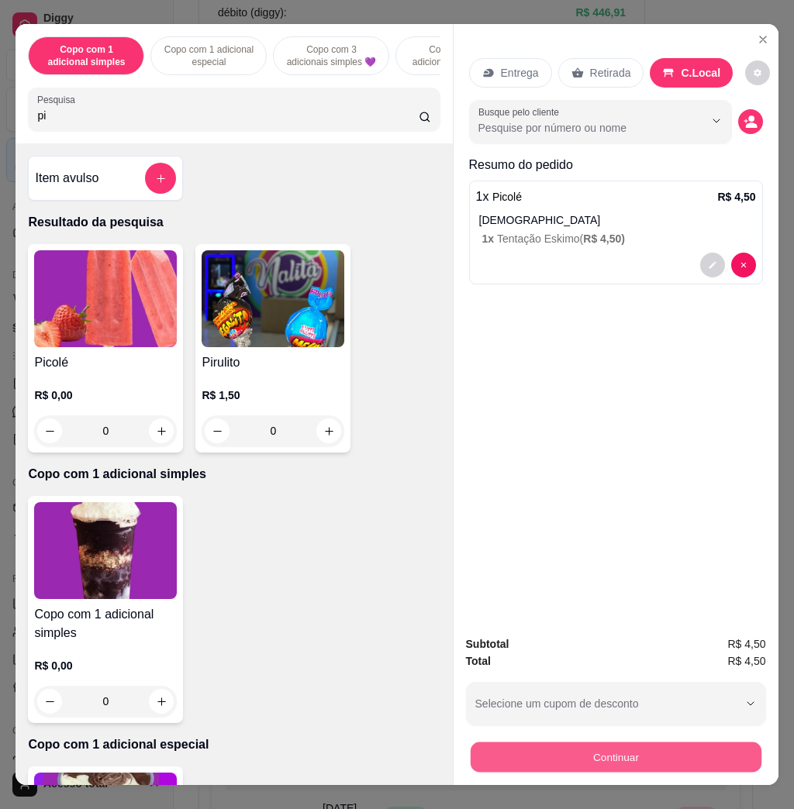
click at [688, 745] on button "Continuar" at bounding box center [615, 757] width 291 height 30
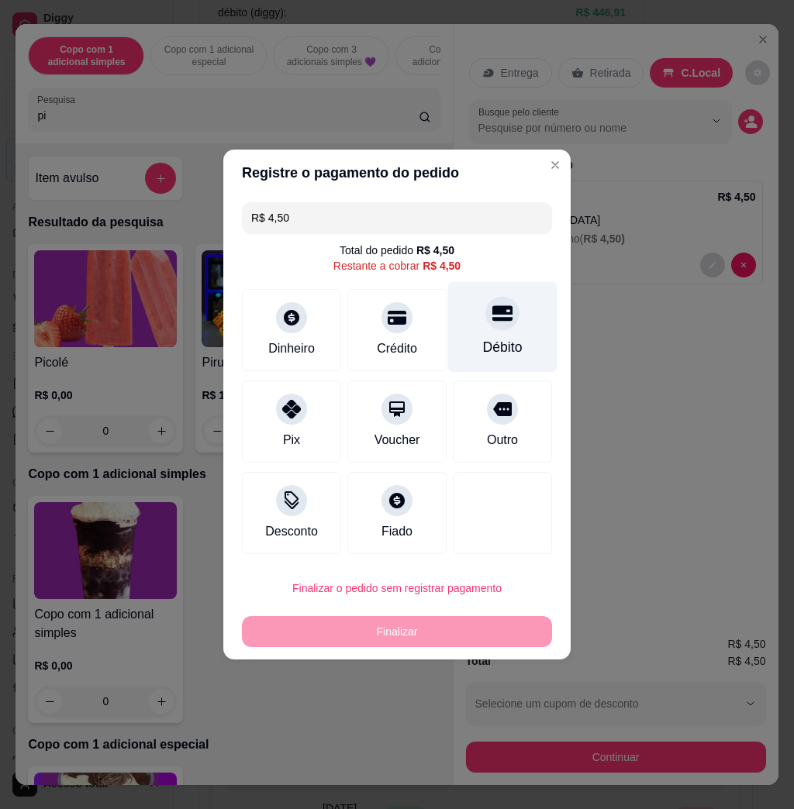
click at [515, 316] on div "Débito" at bounding box center [502, 327] width 109 height 91
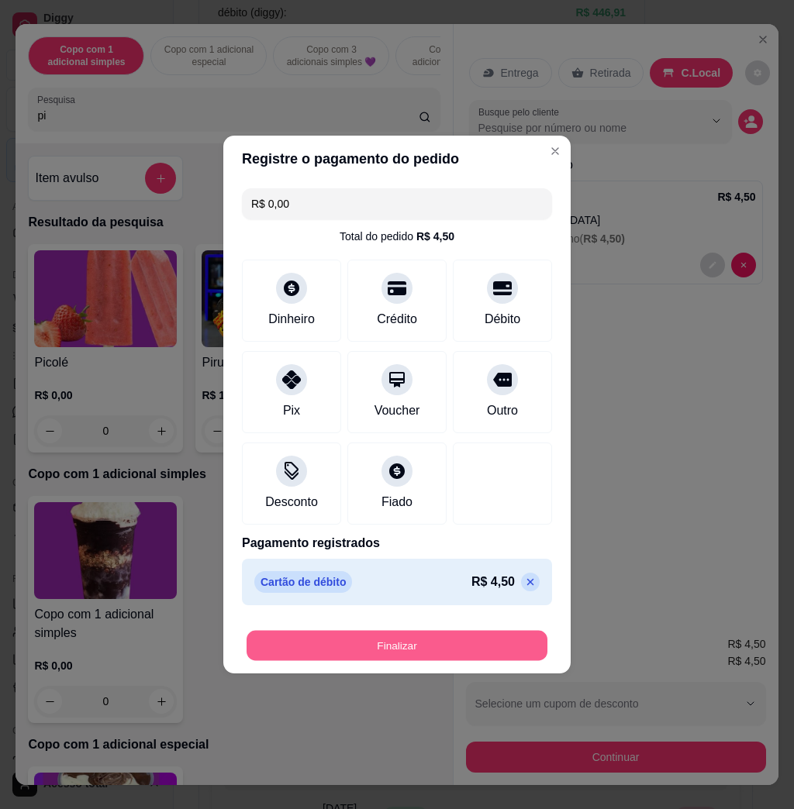
click at [474, 657] on button "Finalizar" at bounding box center [397, 646] width 301 height 30
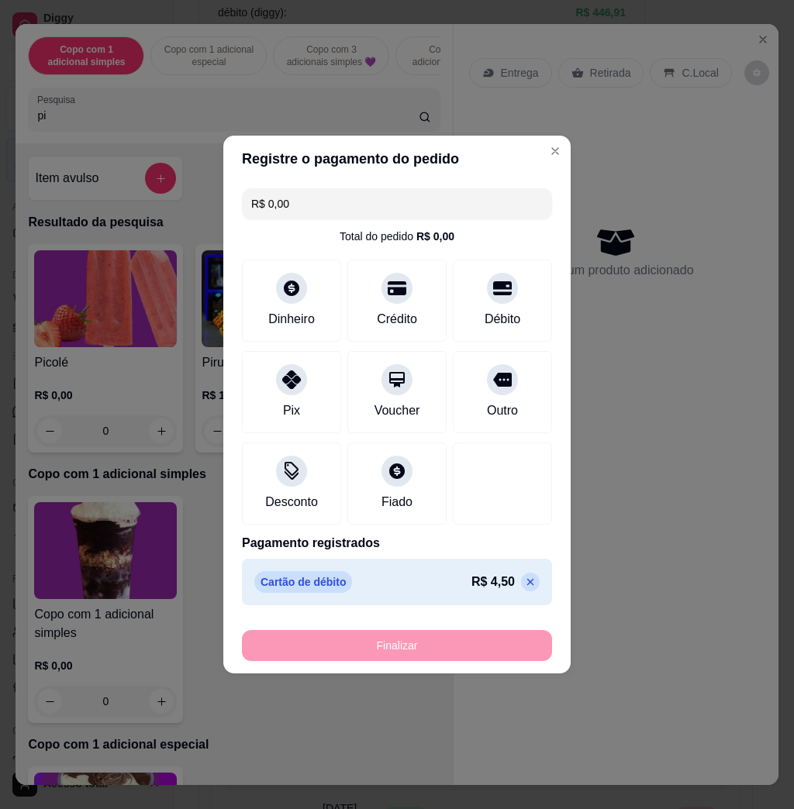
type input "-R$ 4,50"
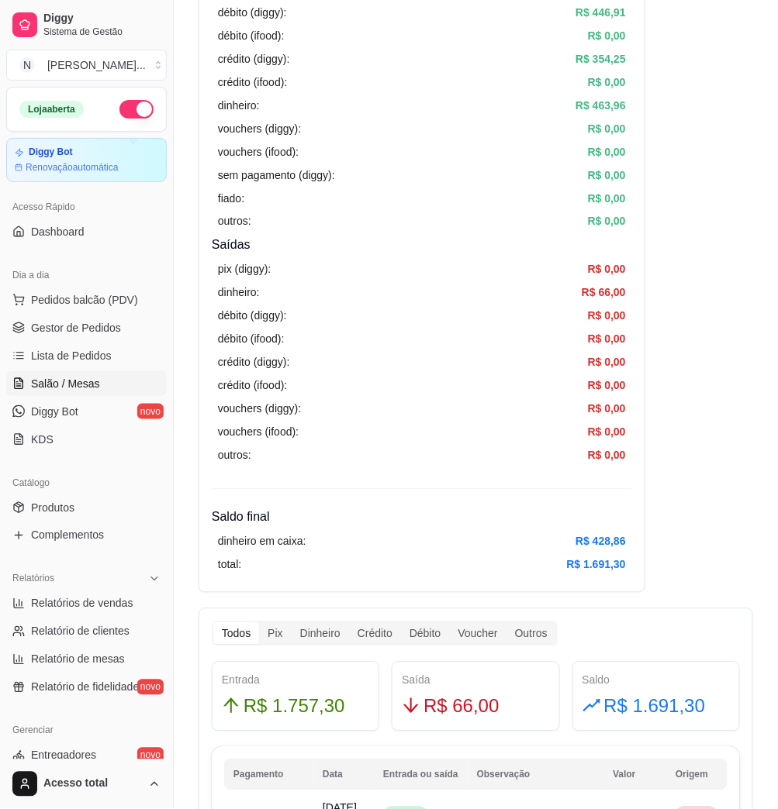
click at [102, 374] on link "Salão / Mesas" at bounding box center [86, 383] width 160 height 25
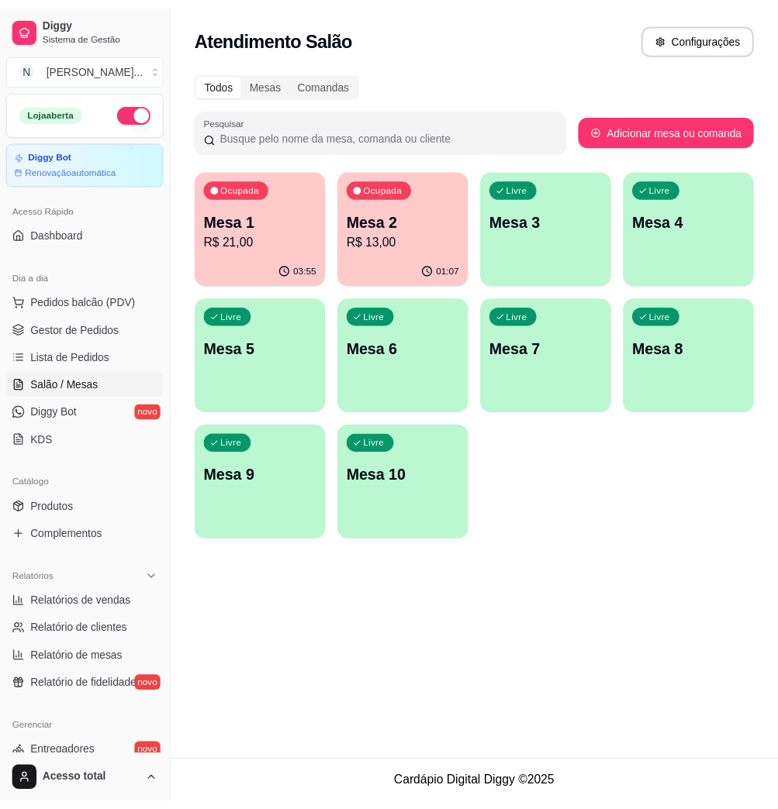
scroll to position [305, 0]
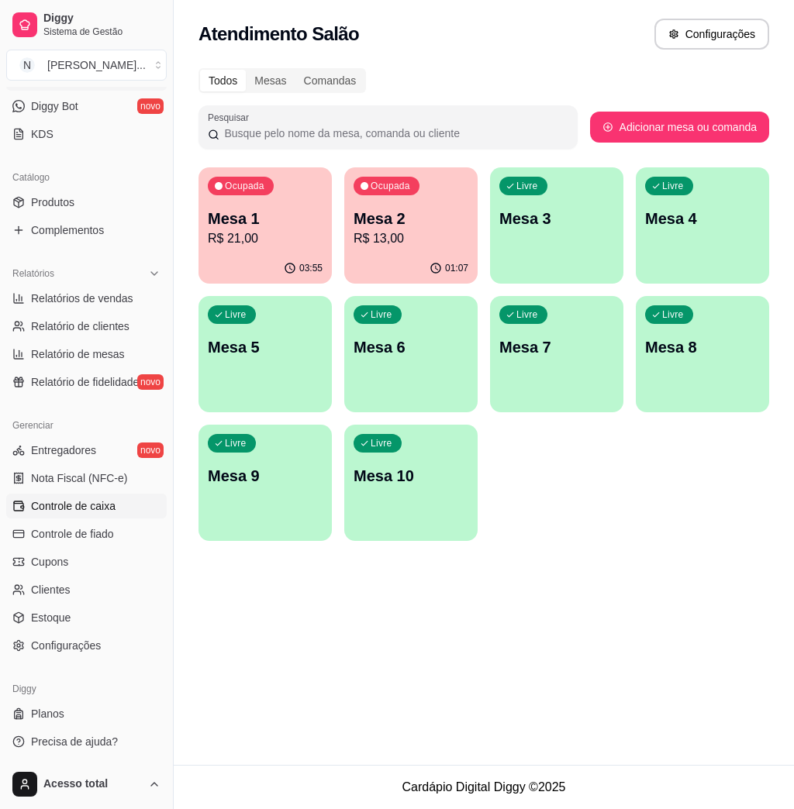
click at [82, 509] on span "Controle de caixa" at bounding box center [73, 507] width 85 height 16
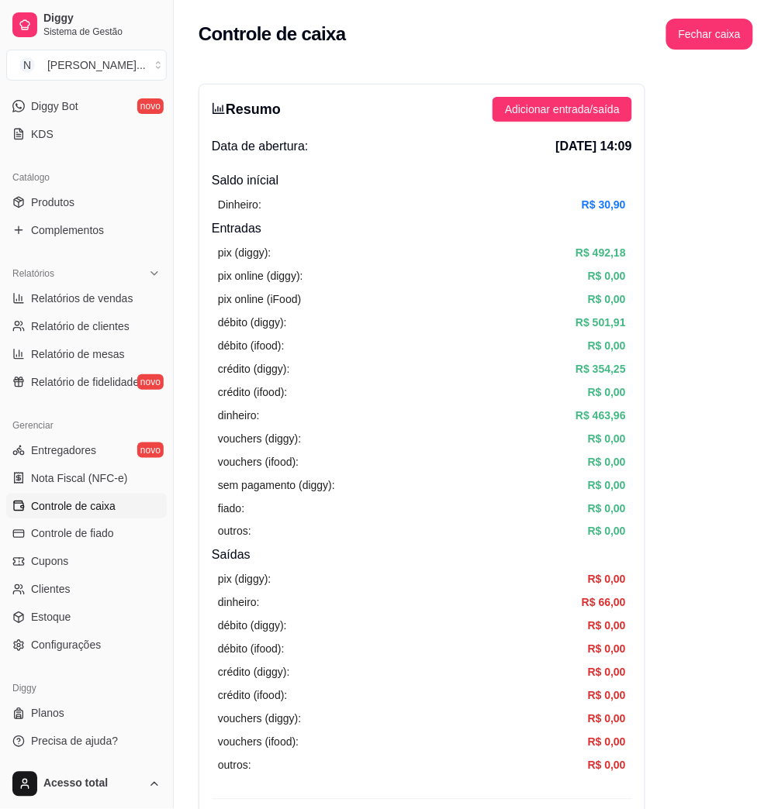
click at [538, 124] on div "Resumo Adicionar entrada/saída Data de abertura: [DATE] 14:09 Saldo inícial Din…" at bounding box center [421, 493] width 447 height 819
click at [519, 115] on span "Adicionar entrada/saída" at bounding box center [562, 109] width 115 height 17
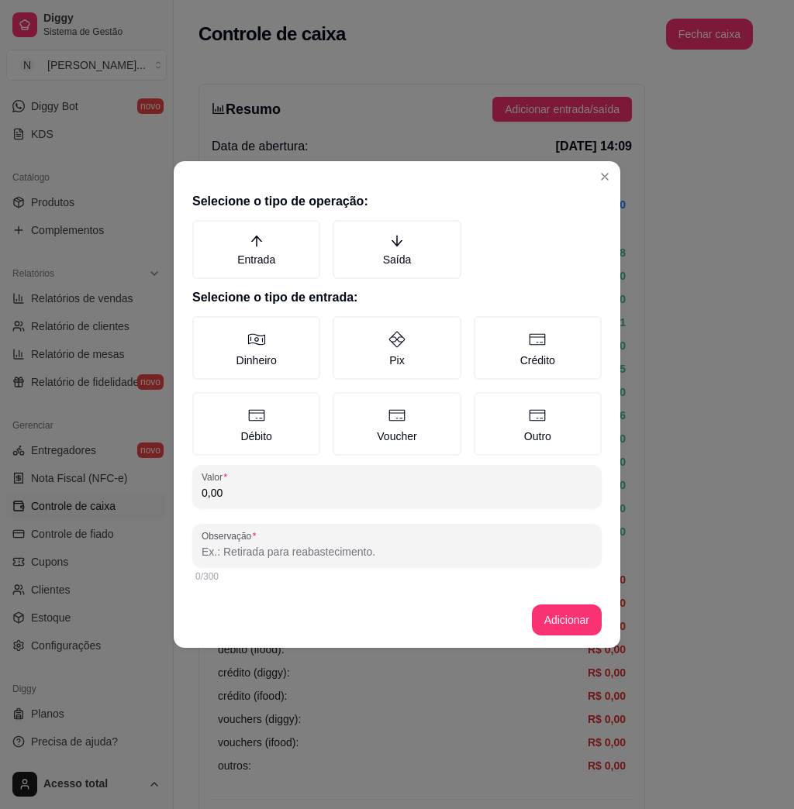
click at [438, 487] on input "0,00" at bounding box center [397, 493] width 391 height 16
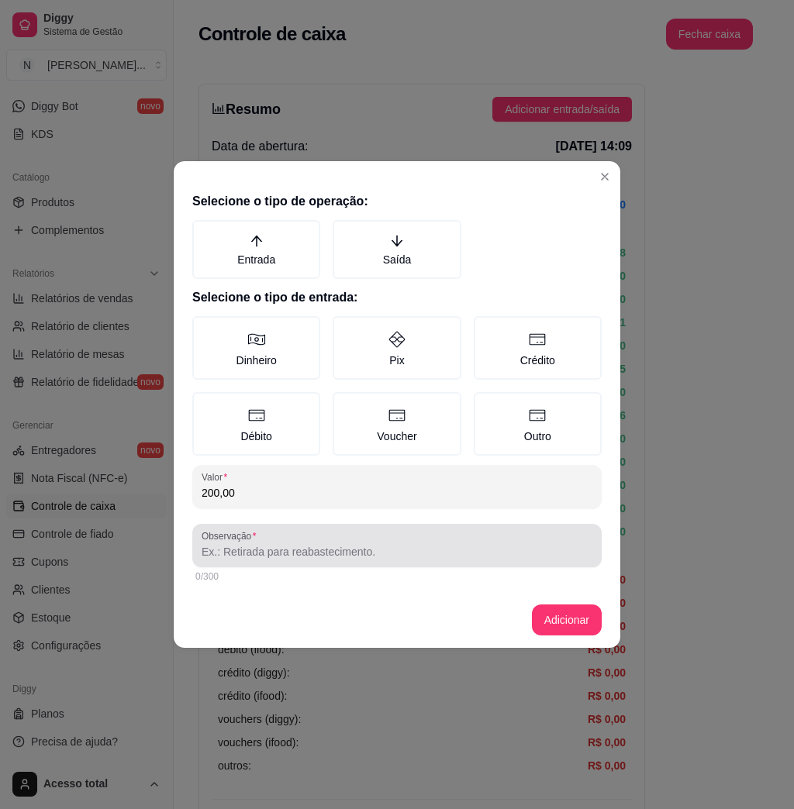
type input "200,00"
click at [485, 564] on div "Observação" at bounding box center [396, 545] width 409 height 43
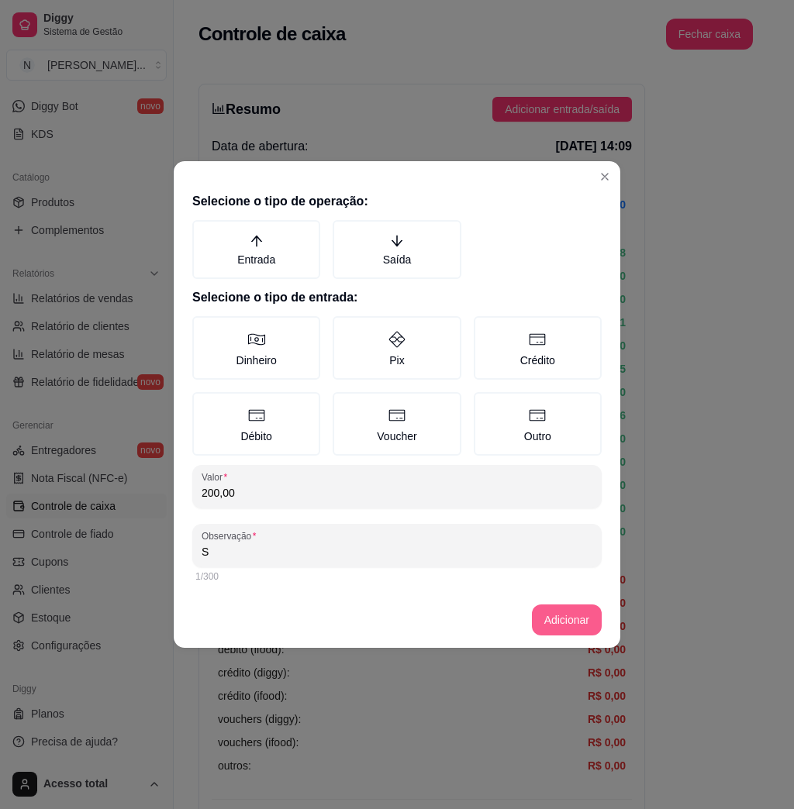
type input "S"
click at [561, 609] on button "Adicionar" at bounding box center [567, 620] width 70 height 31
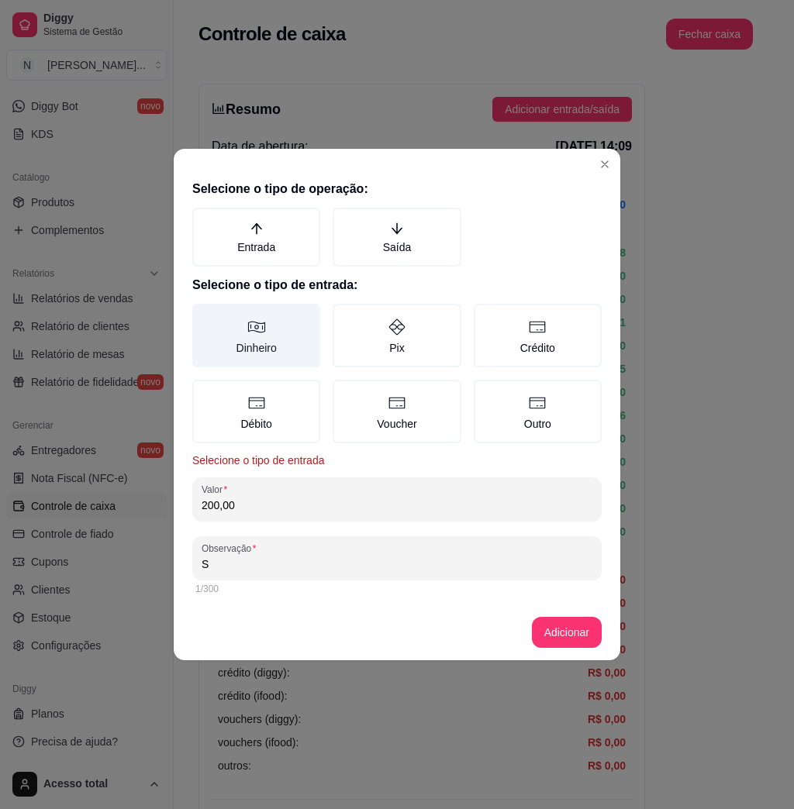
click at [247, 322] on icon at bounding box center [256, 327] width 19 height 19
click at [204, 316] on button "Dinheiro" at bounding box center [197, 309] width 12 height 12
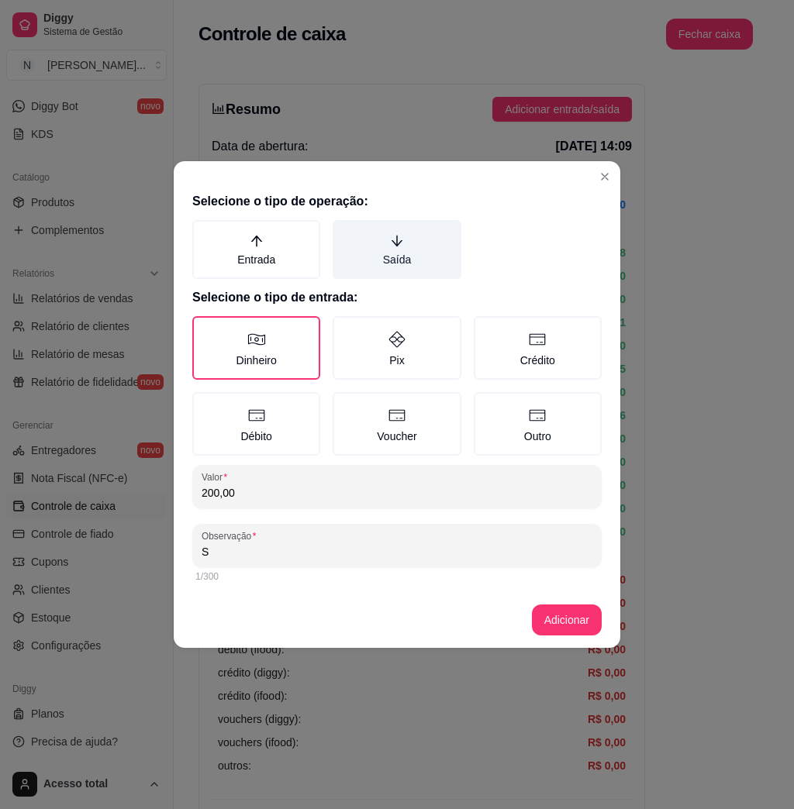
click at [386, 245] on label "Saída" at bounding box center [397, 249] width 128 height 59
click at [344, 232] on button "Saída" at bounding box center [338, 225] width 12 height 12
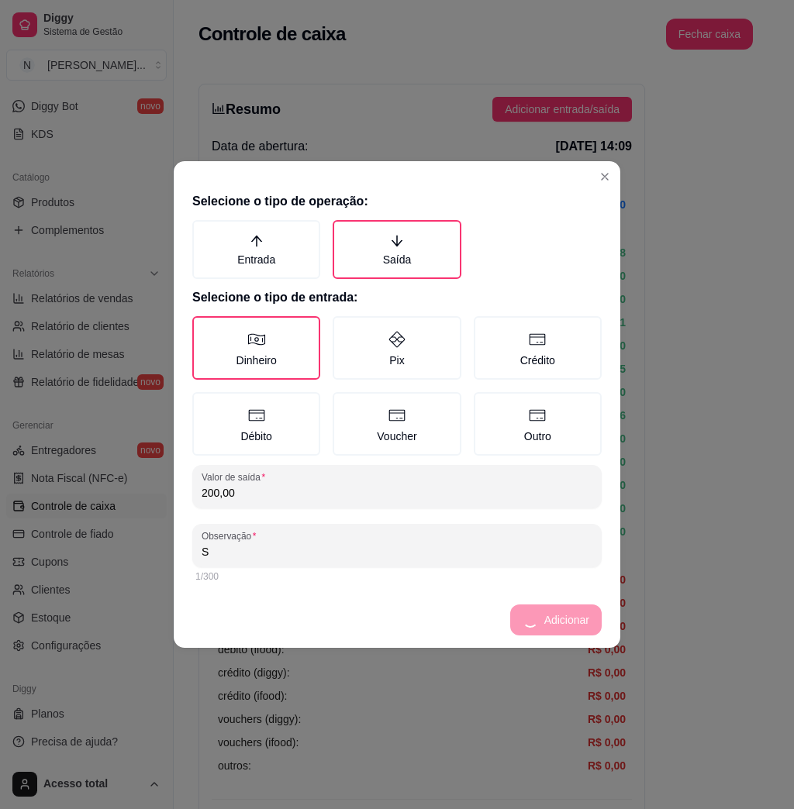
click at [594, 624] on footer "Adicionar" at bounding box center [397, 620] width 447 height 56
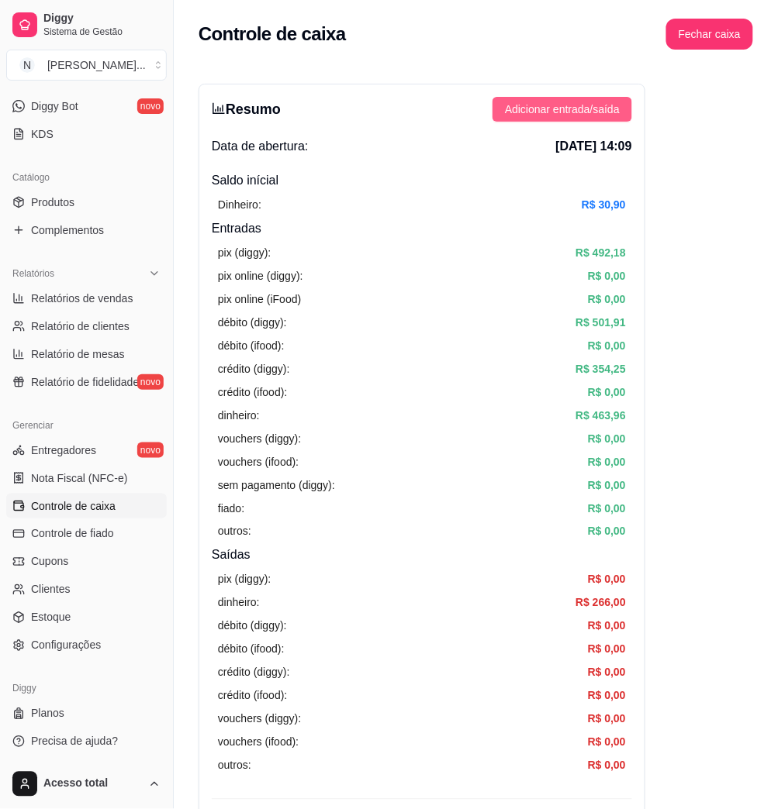
click at [550, 106] on span "Adicionar entrada/saída" at bounding box center [562, 109] width 115 height 17
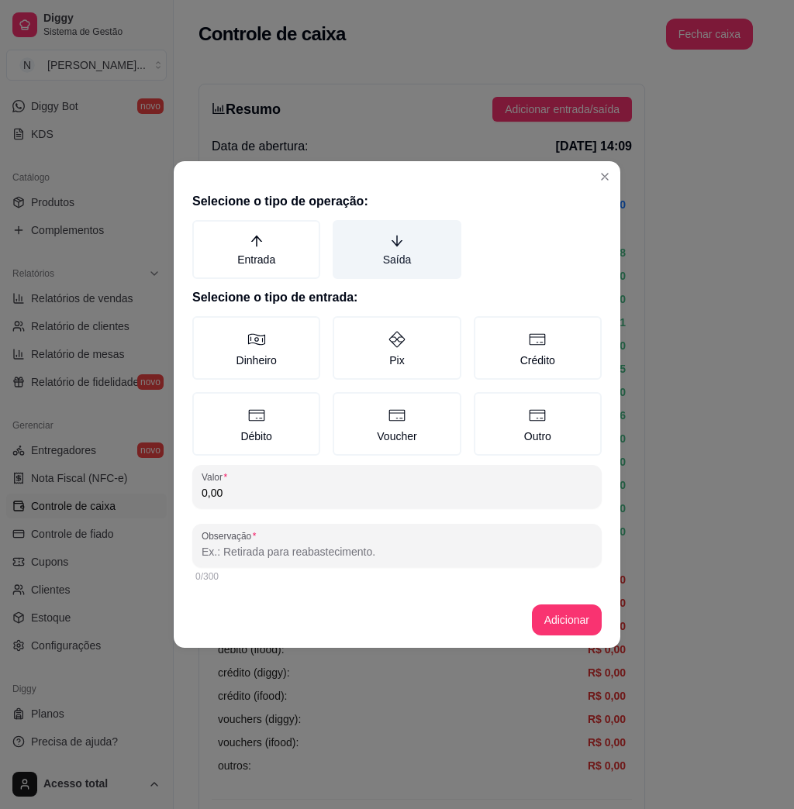
click at [386, 247] on label "Saída" at bounding box center [397, 249] width 128 height 59
click at [344, 232] on button "Saída" at bounding box center [338, 225] width 12 height 12
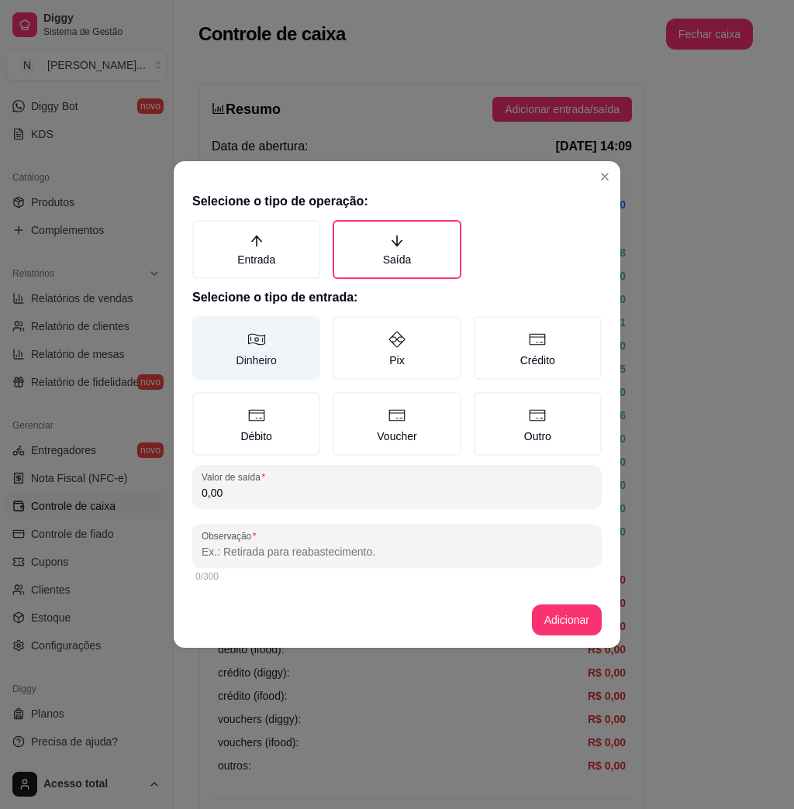
click at [267, 356] on label "Dinheiro" at bounding box center [256, 348] width 128 height 64
click at [204, 328] on button "Dinheiro" at bounding box center [197, 322] width 12 height 12
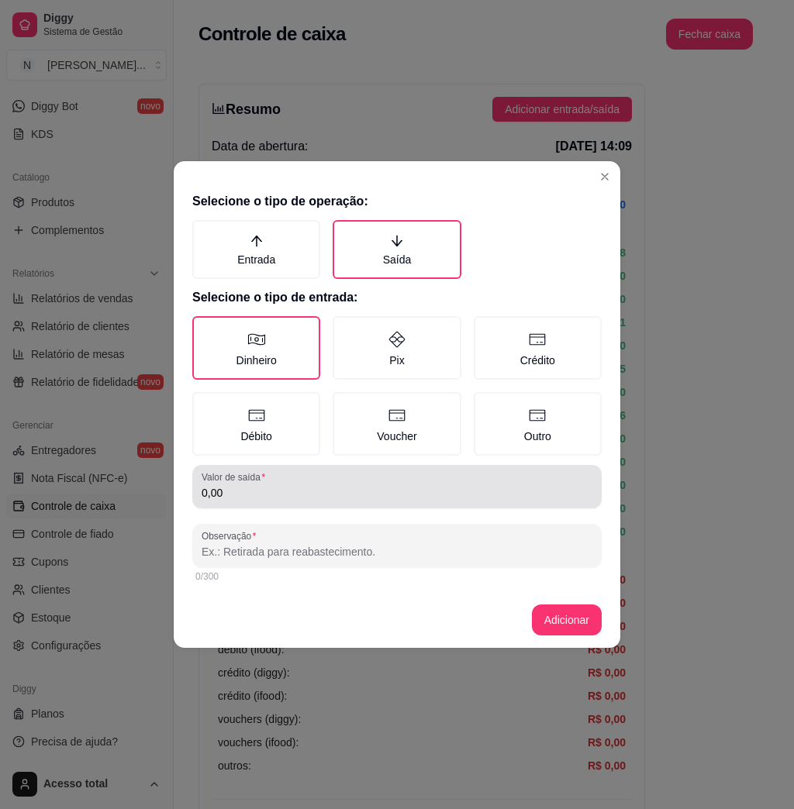
click at [274, 478] on div "0,00" at bounding box center [397, 486] width 391 height 31
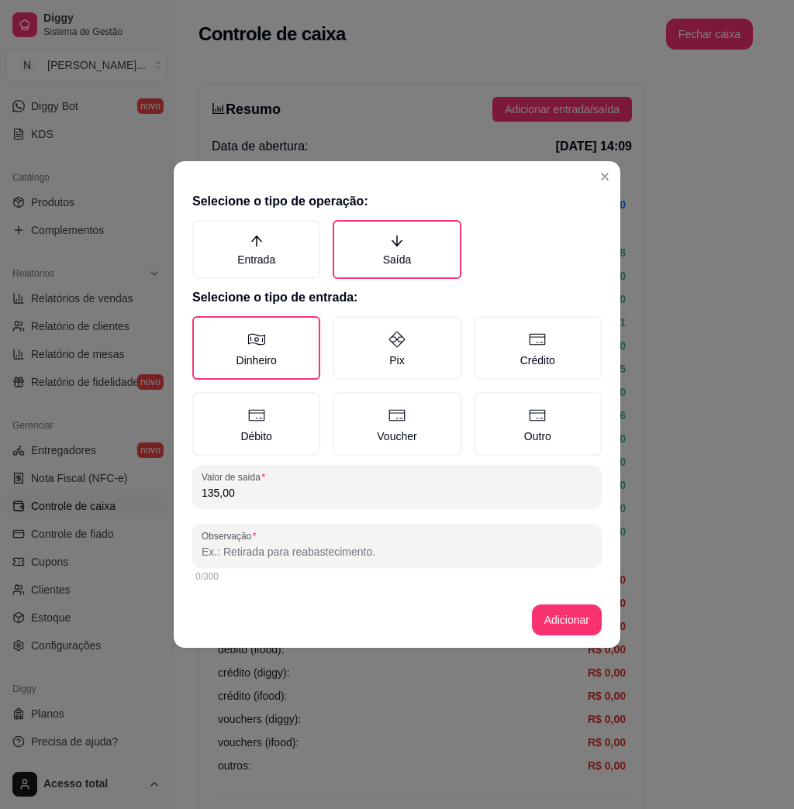
type input "135,00"
click at [327, 544] on input "Observação" at bounding box center [397, 552] width 391 height 16
type input "[PERSON_NAME]"
click at [571, 633] on footer "Adicionar" at bounding box center [397, 620] width 447 height 56
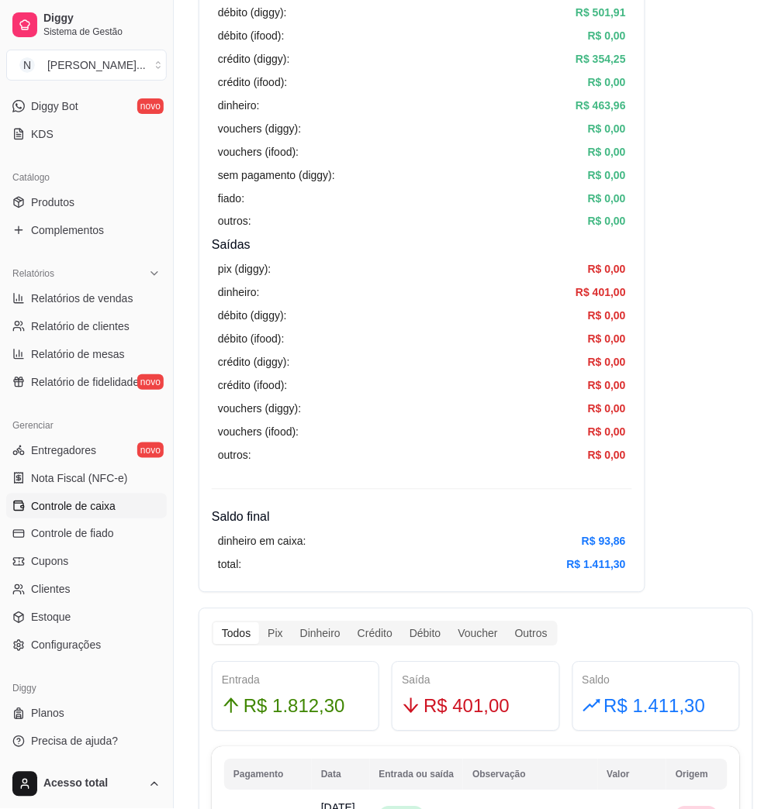
scroll to position [413, 0]
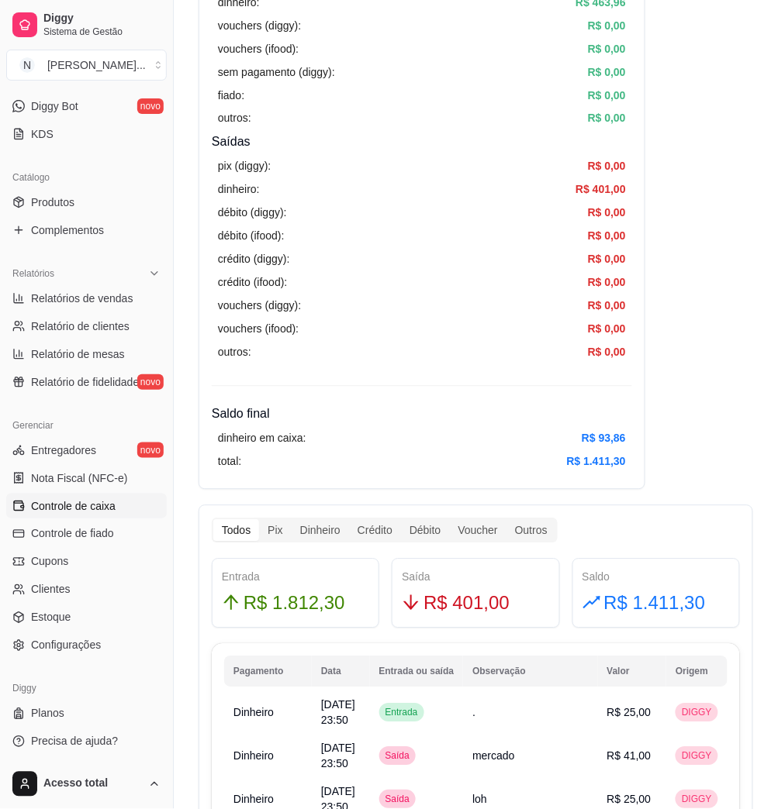
click at [604, 483] on div "Resumo Adicionar entrada/saída Data de abertura: [DATE] 14:09 Saldo inícial Din…" at bounding box center [421, 79] width 447 height 819
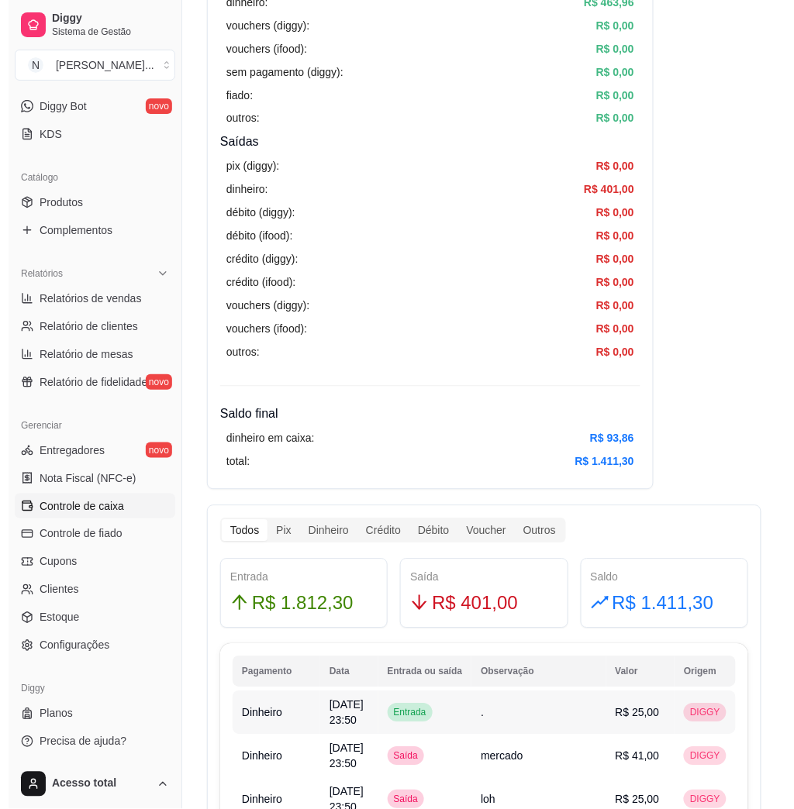
scroll to position [0, 0]
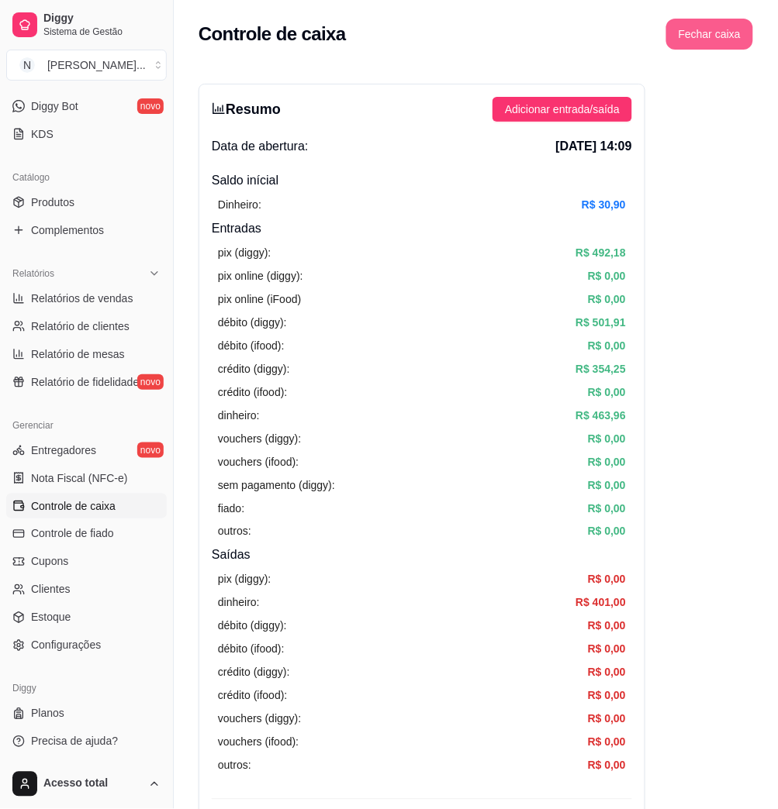
click at [709, 33] on button "Fechar caixa" at bounding box center [709, 34] width 87 height 31
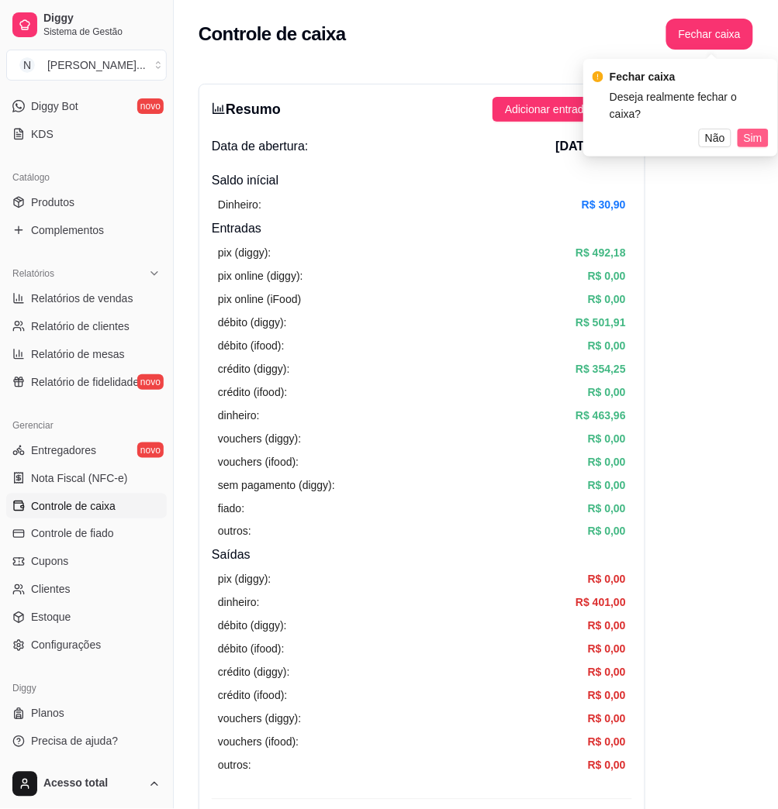
click at [748, 129] on span "Sim" at bounding box center [753, 137] width 19 height 17
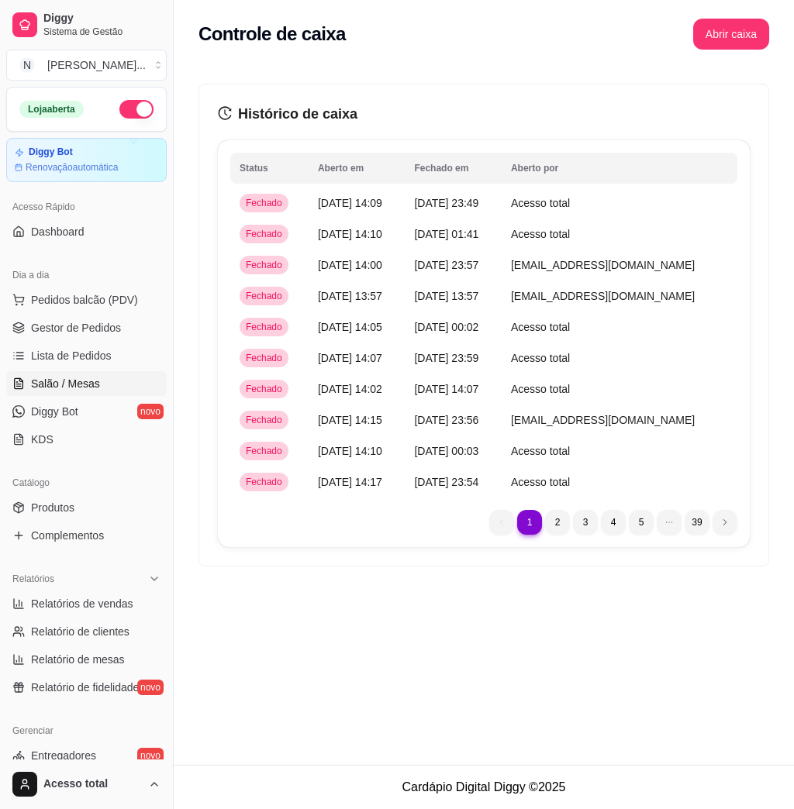
click at [81, 381] on span "Salão / Mesas" at bounding box center [65, 384] width 69 height 16
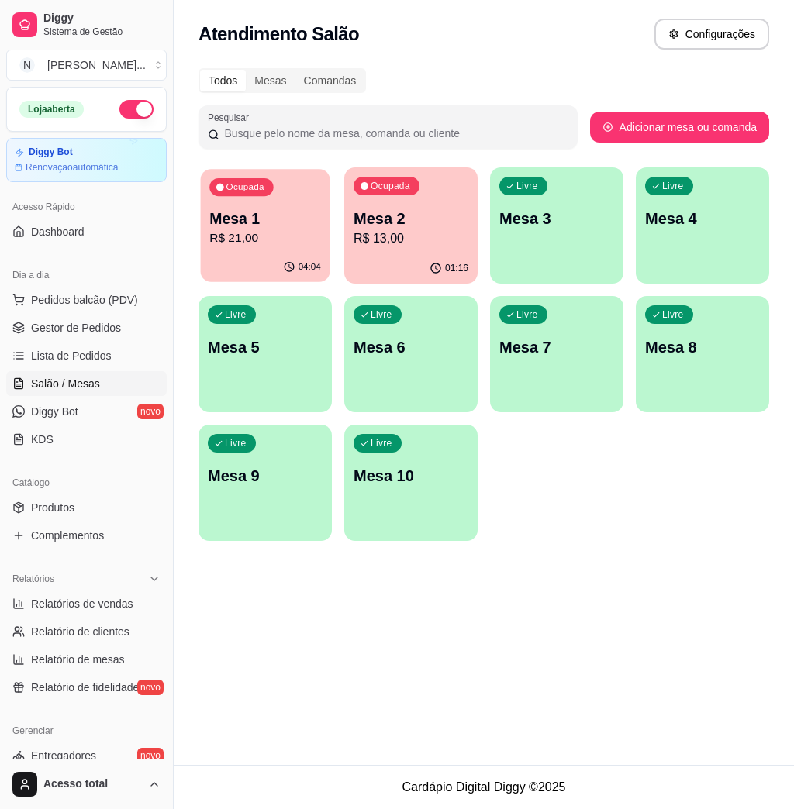
click at [264, 216] on p "Mesa 1" at bounding box center [265, 219] width 112 height 21
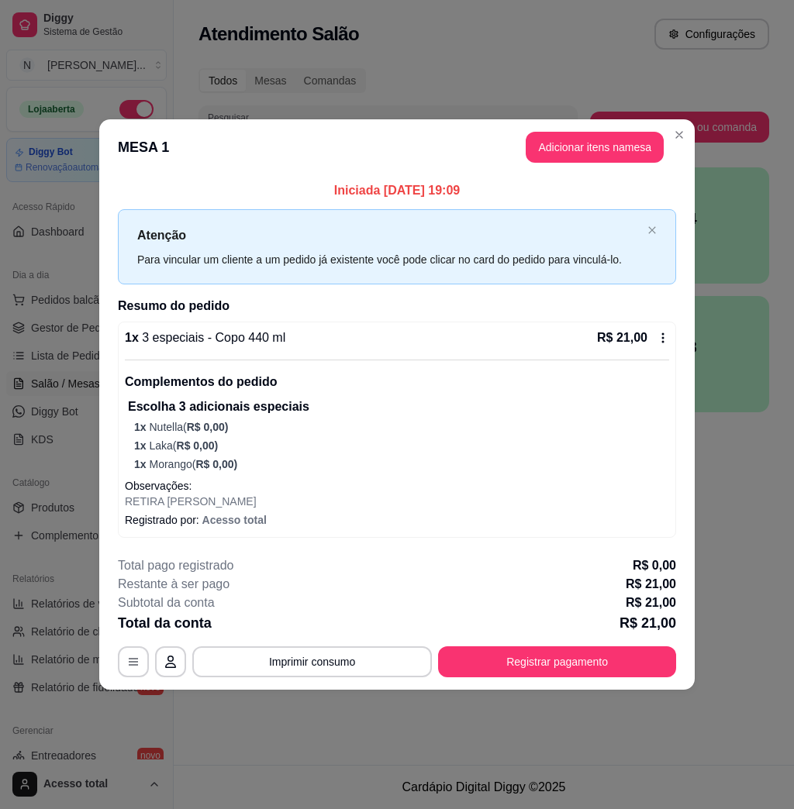
click at [657, 336] on icon at bounding box center [663, 338] width 12 height 12
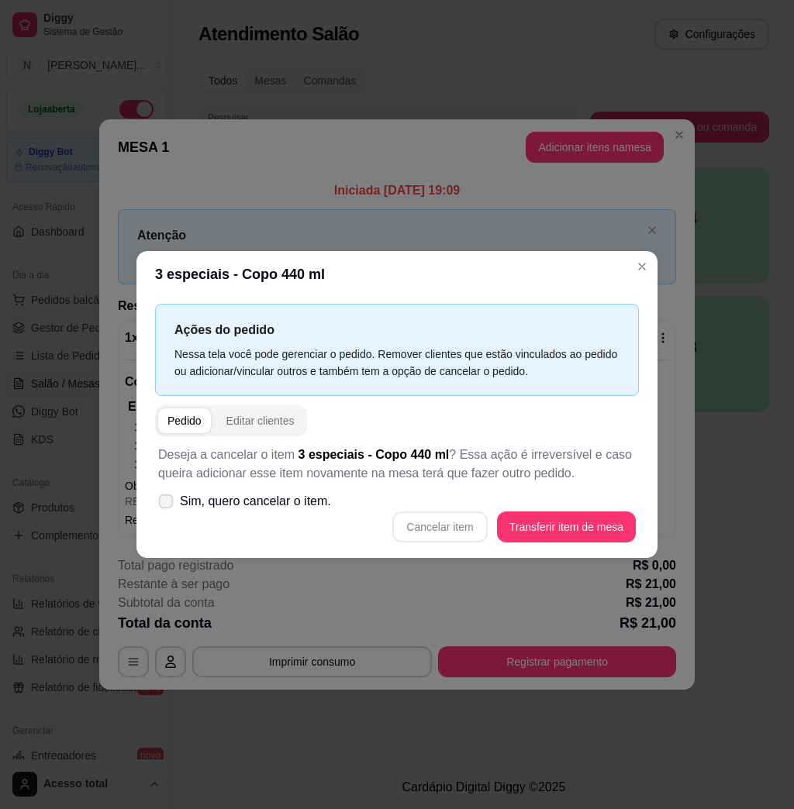
click at [219, 496] on span "Sim, quero cancelar o item." at bounding box center [255, 501] width 151 height 19
click at [167, 505] on input "Sim, quero cancelar o item." at bounding box center [162, 510] width 10 height 10
checkbox input "true"
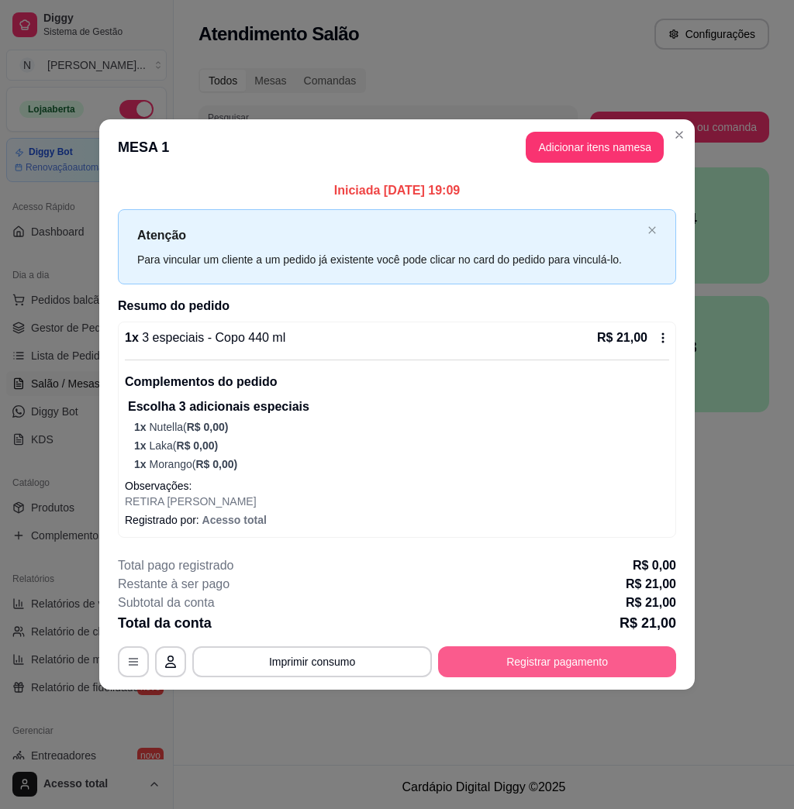
click at [568, 662] on button "Registrar pagamento" at bounding box center [557, 662] width 238 height 31
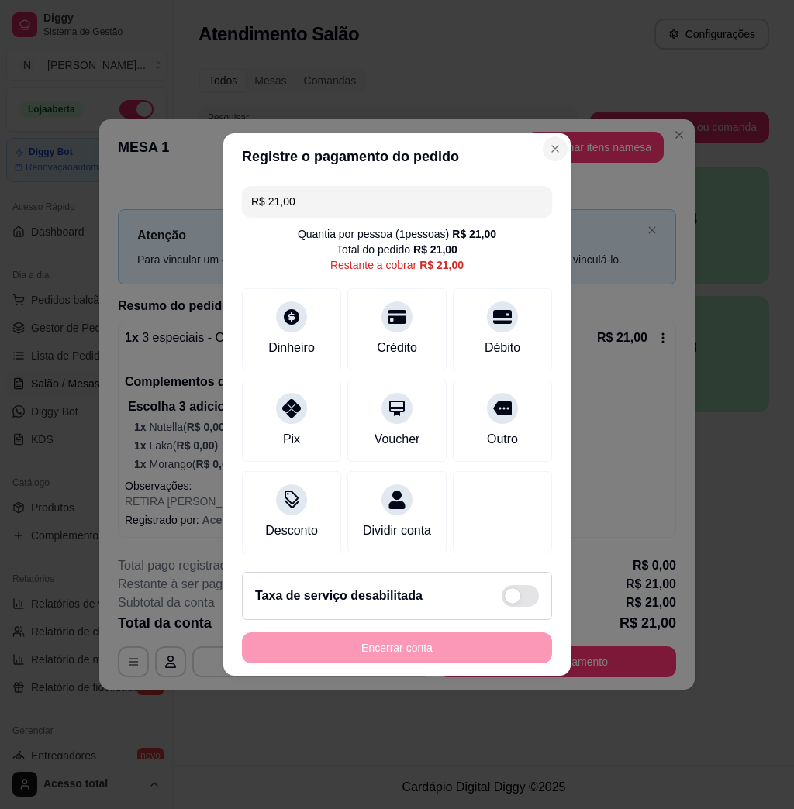
drag, startPoint x: 519, startPoint y: 146, endPoint x: 533, endPoint y: 146, distance: 14.7
click at [533, 146] on section "Registre o pagamento do pedido R$ 21,00 Quantia por pessoa ( 1 pessoas) R$ 21,0…" at bounding box center [396, 404] width 347 height 543
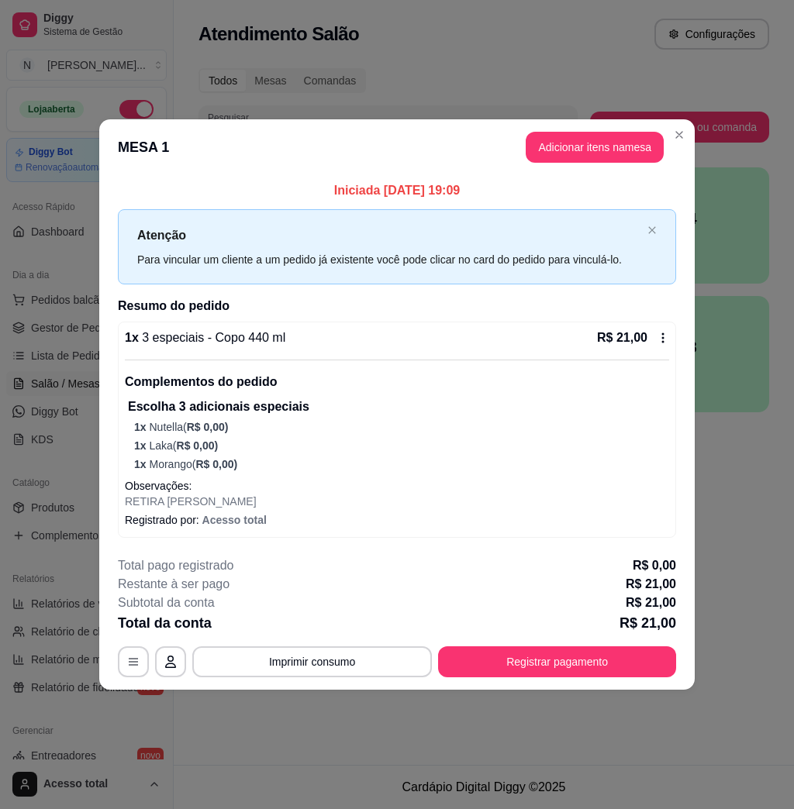
click at [664, 336] on icon at bounding box center [663, 338] width 12 height 12
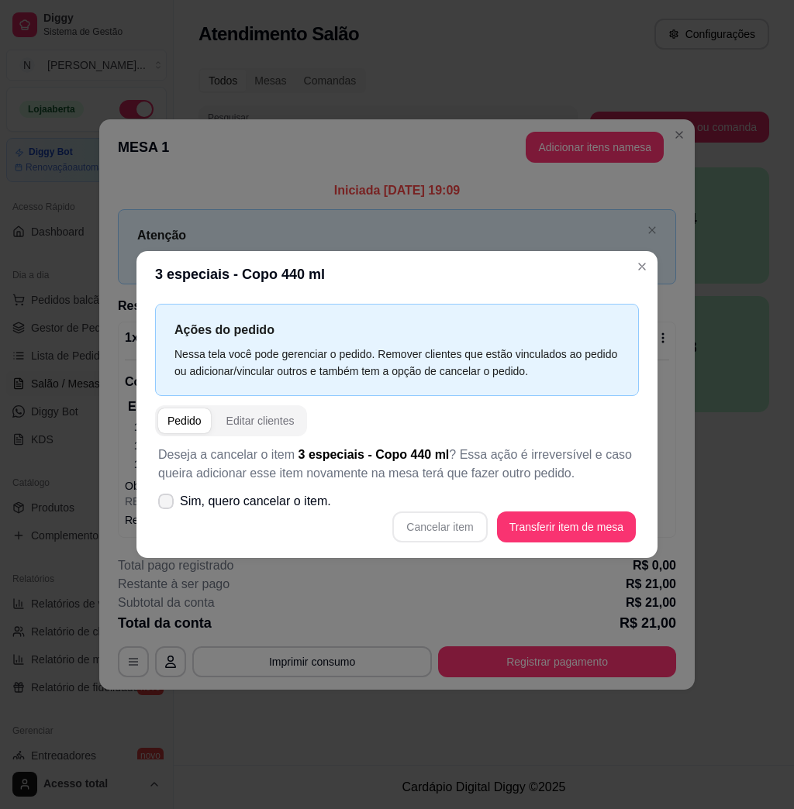
click at [283, 504] on span "Sim, quero cancelar o item." at bounding box center [255, 501] width 151 height 19
click at [167, 505] on input "Sim, quero cancelar o item." at bounding box center [162, 510] width 10 height 10
checkbox input "true"
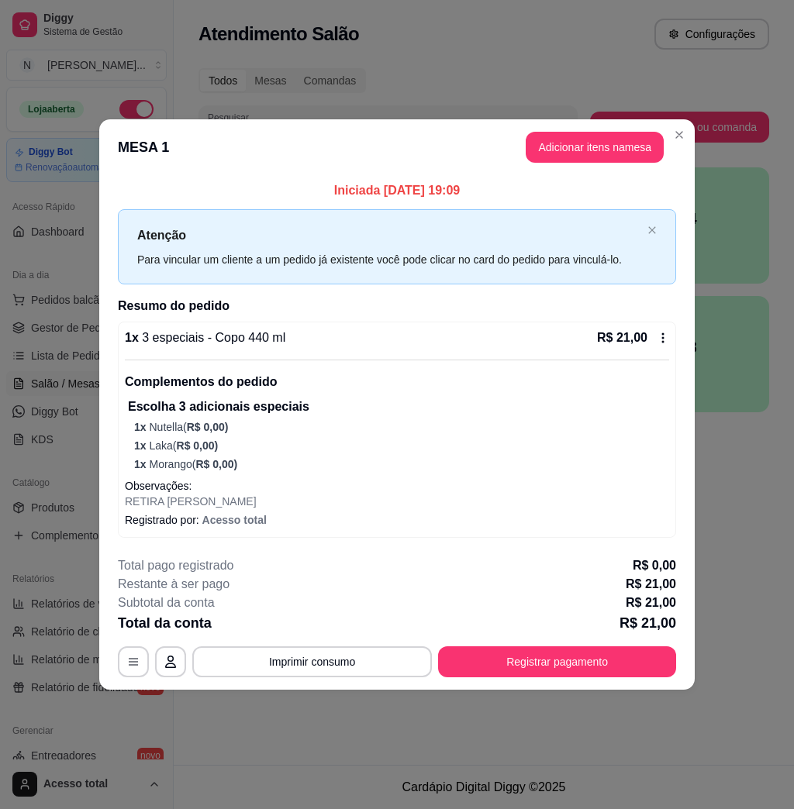
click at [657, 338] on icon at bounding box center [663, 338] width 12 height 12
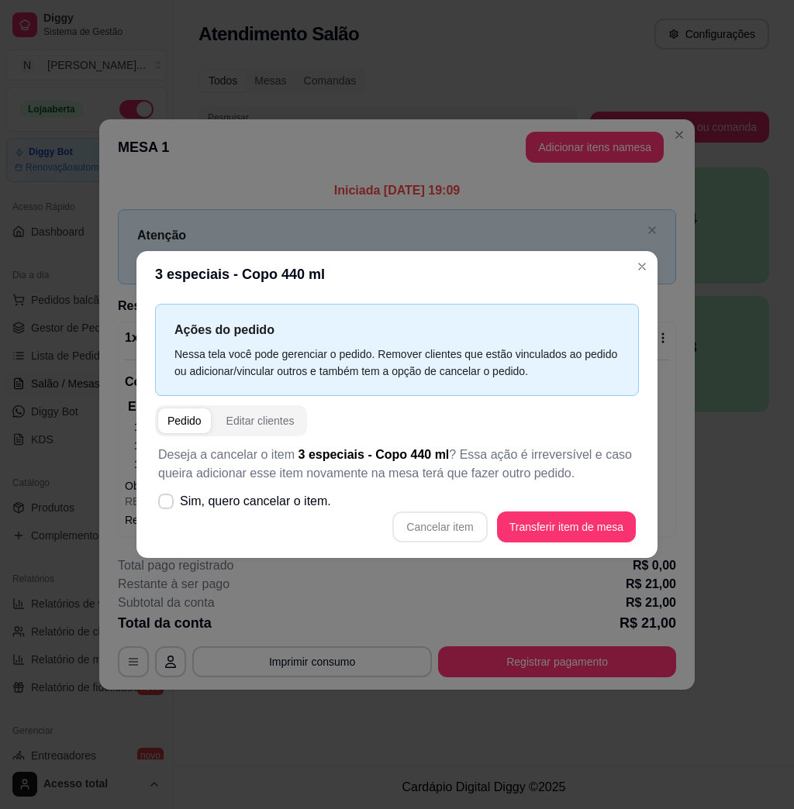
click at [344, 515] on div "Cancelar item Transferir item de mesa" at bounding box center [397, 527] width 478 height 31
click at [341, 504] on div "Deseja a cancelar o item 3 especiais - Copo 440 ml ? Essa ação é irreversível e…" at bounding box center [397, 494] width 484 height 116
click at [246, 509] on span "Sim, quero cancelar o item." at bounding box center [255, 501] width 151 height 19
click at [167, 509] on input "Sim, quero cancelar o item." at bounding box center [162, 510] width 10 height 10
checkbox input "true"
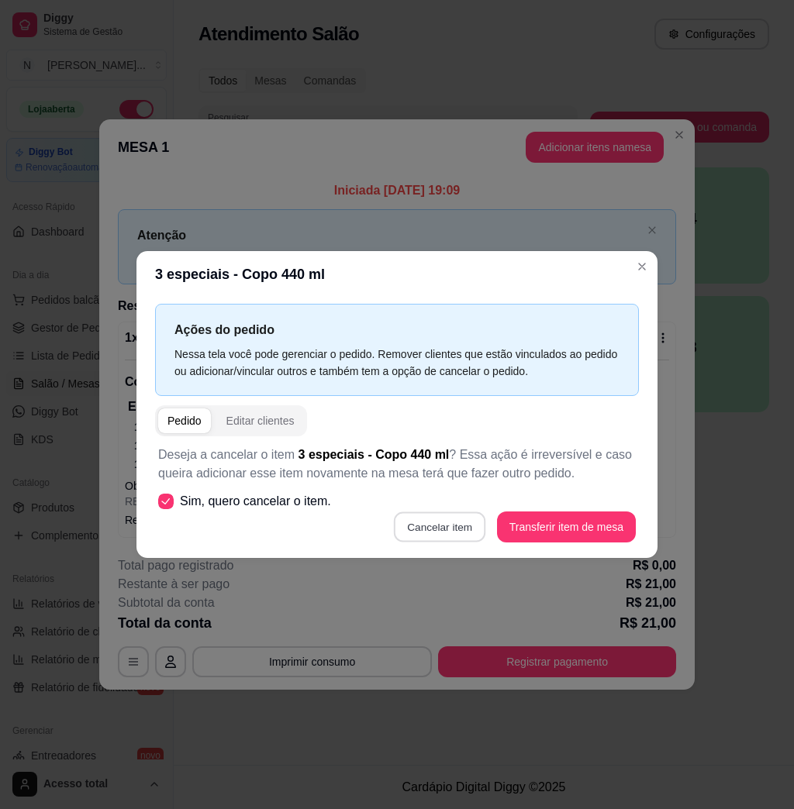
click at [397, 526] on button "Cancelar item" at bounding box center [440, 527] width 92 height 30
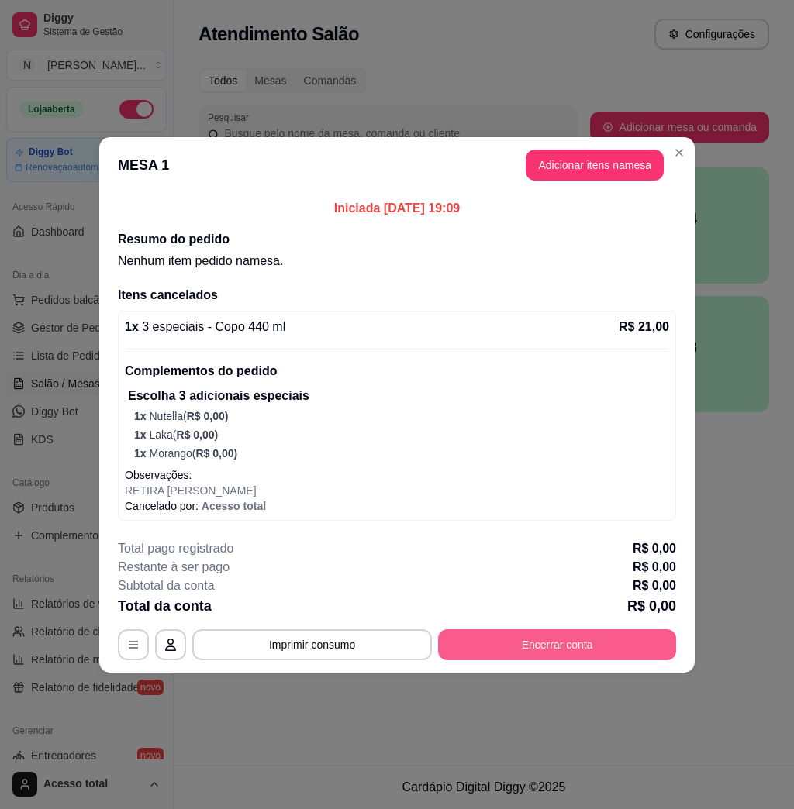
click at [574, 643] on button "Encerrar conta" at bounding box center [557, 645] width 238 height 31
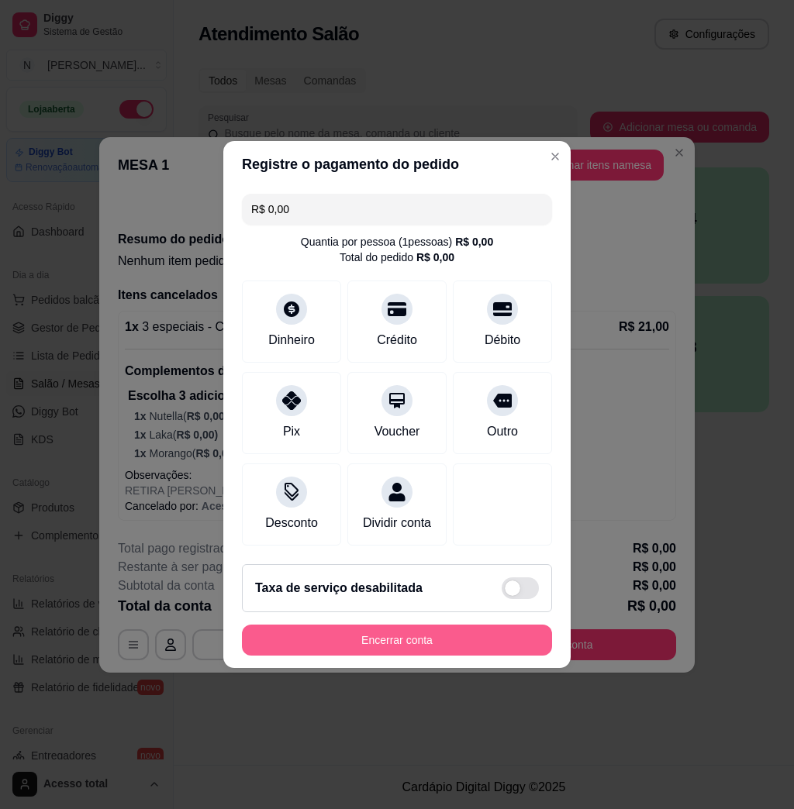
click at [464, 654] on button "Encerrar conta" at bounding box center [397, 640] width 310 height 31
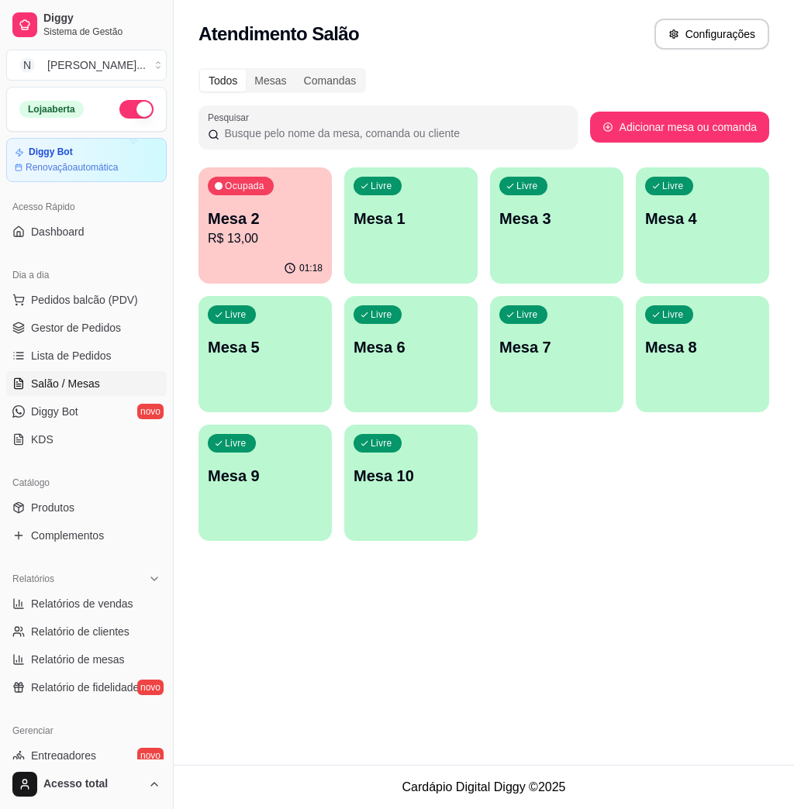
click at [286, 230] on p "R$ 13,00" at bounding box center [265, 238] width 115 height 19
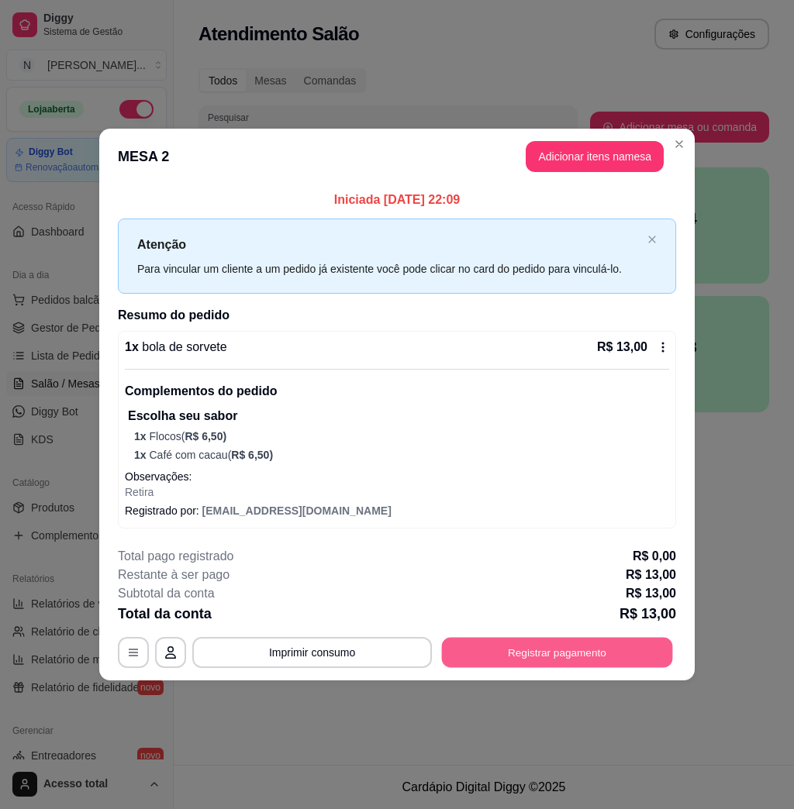
click at [564, 666] on button "Registrar pagamento" at bounding box center [557, 653] width 231 height 30
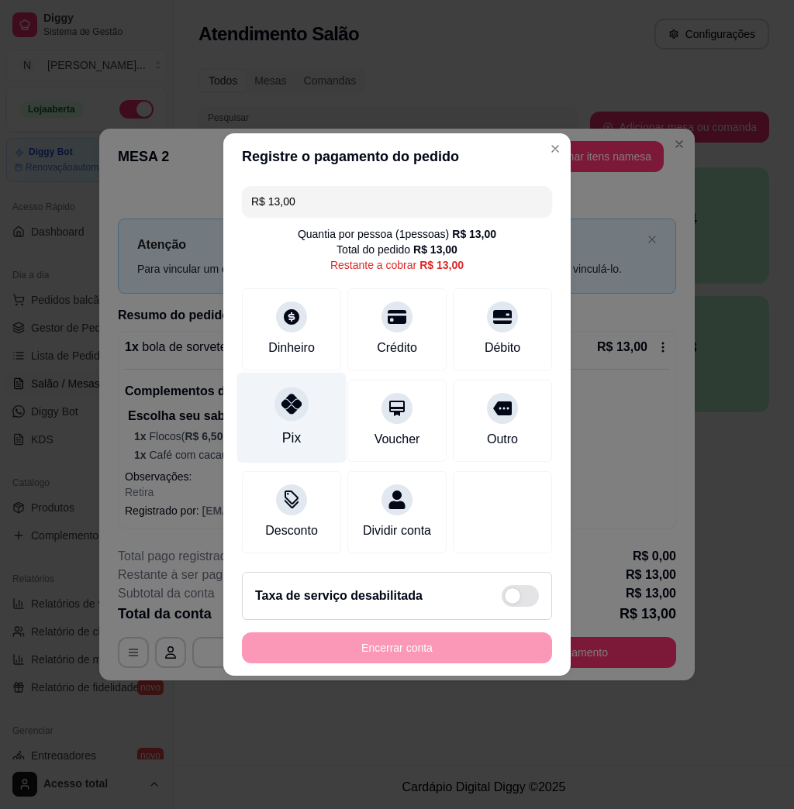
click at [298, 418] on div "Pix" at bounding box center [291, 418] width 109 height 91
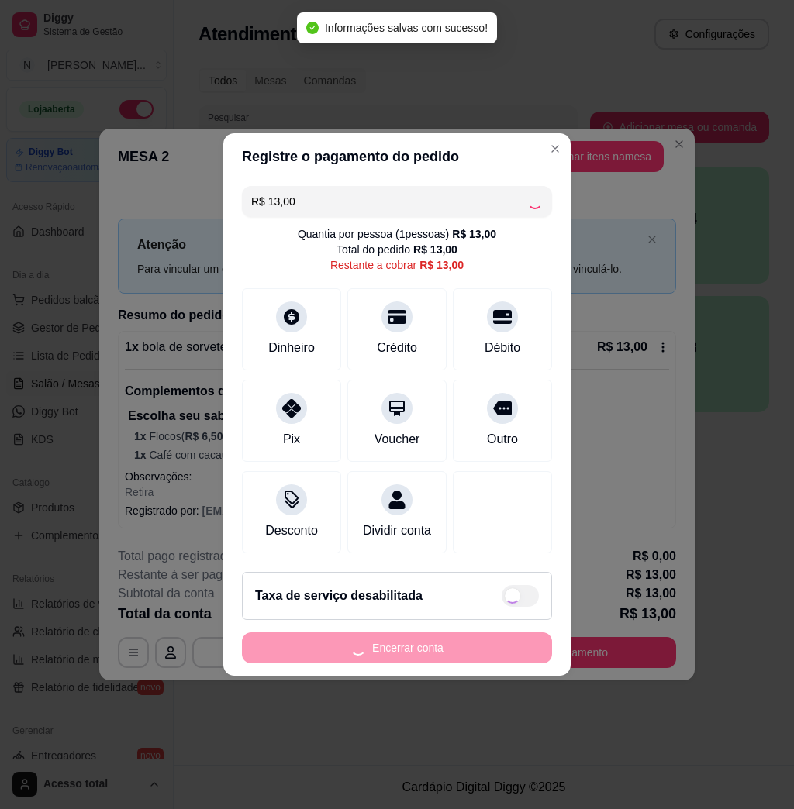
type input "R$ 0,00"
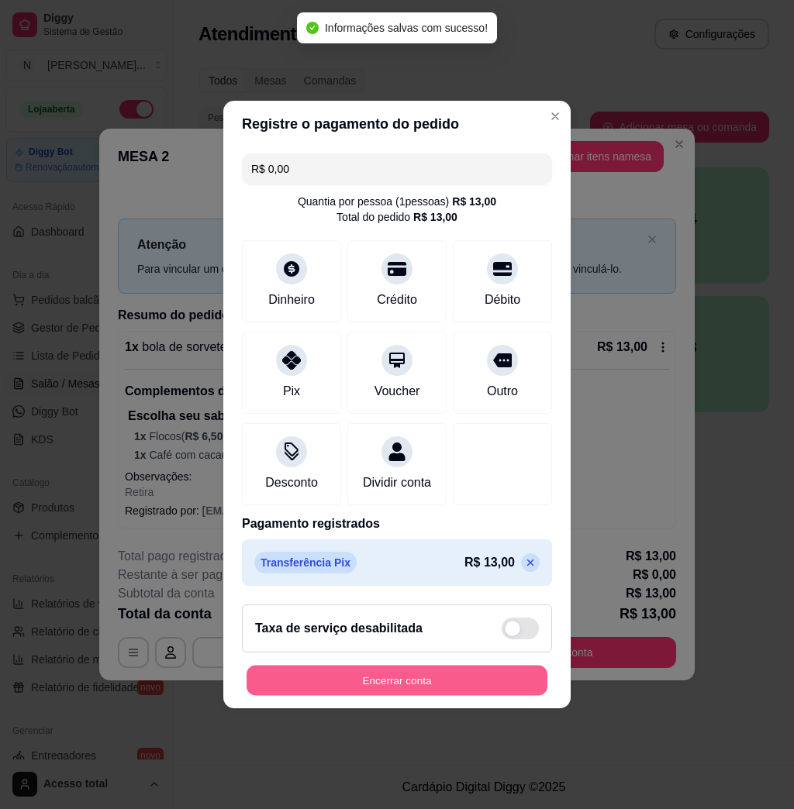
click at [493, 688] on button "Encerrar conta" at bounding box center [397, 681] width 301 height 30
